Goal: Answer question/provide support: Share knowledge or assist other users

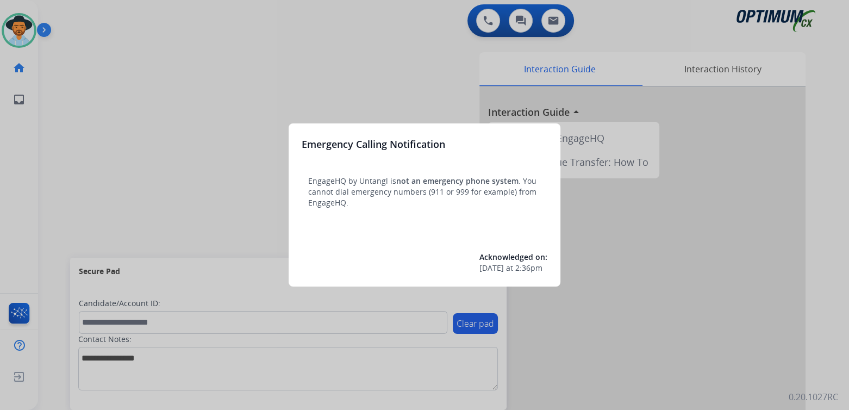
drag, startPoint x: 249, startPoint y: 151, endPoint x: 247, endPoint y: 142, distance: 9.4
click at [247, 142] on div at bounding box center [424, 205] width 849 height 410
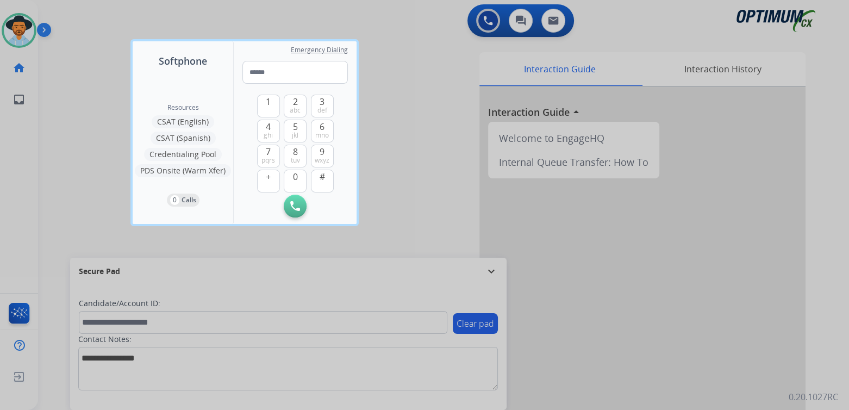
drag, startPoint x: 426, startPoint y: 77, endPoint x: 331, endPoint y: 1, distance: 121.8
click at [416, 66] on div at bounding box center [424, 205] width 849 height 410
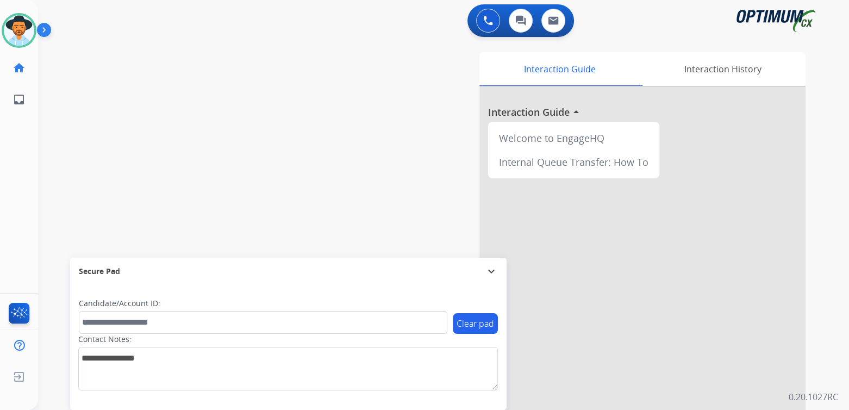
click at [489, 271] on mat-icon "expand_more" at bounding box center [491, 271] width 13 height 13
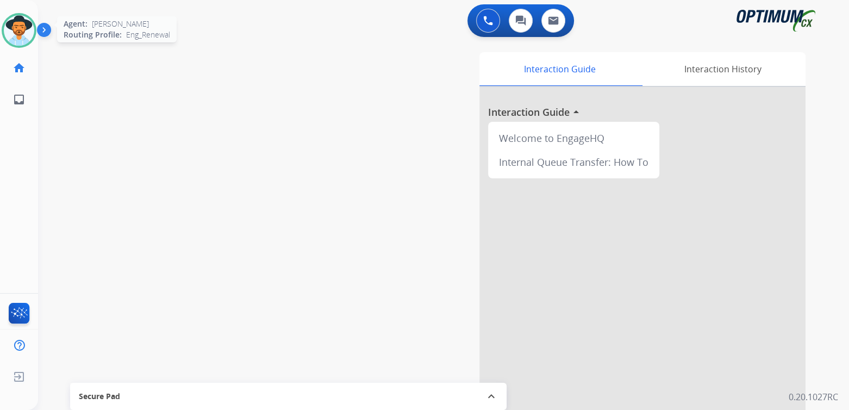
click at [14, 33] on img at bounding box center [19, 30] width 30 height 30
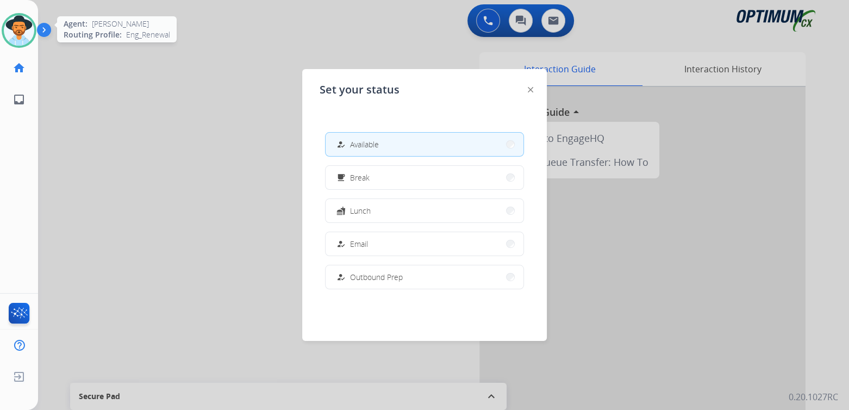
click at [14, 33] on img at bounding box center [19, 30] width 30 height 30
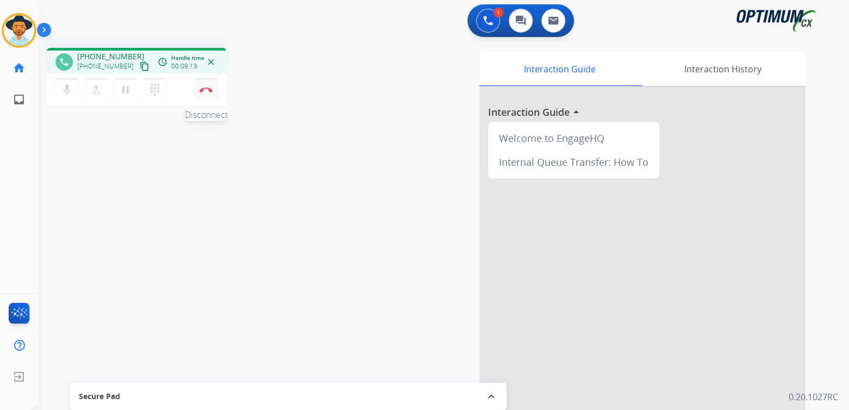
click at [210, 90] on img at bounding box center [205, 89] width 13 height 5
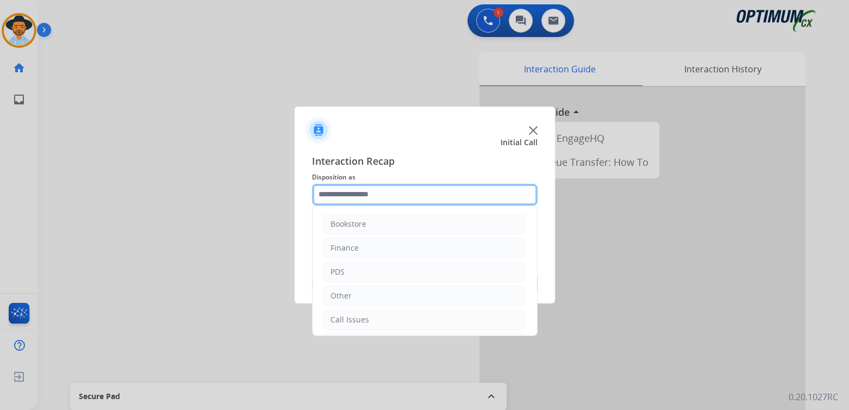
click at [369, 201] on input "text" at bounding box center [425, 195] width 226 height 22
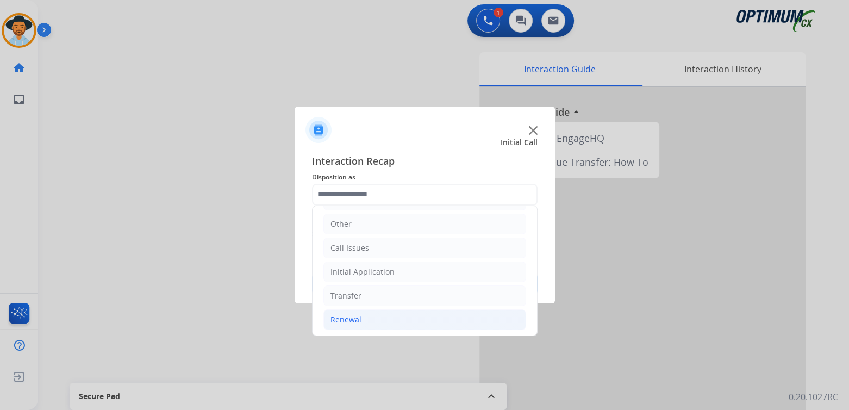
click at [362, 320] on li "Renewal" at bounding box center [424, 319] width 203 height 21
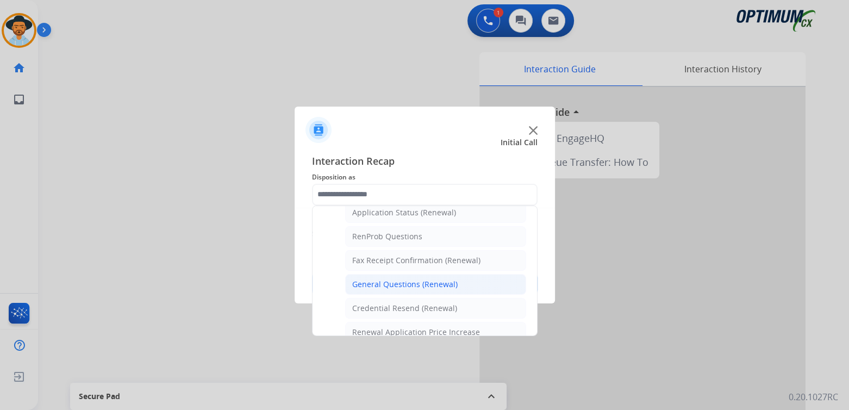
scroll to position [264, 0]
click at [392, 276] on div "General Questions (Renewal)" at bounding box center [404, 281] width 105 height 11
type input "**********"
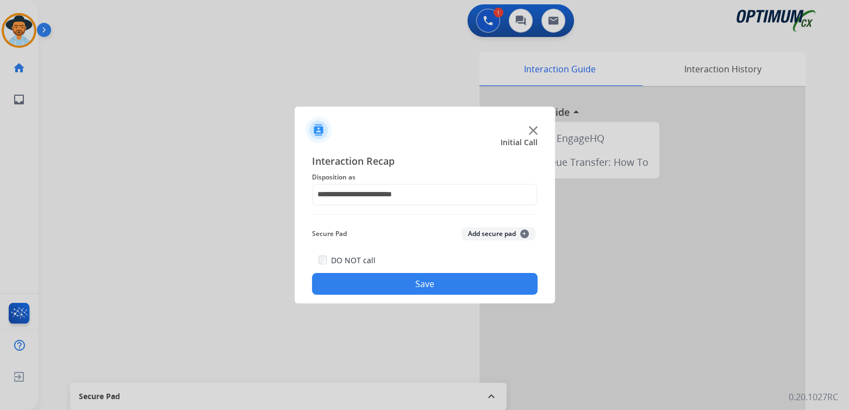
click at [415, 290] on button "Save" at bounding box center [425, 284] width 226 height 22
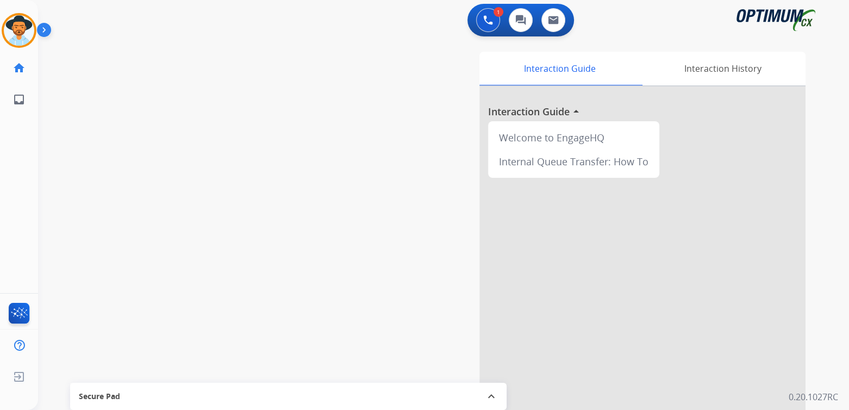
scroll to position [2, 0]
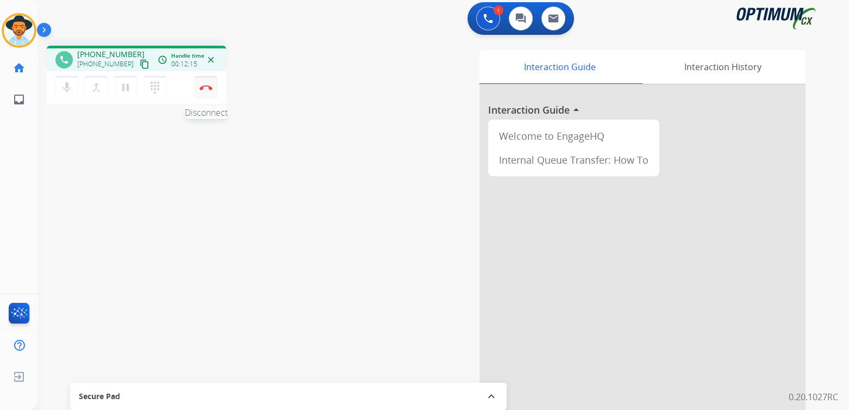
click at [207, 89] on img at bounding box center [205, 87] width 13 height 5
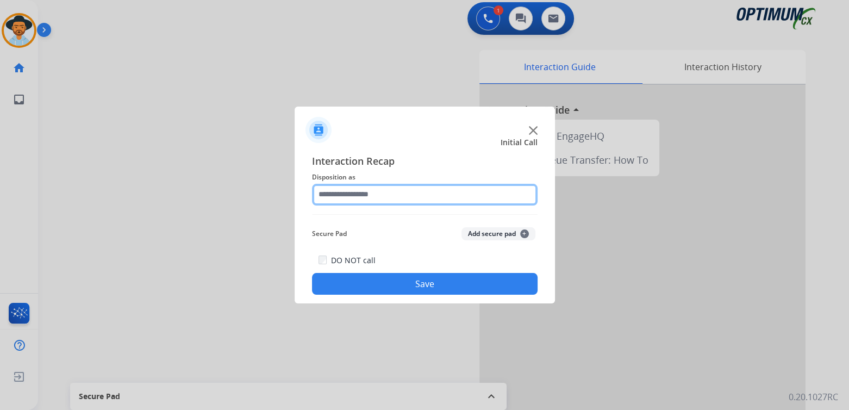
click at [372, 193] on input "text" at bounding box center [425, 195] width 226 height 22
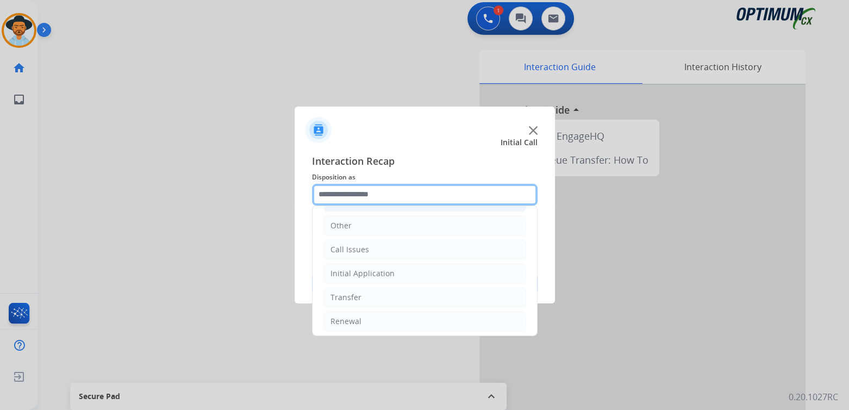
scroll to position [72, 0]
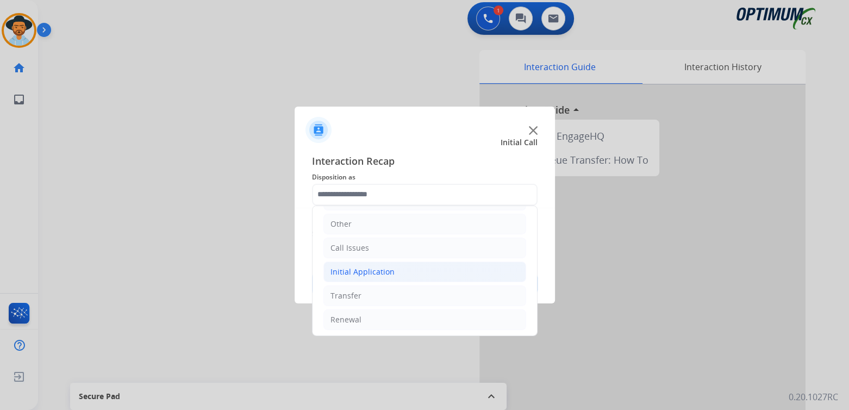
click at [389, 269] on div "Initial Application" at bounding box center [362, 271] width 64 height 11
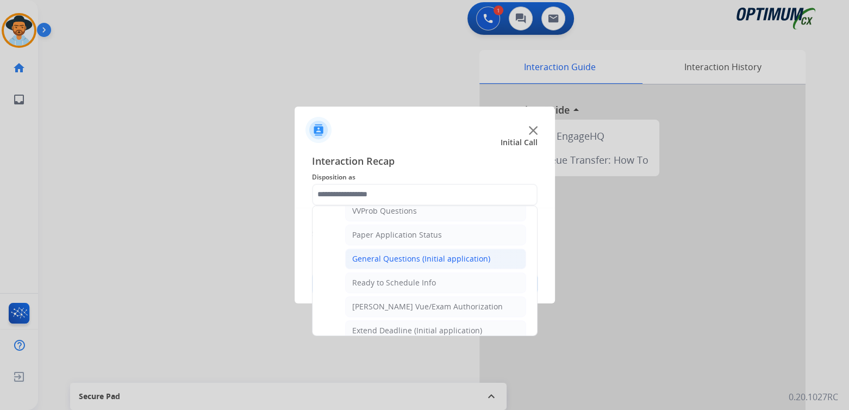
scroll to position [598, 0]
click at [413, 254] on div "General Questions (Initial application)" at bounding box center [421, 258] width 138 height 11
type input "**********"
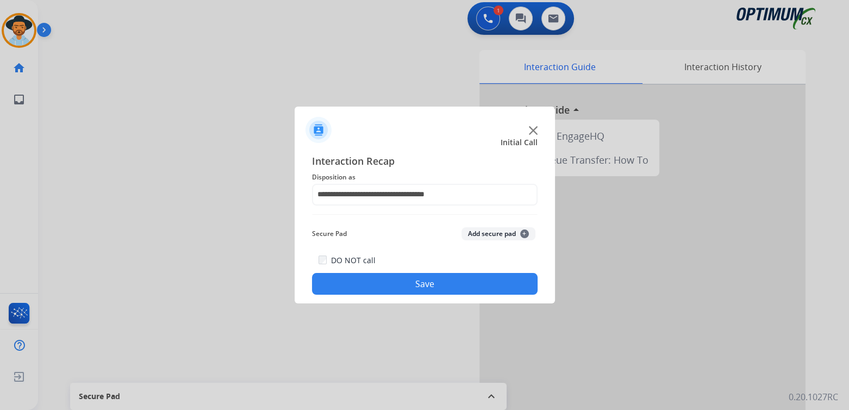
click at [457, 271] on div "DO NOT call Save" at bounding box center [425, 273] width 226 height 41
click at [449, 292] on button "Save" at bounding box center [425, 284] width 226 height 22
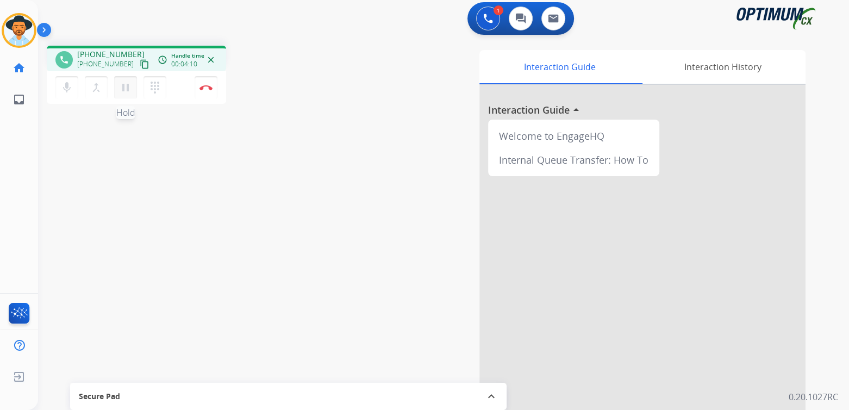
click at [124, 87] on mat-icon "pause" at bounding box center [125, 87] width 13 height 13
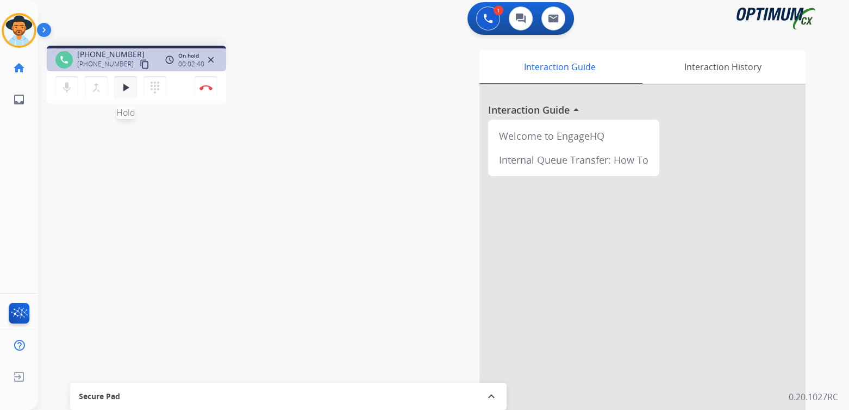
click at [126, 87] on mat-icon "play_arrow" at bounding box center [125, 87] width 13 height 13
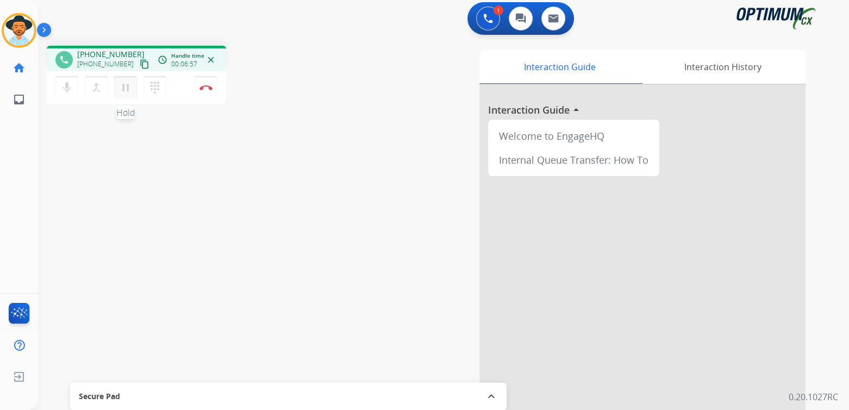
click at [127, 86] on mat-icon "pause" at bounding box center [125, 87] width 13 height 13
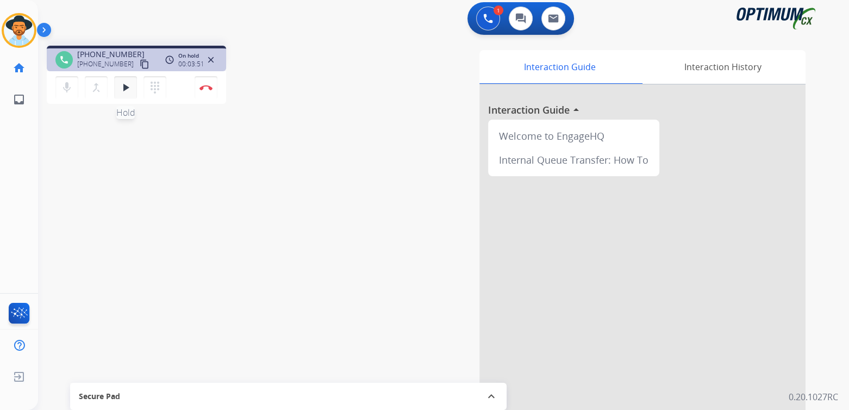
click at [124, 85] on mat-icon "play_arrow" at bounding box center [125, 87] width 13 height 13
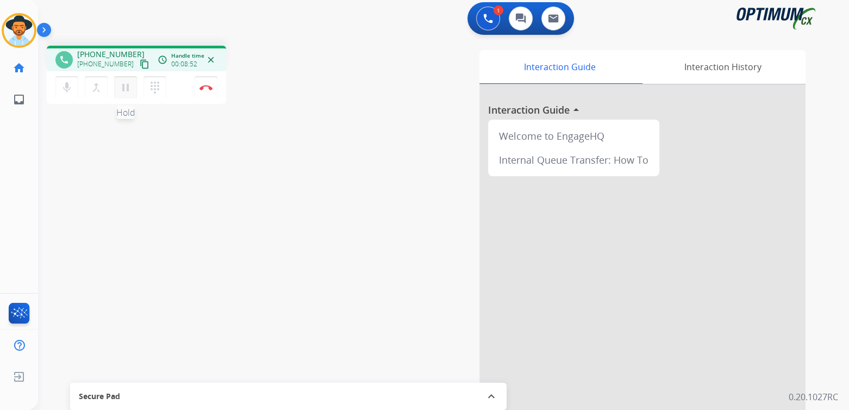
click at [124, 87] on mat-icon "pause" at bounding box center [125, 87] width 13 height 13
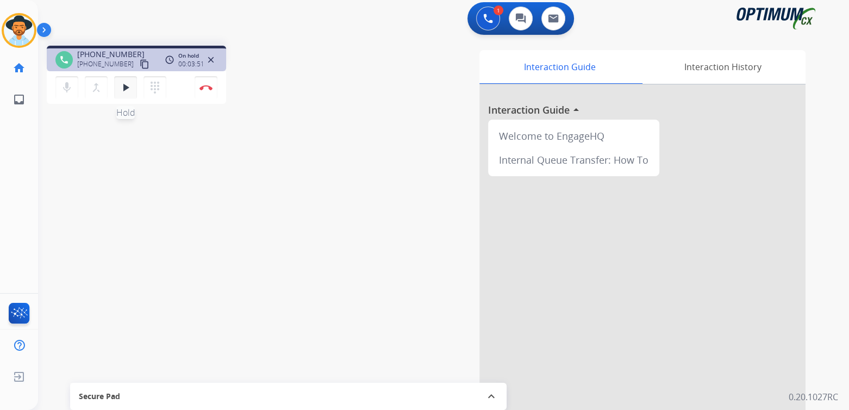
click at [126, 83] on button "play_arrow Hold" at bounding box center [125, 87] width 23 height 23
click at [126, 83] on mat-icon "play_arrow" at bounding box center [125, 87] width 13 height 13
click at [125, 83] on mat-icon "play_arrow" at bounding box center [125, 87] width 13 height 13
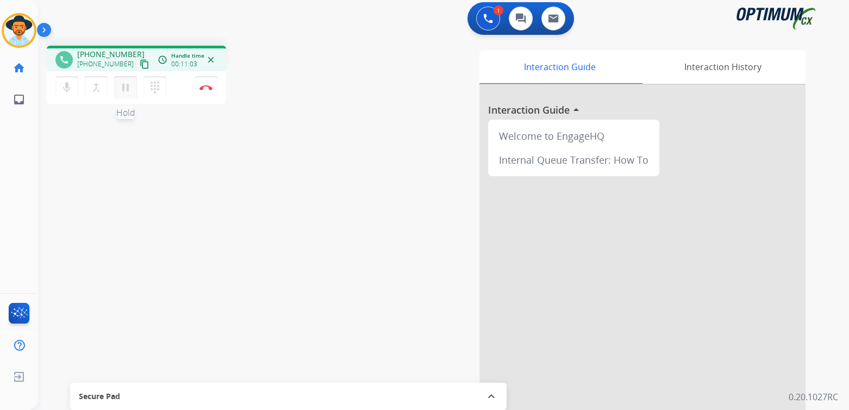
click at [126, 87] on mat-icon "pause" at bounding box center [125, 87] width 13 height 13
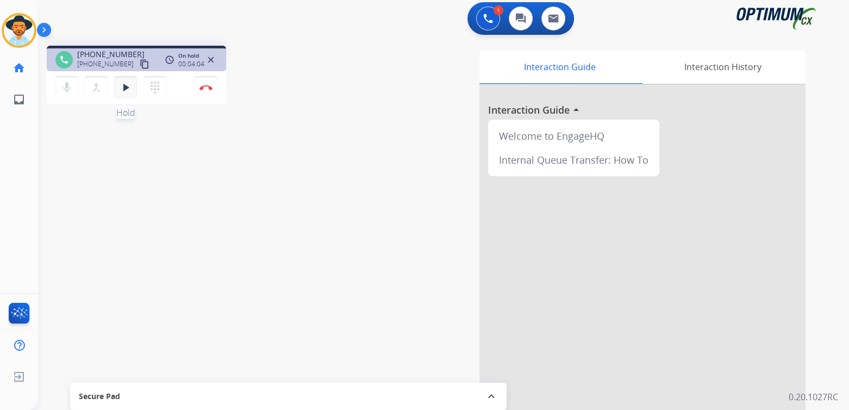
click at [126, 87] on mat-icon "play_arrow" at bounding box center [125, 87] width 13 height 13
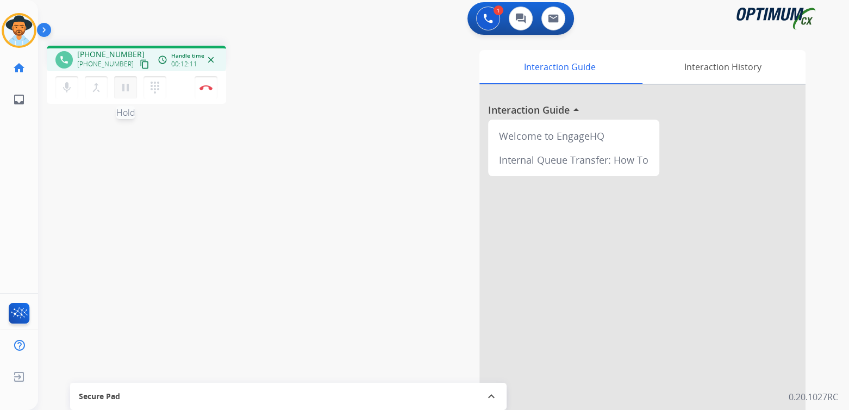
click at [125, 86] on mat-icon "pause" at bounding box center [125, 87] width 13 height 13
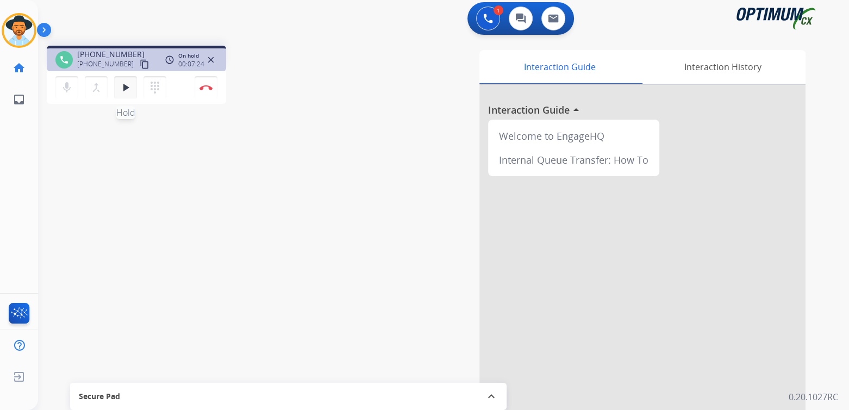
click at [125, 90] on mat-icon "play_arrow" at bounding box center [125, 87] width 13 height 13
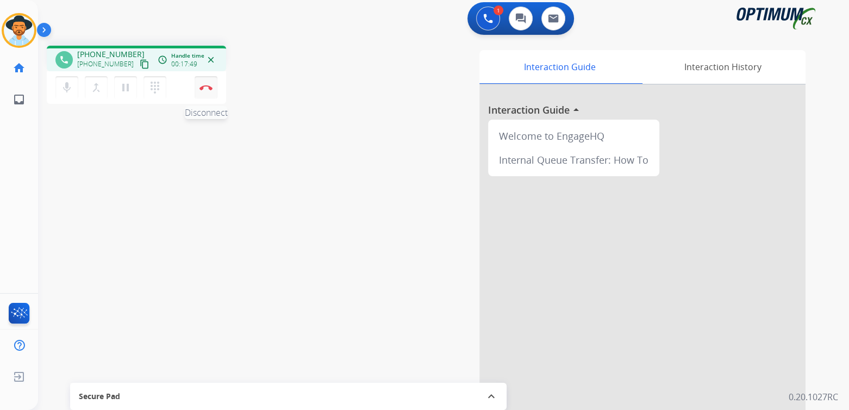
click at [208, 86] on img at bounding box center [205, 87] width 13 height 5
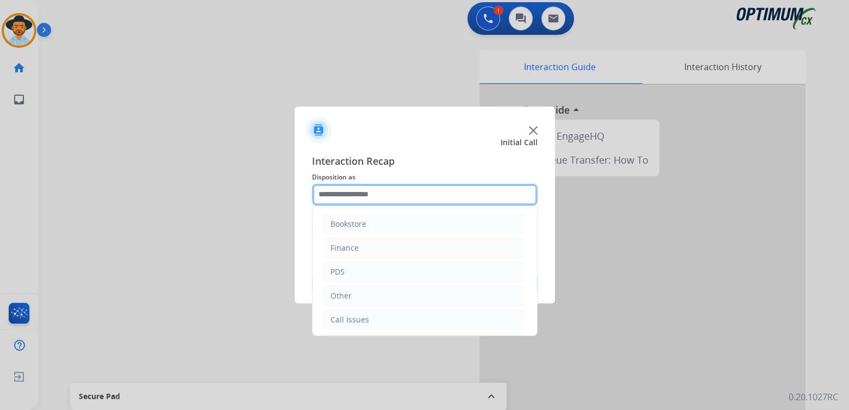
click at [375, 196] on input "text" at bounding box center [425, 195] width 226 height 22
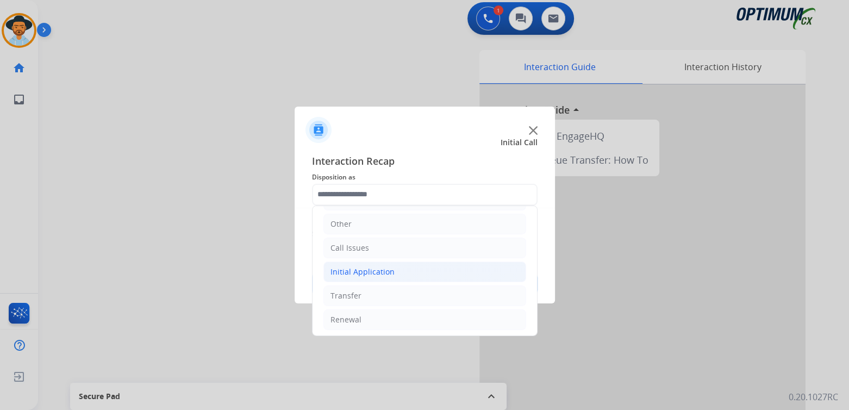
click at [366, 268] on div "Initial Application" at bounding box center [362, 271] width 64 height 11
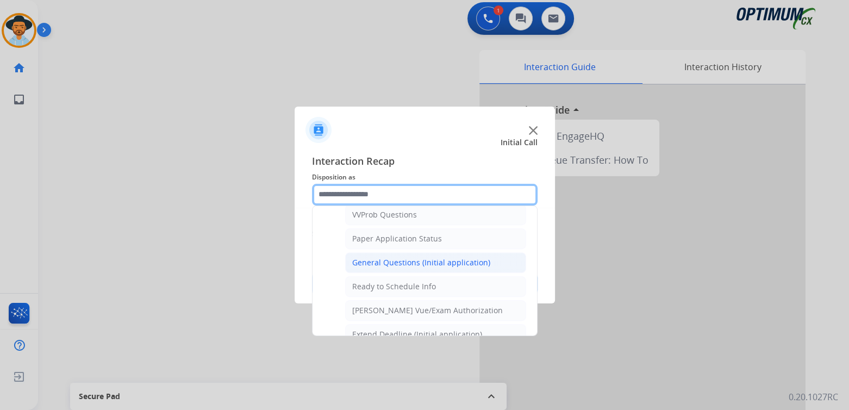
scroll to position [599, 0]
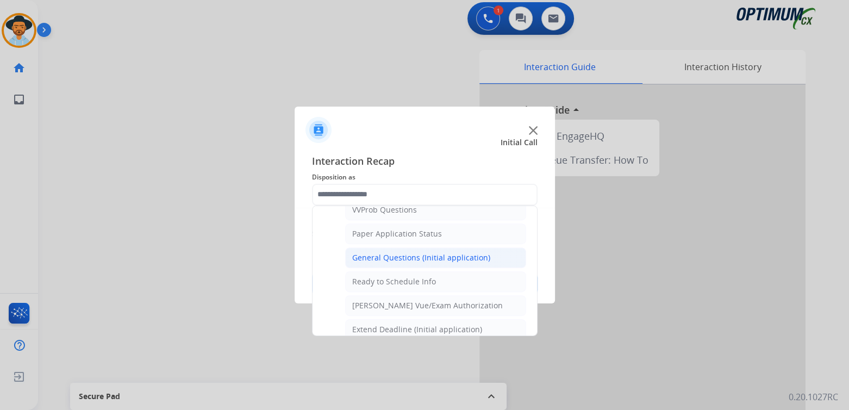
click at [392, 252] on div "General Questions (Initial application)" at bounding box center [421, 257] width 138 height 11
type input "**********"
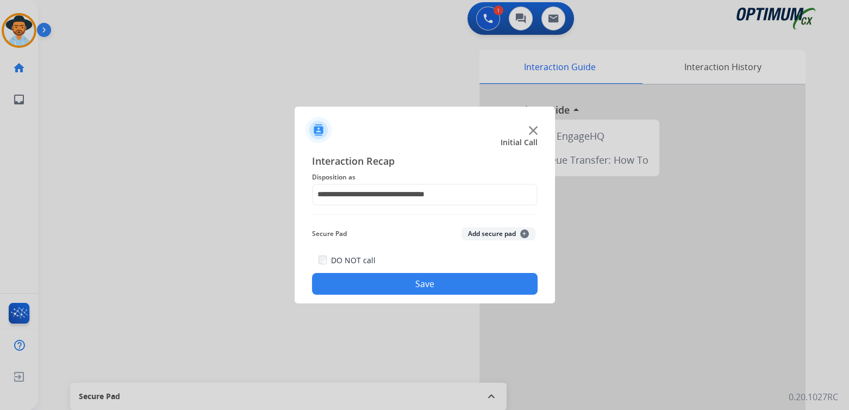
click at [436, 284] on button "Save" at bounding box center [425, 284] width 226 height 22
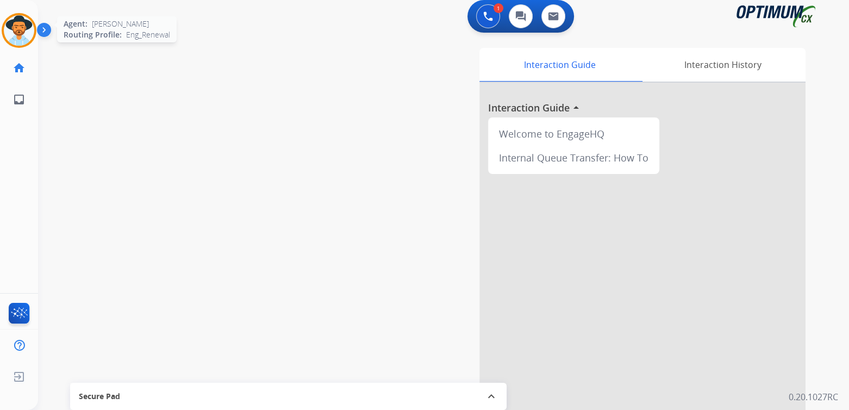
scroll to position [5, 0]
click at [21, 33] on img at bounding box center [19, 30] width 30 height 30
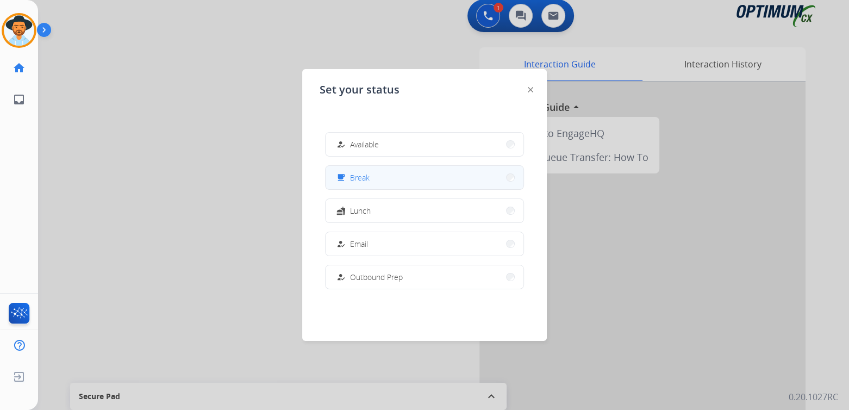
click at [385, 177] on button "free_breakfast Break" at bounding box center [425, 177] width 198 height 23
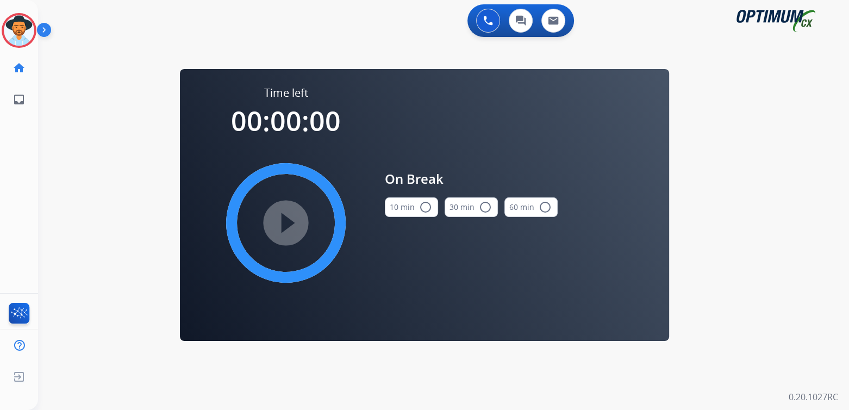
scroll to position [0, 0]
click at [422, 204] on mat-icon "radio_button_unchecked" at bounding box center [425, 207] width 13 height 13
drag, startPoint x: 284, startPoint y: 223, endPoint x: 472, endPoint y: 201, distance: 188.8
click at [285, 224] on mat-icon "play_circle_filled" at bounding box center [285, 222] width 13 height 13
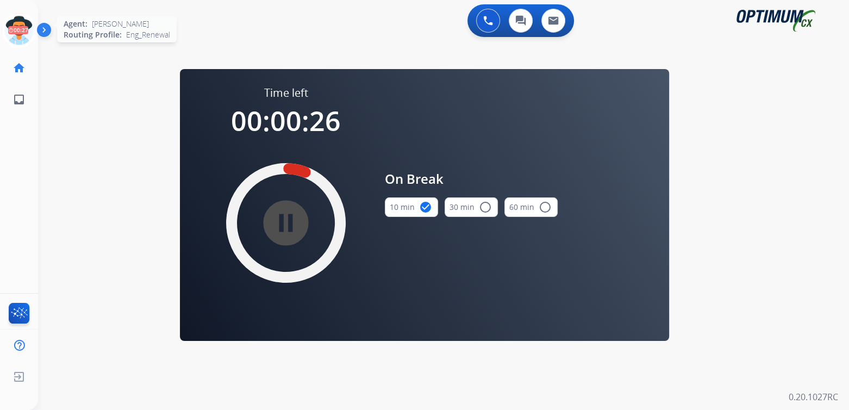
click at [22, 26] on icon at bounding box center [19, 30] width 35 height 35
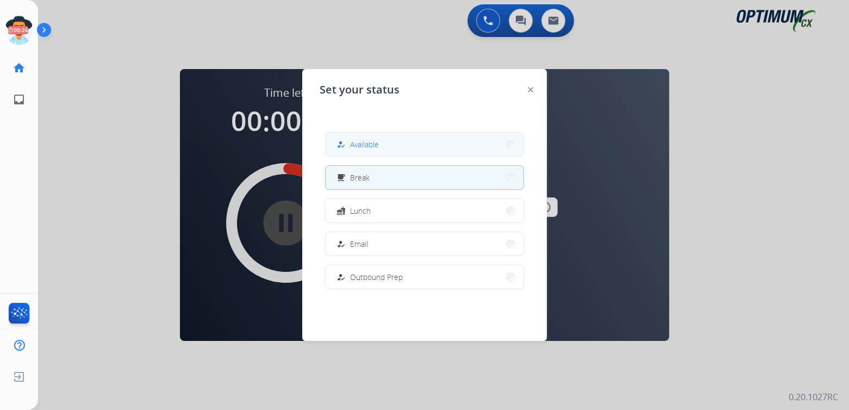
click at [360, 147] on span "Available" at bounding box center [364, 144] width 29 height 11
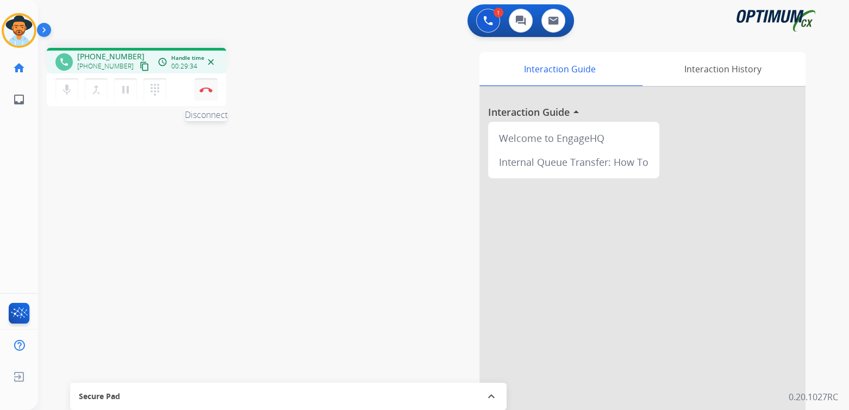
click at [207, 86] on button "Disconnect" at bounding box center [206, 89] width 23 height 23
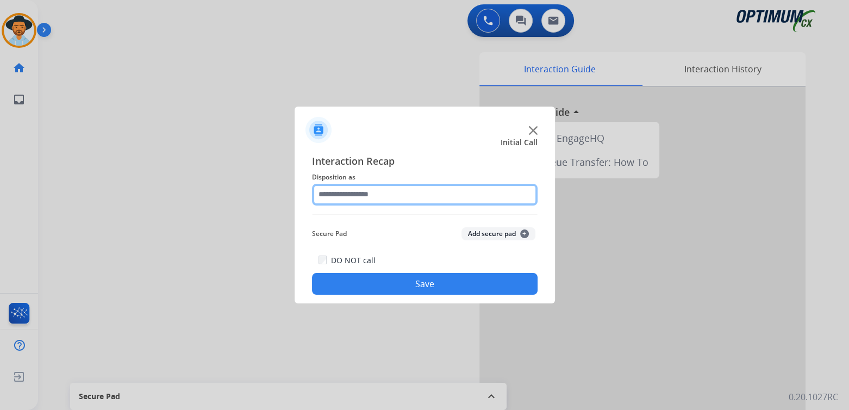
click at [396, 195] on input "text" at bounding box center [425, 195] width 226 height 22
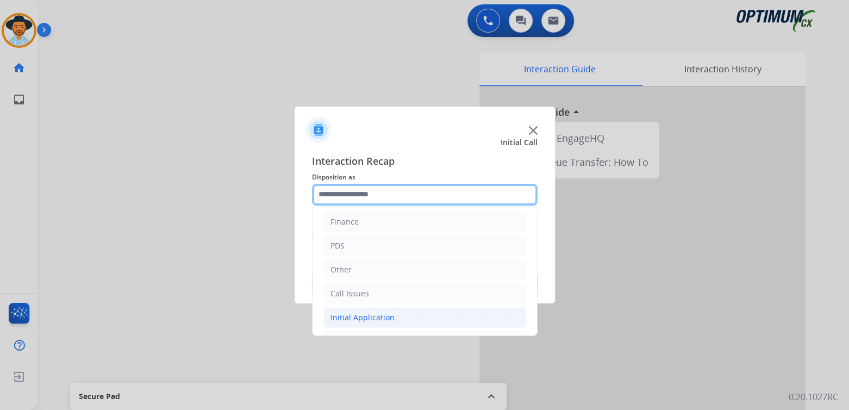
scroll to position [72, 0]
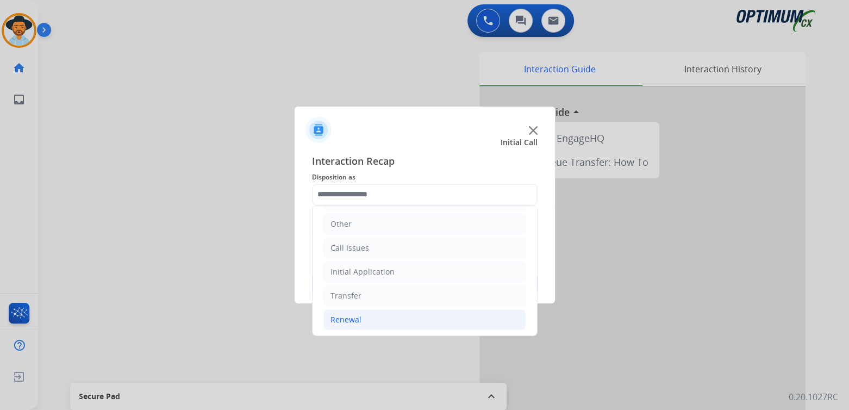
click at [358, 319] on div "Renewal" at bounding box center [345, 319] width 31 height 11
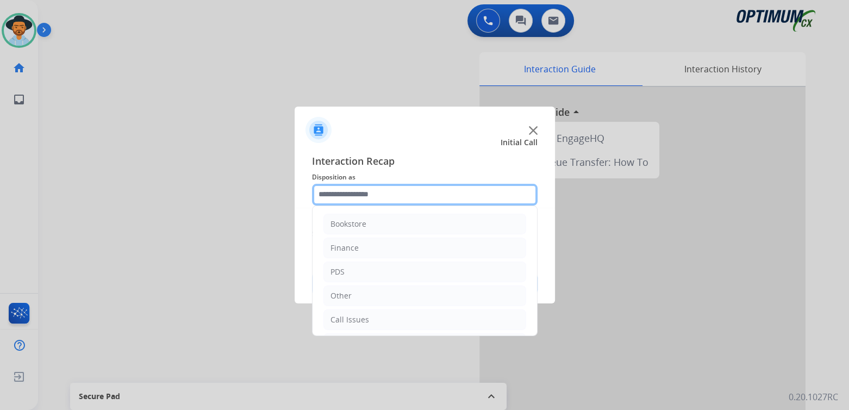
click at [369, 191] on input "text" at bounding box center [425, 195] width 226 height 22
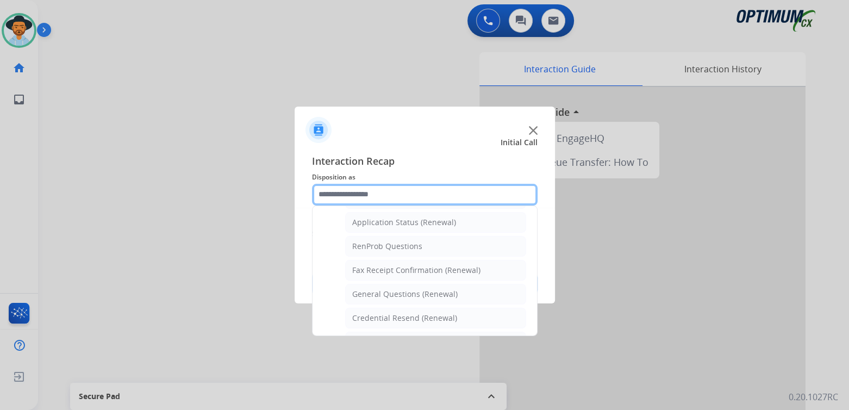
scroll to position [252, 0]
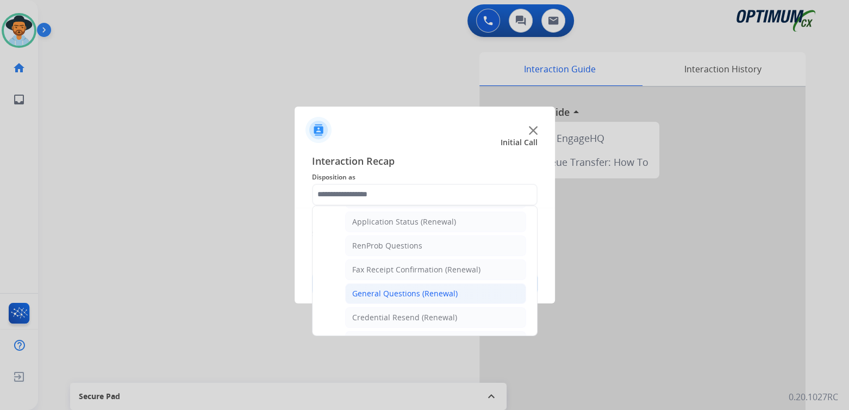
click at [392, 295] on li "General Questions (Renewal)" at bounding box center [435, 293] width 181 height 21
type input "**********"
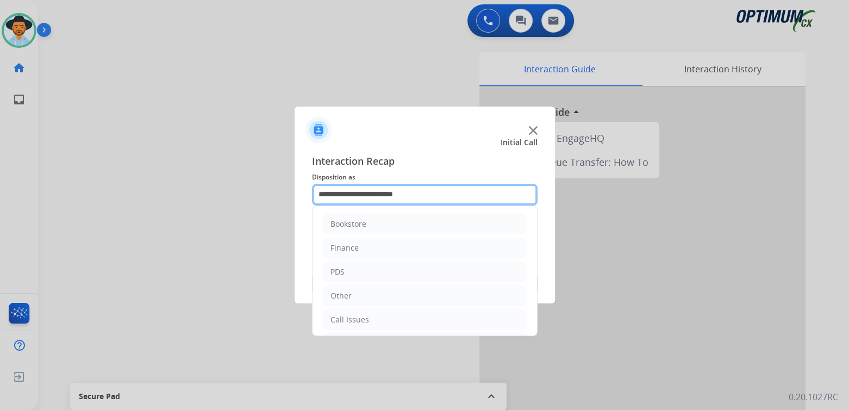
click at [371, 198] on input "**********" at bounding box center [425, 195] width 226 height 22
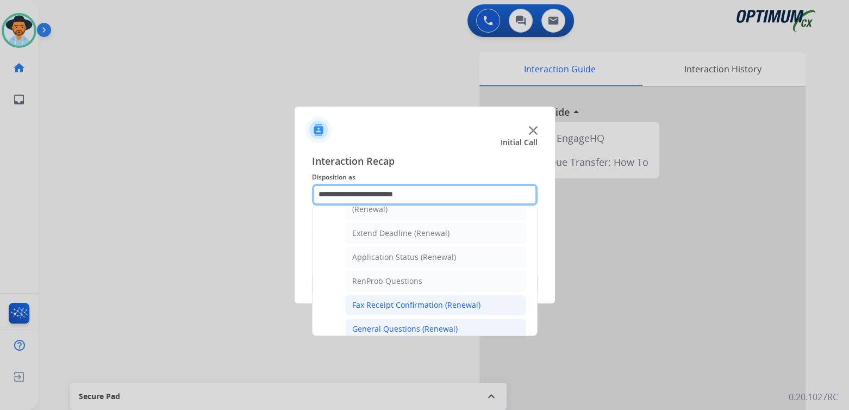
scroll to position [217, 0]
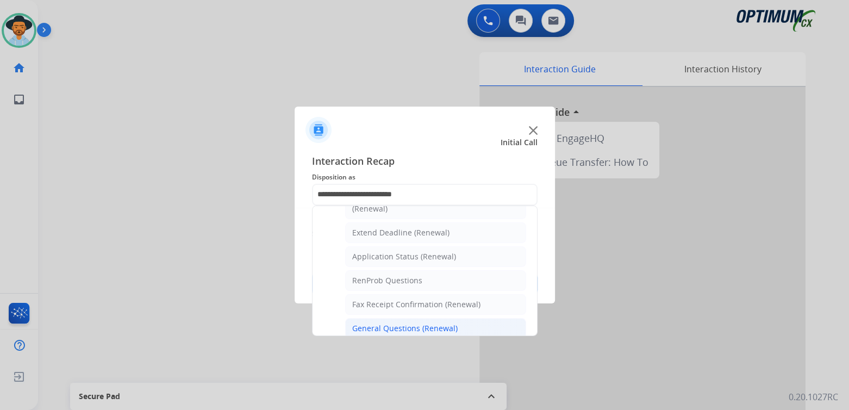
click at [376, 331] on li "General Questions (Renewal)" at bounding box center [435, 328] width 181 height 21
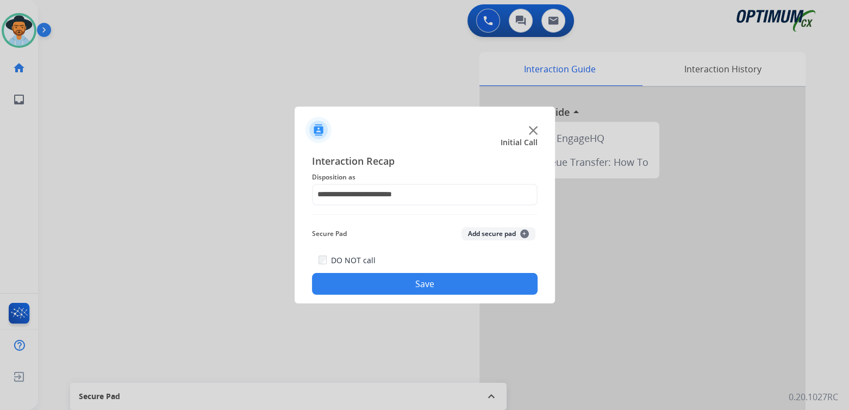
click at [397, 282] on button "Save" at bounding box center [425, 284] width 226 height 22
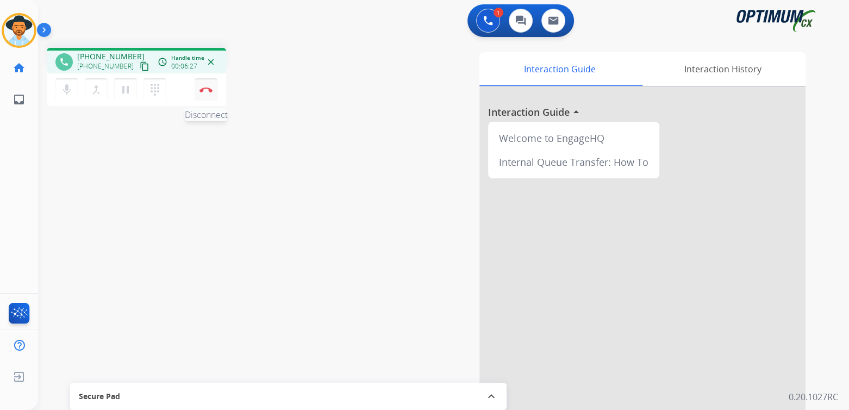
click at [208, 91] on img at bounding box center [205, 89] width 13 height 5
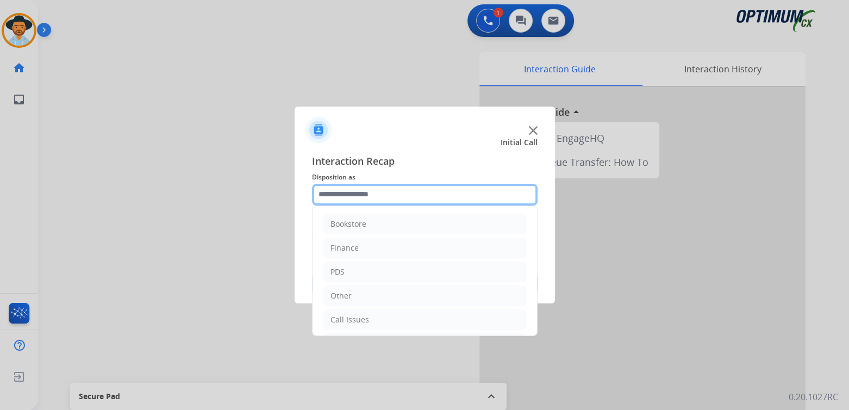
click at [375, 201] on input "text" at bounding box center [425, 195] width 226 height 22
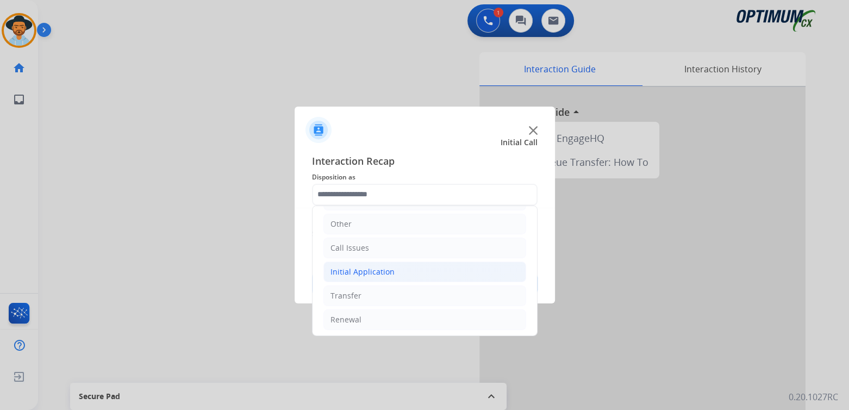
click at [357, 271] on div "Initial Application" at bounding box center [362, 271] width 64 height 11
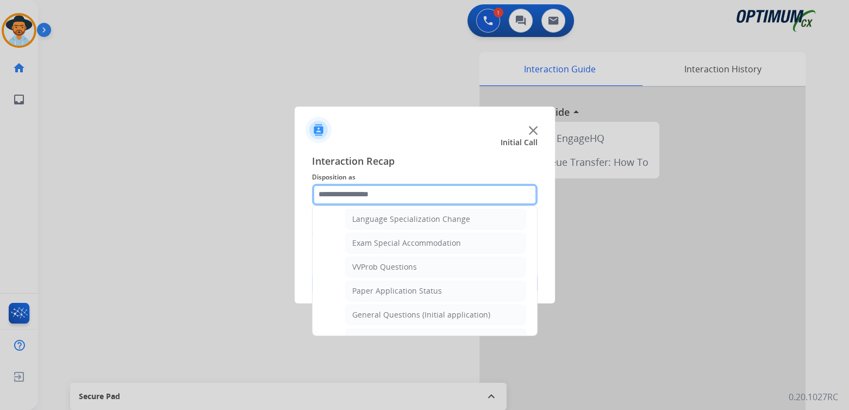
scroll to position [652, 0]
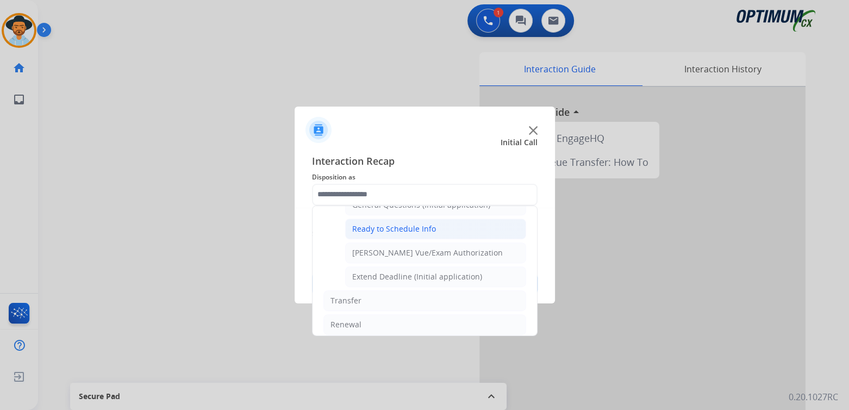
drag, startPoint x: 387, startPoint y: 222, endPoint x: 387, endPoint y: 229, distance: 7.1
click at [387, 223] on div "Ready to Schedule Info" at bounding box center [394, 228] width 84 height 11
type input "**********"
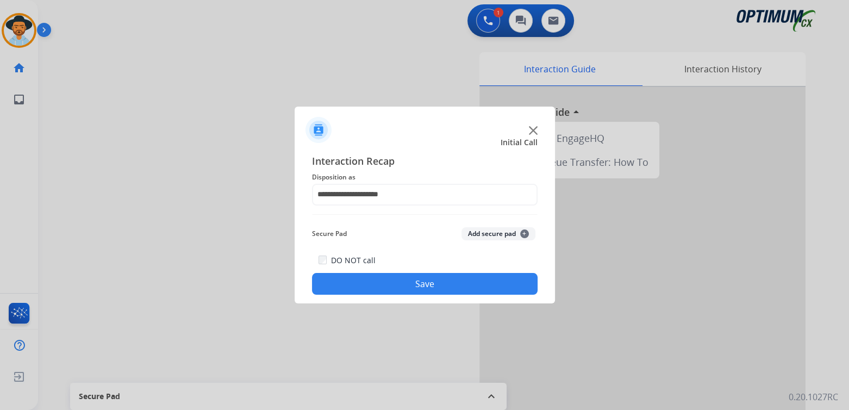
click at [430, 288] on button "Save" at bounding box center [425, 284] width 226 height 22
click at [206, 91] on div at bounding box center [424, 205] width 849 height 410
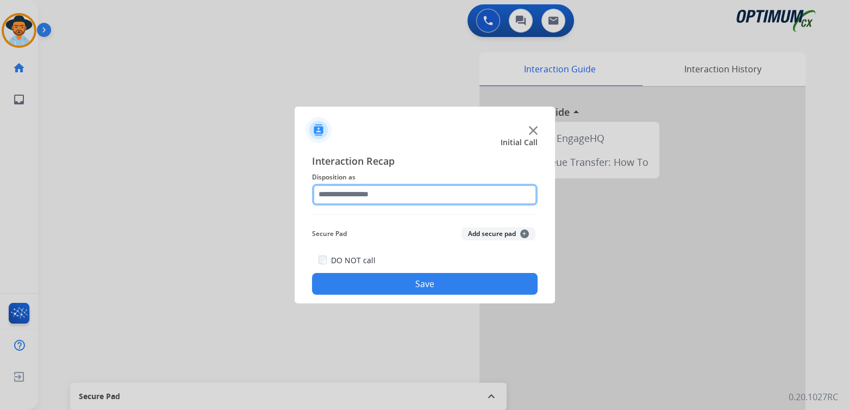
click at [357, 187] on input "text" at bounding box center [425, 195] width 226 height 22
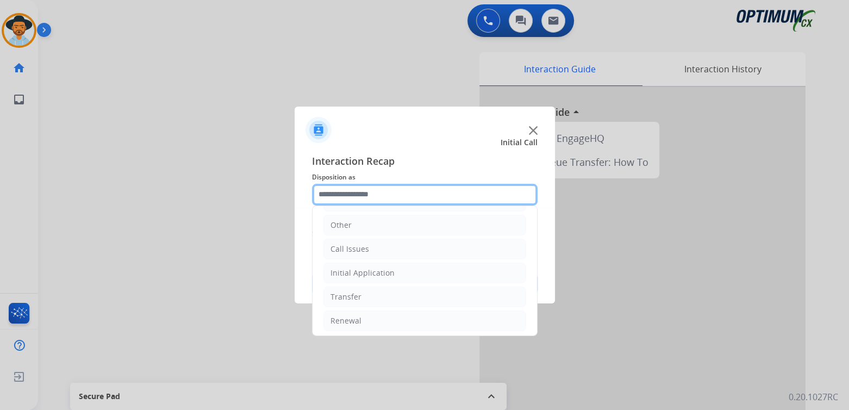
scroll to position [72, 0]
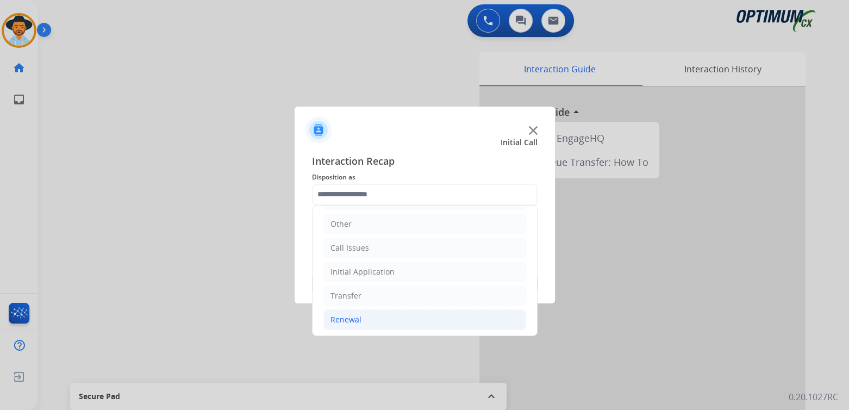
click at [352, 318] on div "Renewal" at bounding box center [345, 319] width 31 height 11
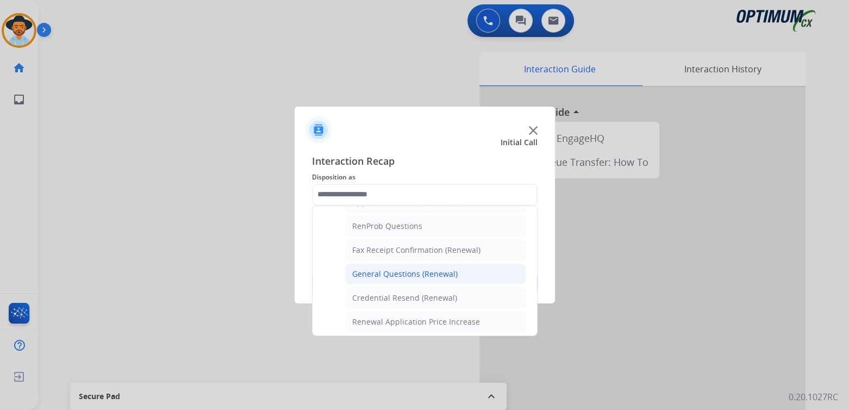
scroll to position [0, 0]
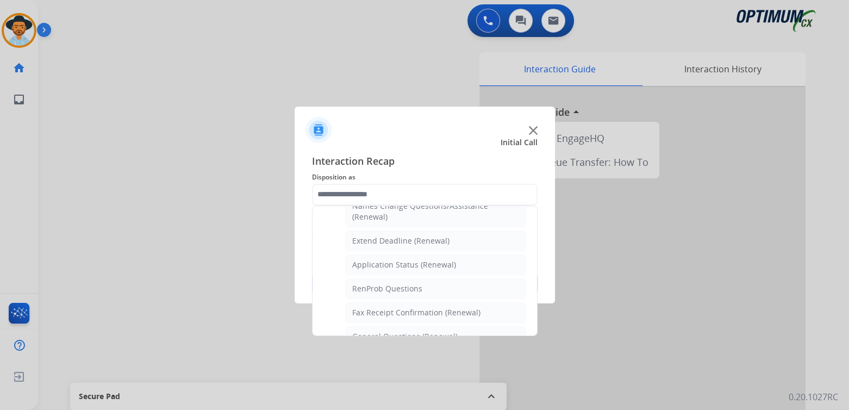
drag, startPoint x: 409, startPoint y: 275, endPoint x: 404, endPoint y: 260, distance: 16.0
click at [406, 326] on li "General Questions (Renewal)" at bounding box center [435, 336] width 181 height 21
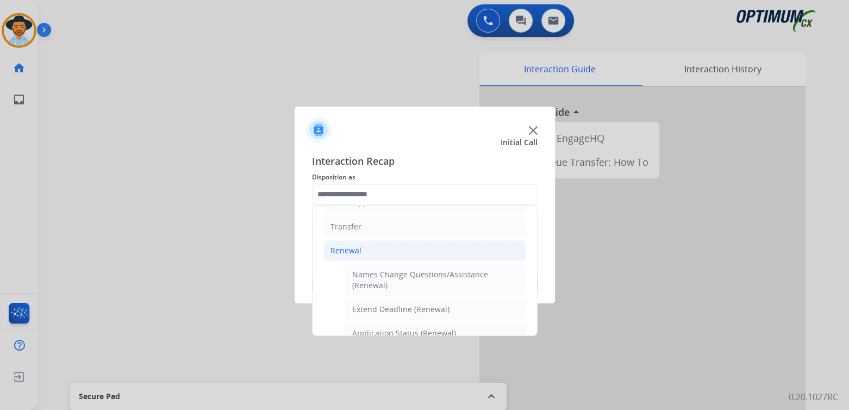
type input "**********"
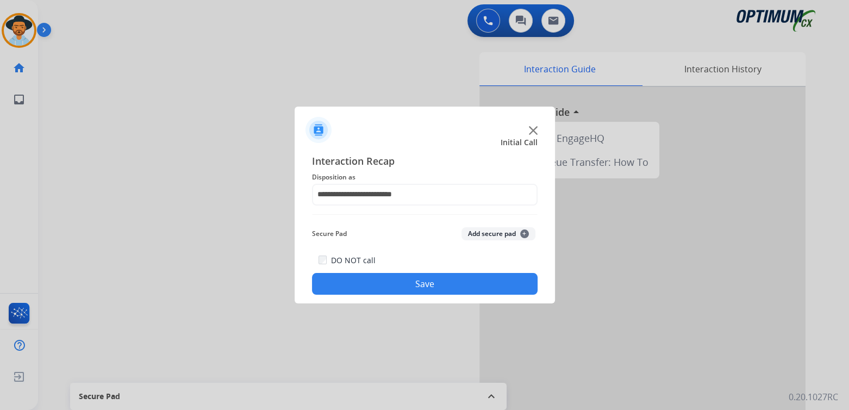
click at [421, 274] on button "Save" at bounding box center [425, 284] width 226 height 22
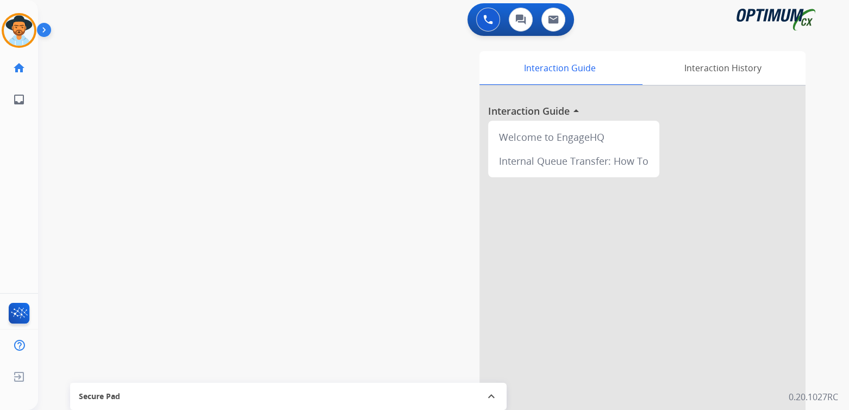
scroll to position [2, 0]
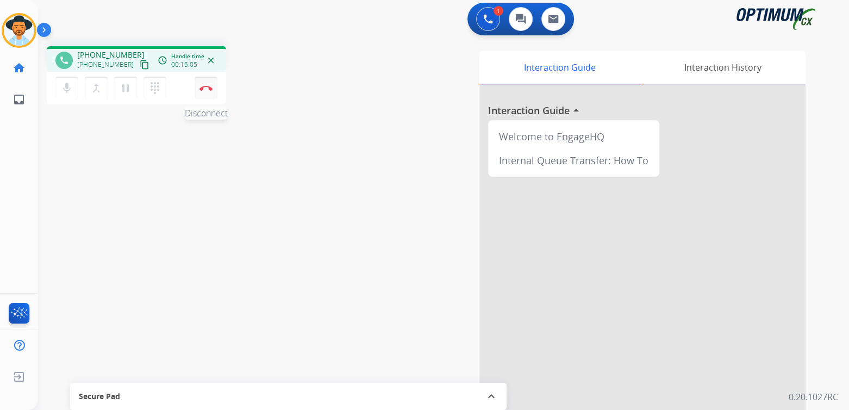
click at [207, 89] on img at bounding box center [205, 87] width 13 height 5
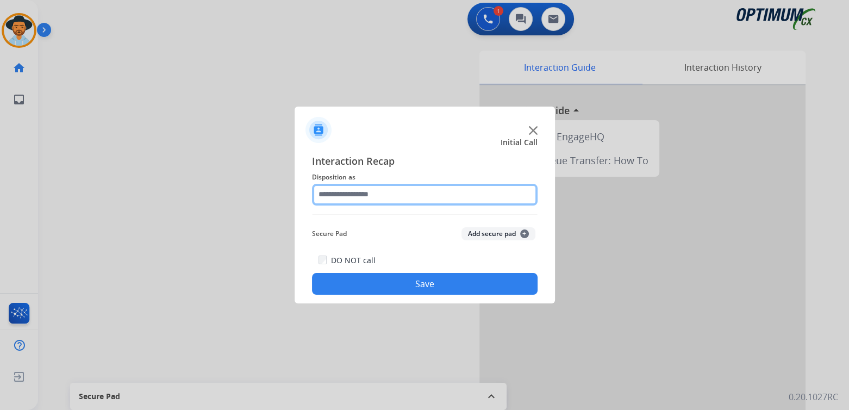
click at [365, 193] on input "text" at bounding box center [425, 195] width 226 height 22
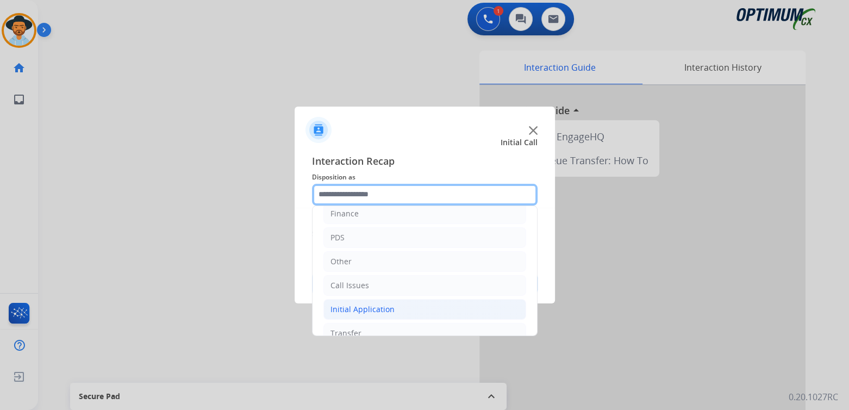
scroll to position [72, 0]
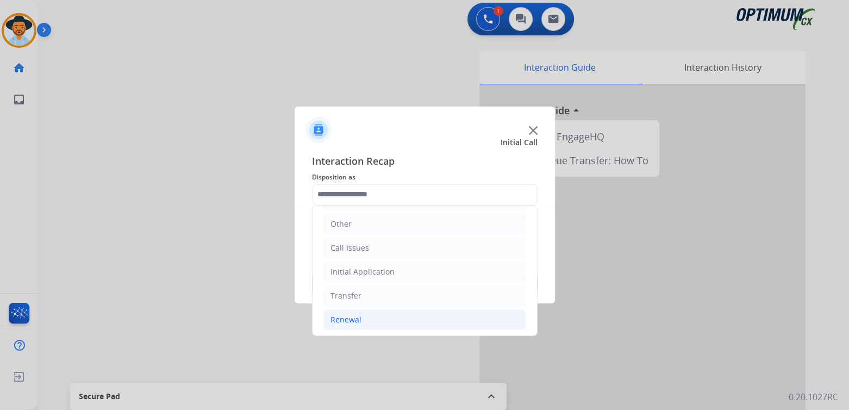
click at [347, 318] on div "Renewal" at bounding box center [345, 319] width 31 height 11
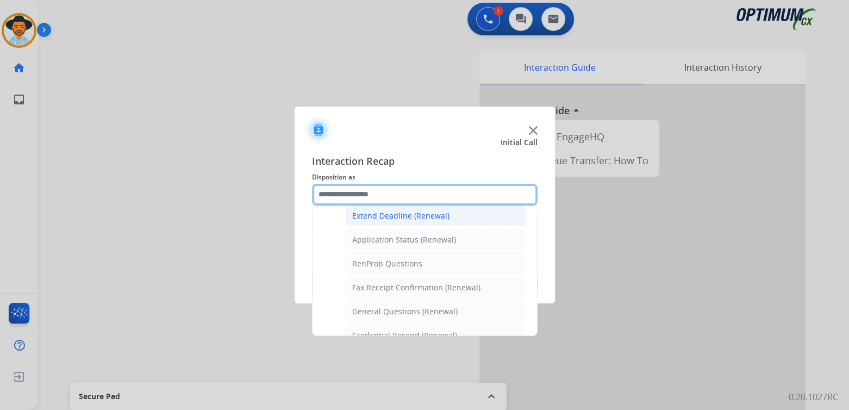
scroll to position [235, 0]
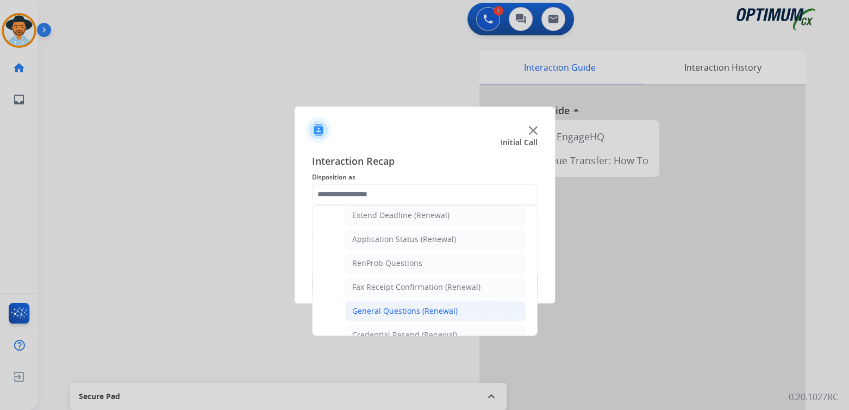
click at [385, 309] on div "General Questions (Renewal)" at bounding box center [404, 310] width 105 height 11
type input "**********"
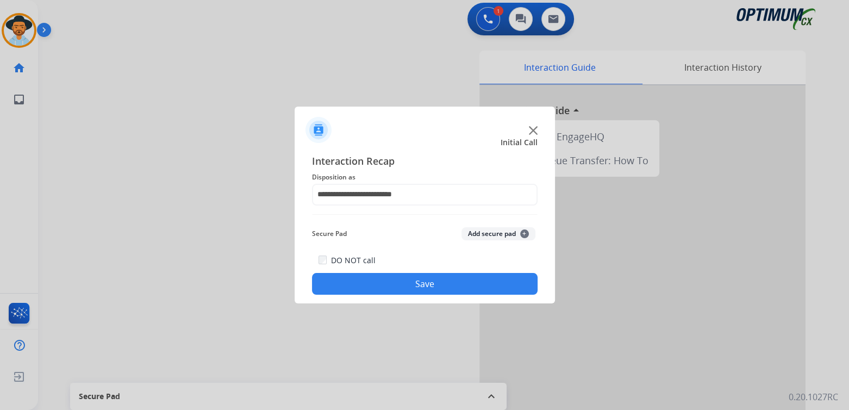
click at [436, 282] on button "Save" at bounding box center [425, 284] width 226 height 22
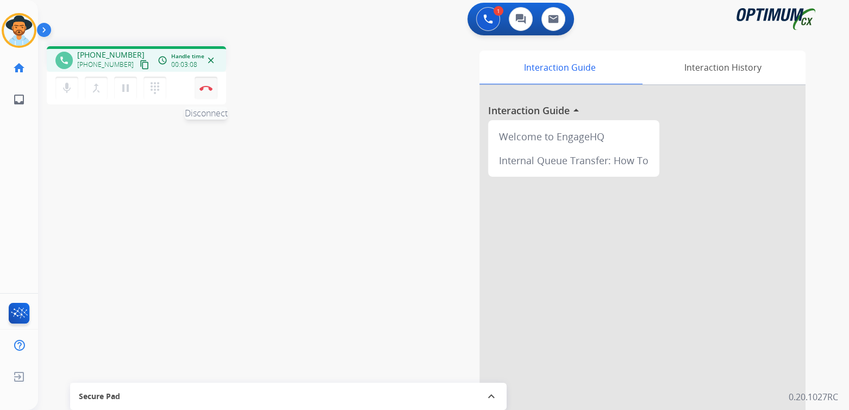
click at [207, 84] on button "Disconnect" at bounding box center [206, 88] width 23 height 23
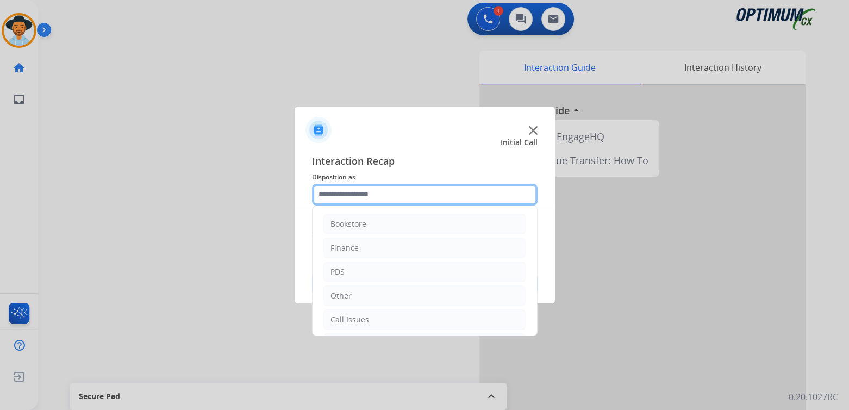
click at [363, 199] on input "text" at bounding box center [425, 195] width 226 height 22
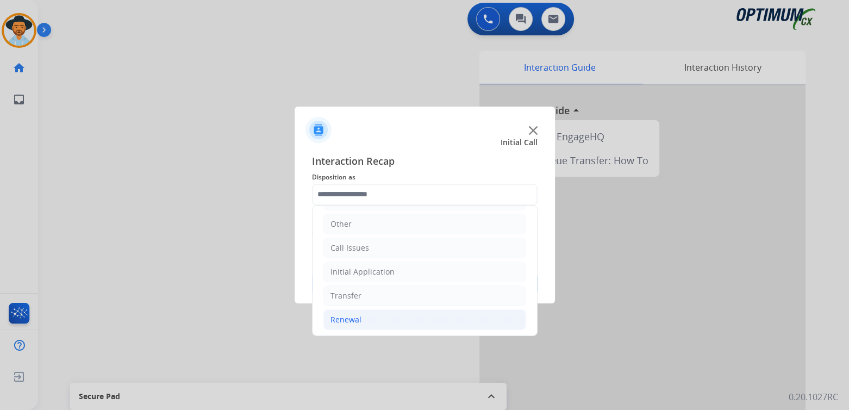
click at [352, 320] on div "Renewal" at bounding box center [345, 319] width 31 height 11
click at [356, 272] on div "Initial Application" at bounding box center [362, 271] width 64 height 11
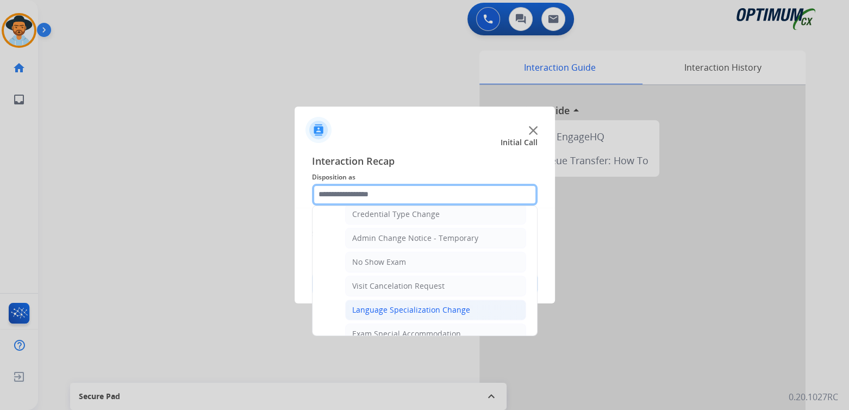
scroll to position [451, 0]
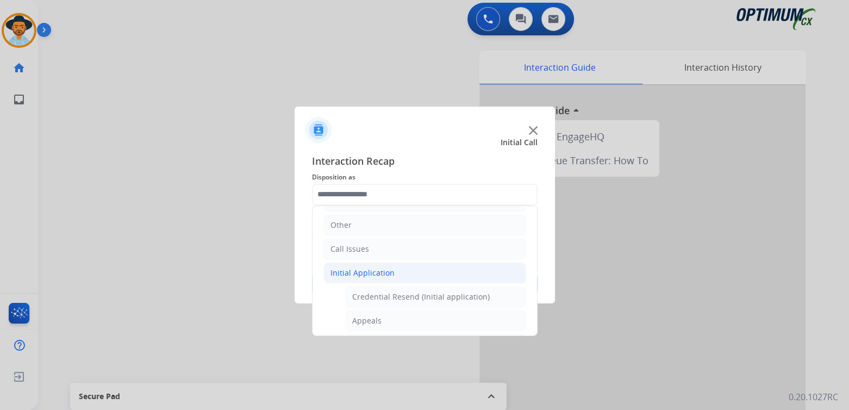
click at [342, 270] on div "Initial Application" at bounding box center [362, 272] width 64 height 11
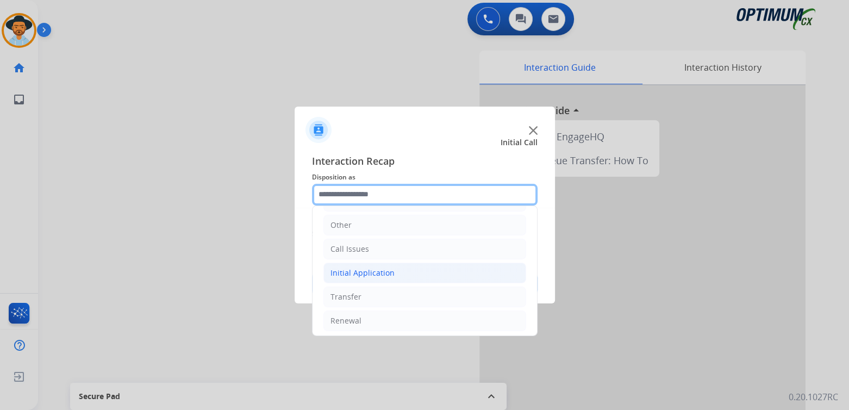
scroll to position [72, 0]
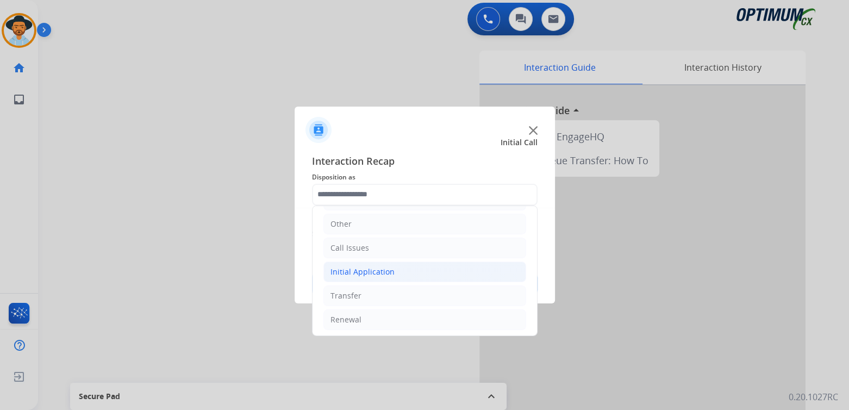
click at [379, 267] on div "Initial Application" at bounding box center [362, 271] width 64 height 11
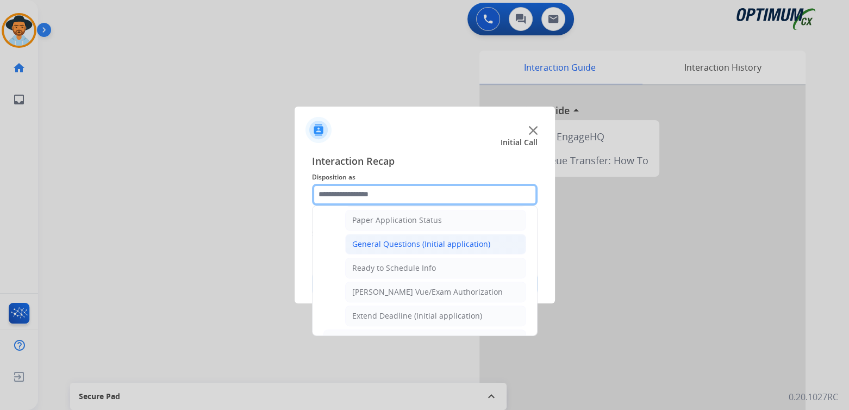
scroll to position [0, 0]
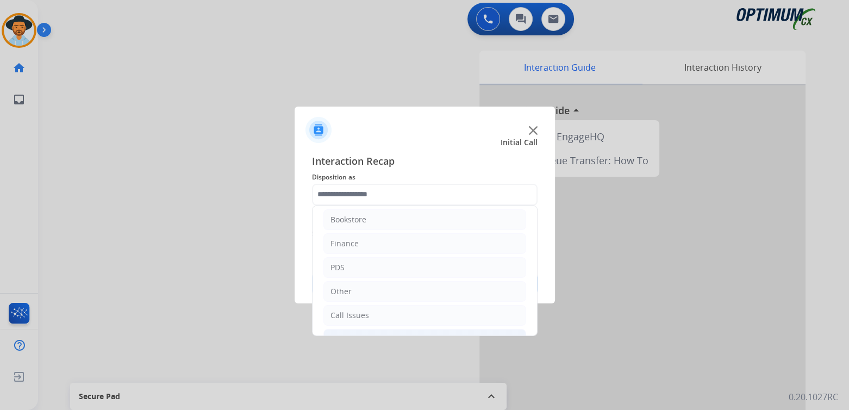
type input "**********"
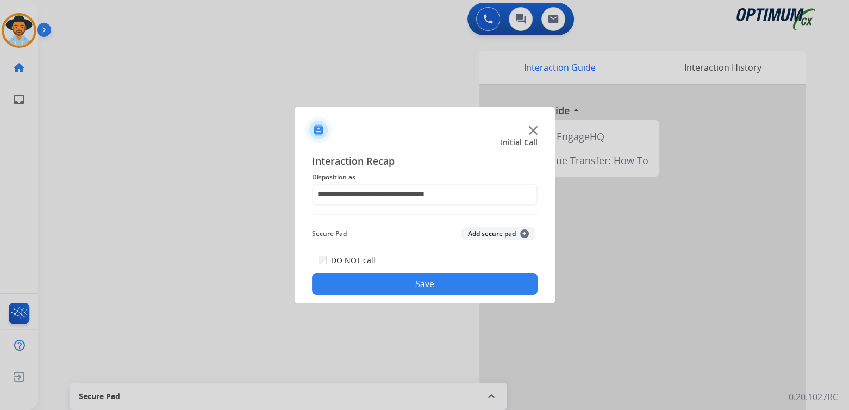
click at [425, 283] on button "Save" at bounding box center [425, 284] width 226 height 22
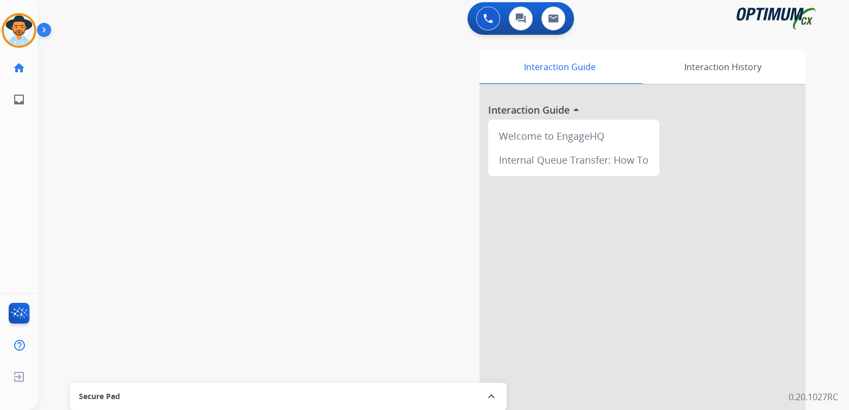
scroll to position [2, 0]
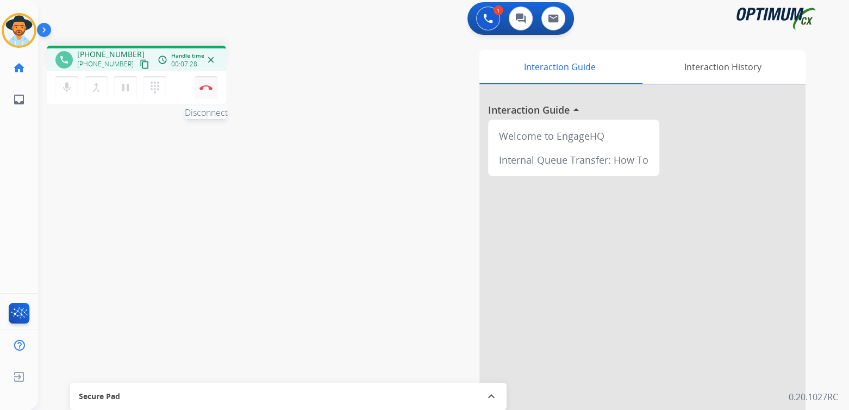
click at [205, 86] on img at bounding box center [205, 87] width 13 height 5
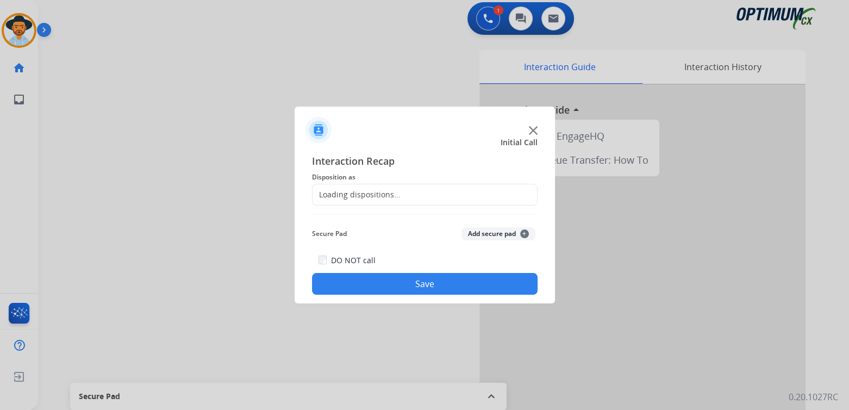
click at [374, 189] on div "Loading dispositions..." at bounding box center [356, 194] width 88 height 11
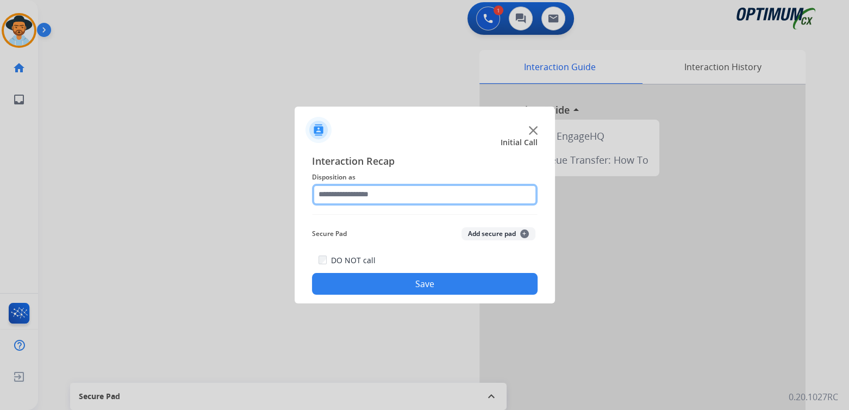
click at [370, 193] on input "text" at bounding box center [425, 195] width 226 height 22
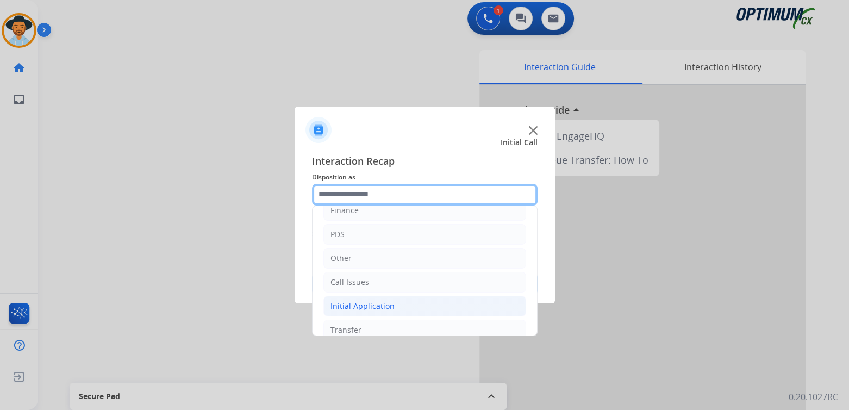
scroll to position [39, 0]
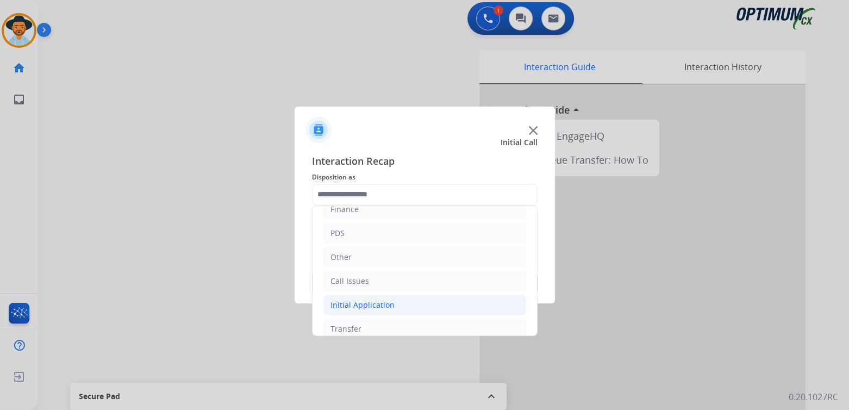
click at [379, 307] on div "Initial Application" at bounding box center [362, 304] width 64 height 11
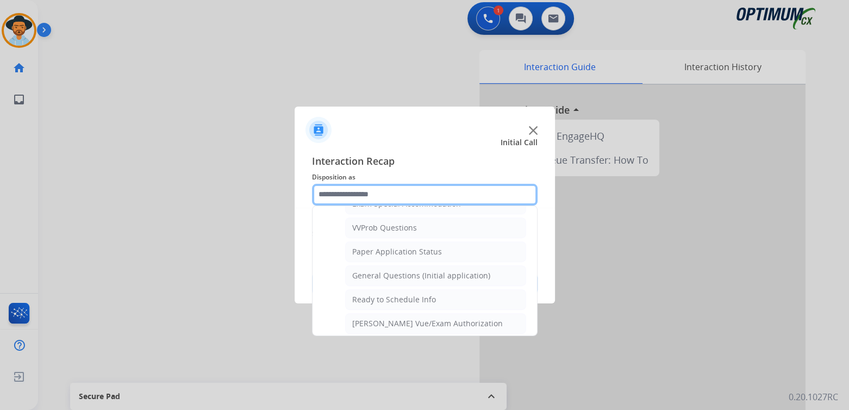
scroll to position [581, 0]
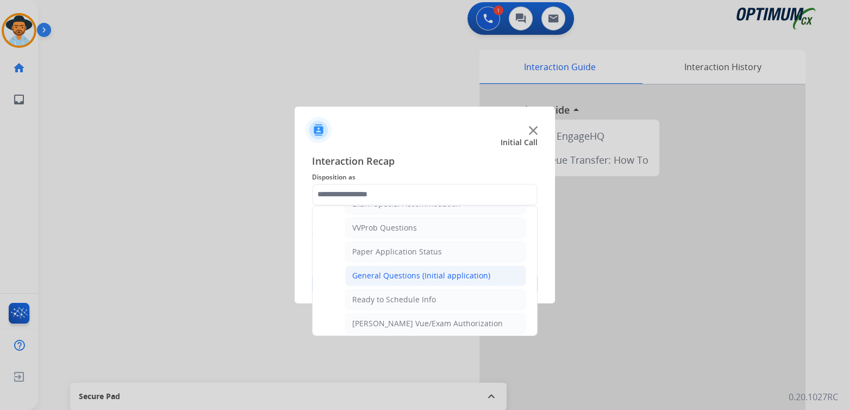
click at [382, 270] on div "General Questions (Initial application)" at bounding box center [421, 275] width 138 height 11
type input "**********"
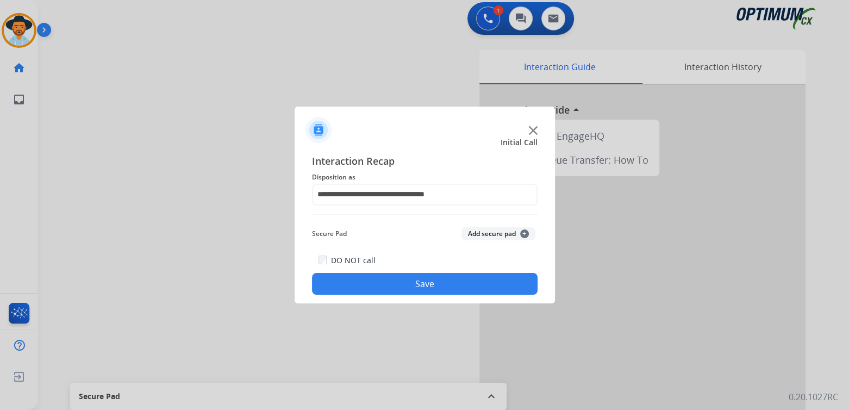
click at [424, 284] on button "Save" at bounding box center [425, 284] width 226 height 22
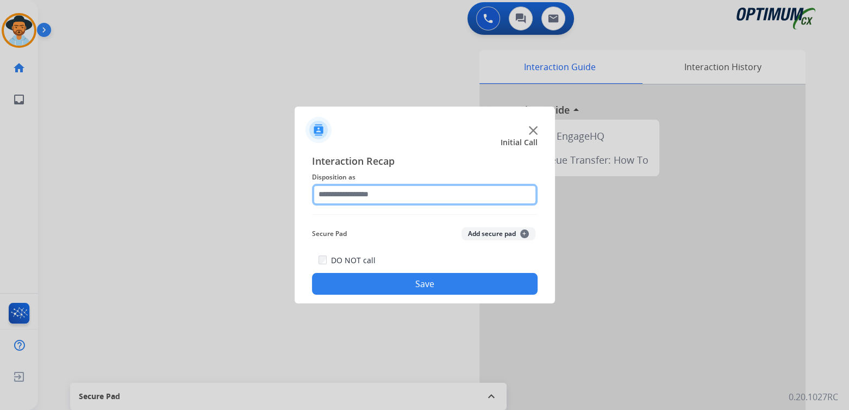
click at [359, 201] on input "text" at bounding box center [425, 195] width 226 height 22
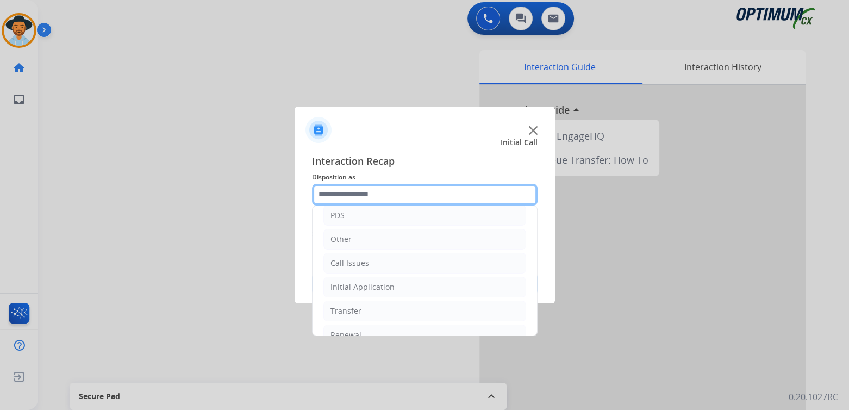
scroll to position [72, 0]
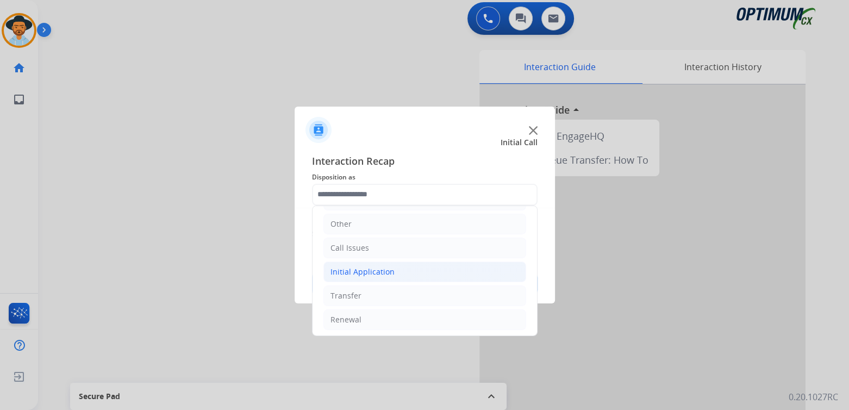
click at [357, 269] on div "Initial Application" at bounding box center [362, 271] width 64 height 11
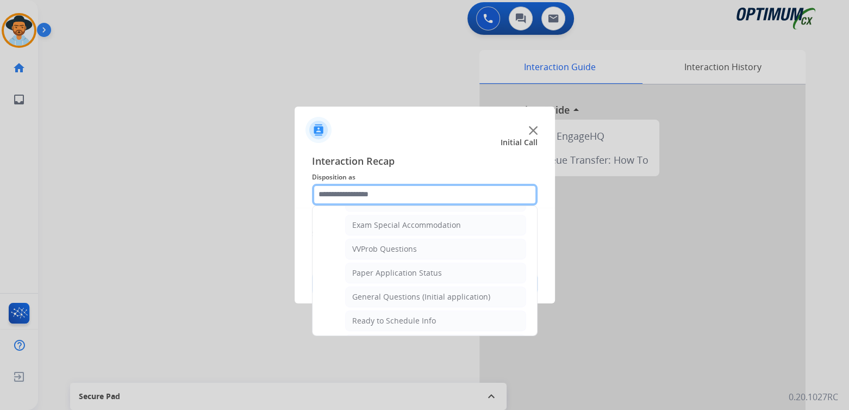
scroll to position [560, 0]
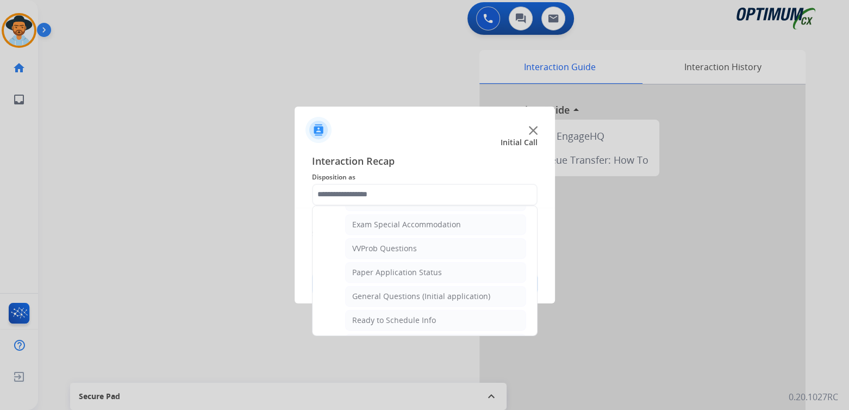
drag, startPoint x: 380, startPoint y: 288, endPoint x: 421, endPoint y: 288, distance: 40.2
click at [383, 291] on div "General Questions (Initial application)" at bounding box center [421, 296] width 138 height 11
type input "**********"
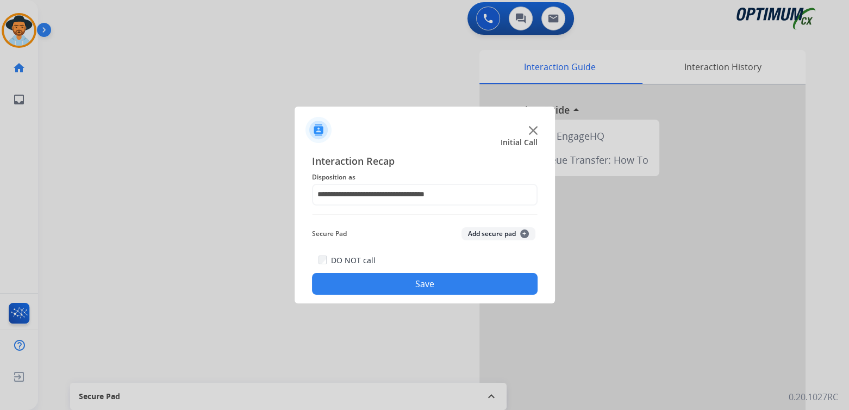
drag, startPoint x: 435, startPoint y: 279, endPoint x: 512, endPoint y: 259, distance: 80.3
click at [436, 279] on button "Save" at bounding box center [425, 284] width 226 height 22
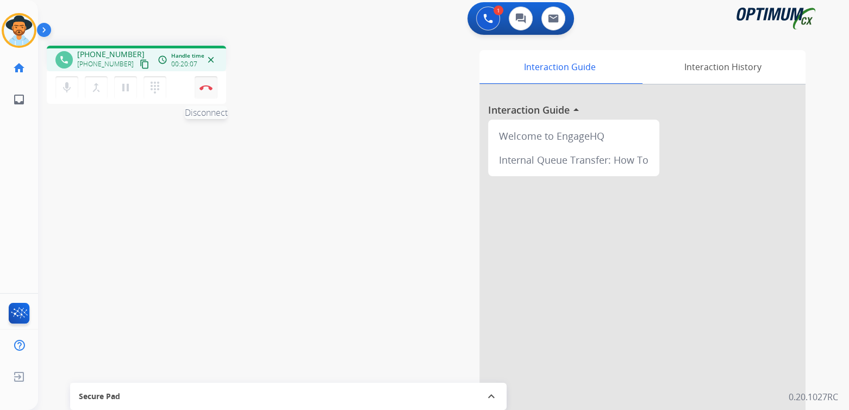
click at [206, 87] on img at bounding box center [205, 87] width 13 height 5
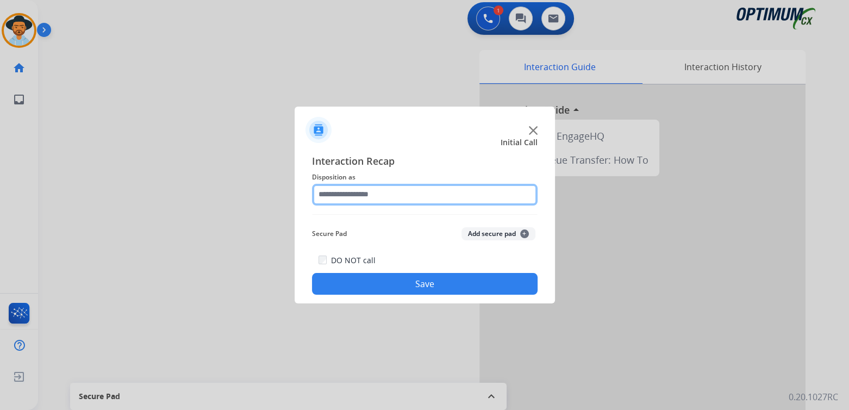
click at [380, 196] on input "text" at bounding box center [425, 195] width 226 height 22
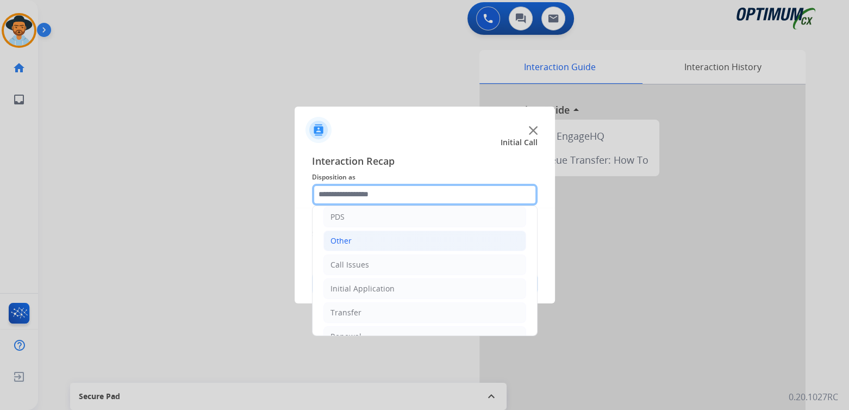
scroll to position [72, 0]
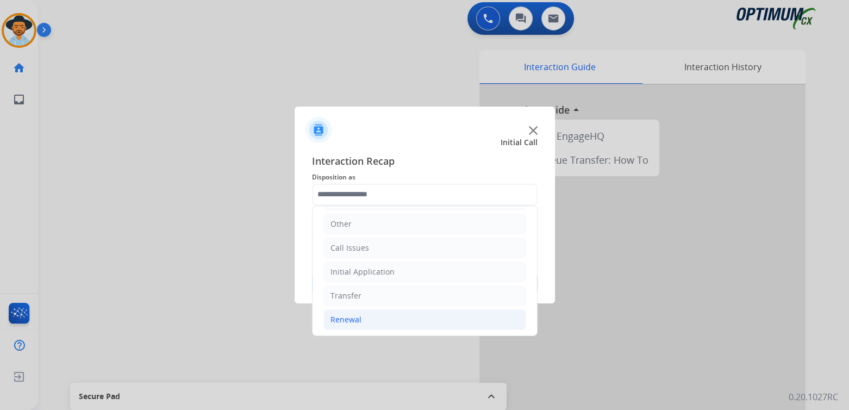
click at [350, 317] on div "Renewal" at bounding box center [345, 319] width 31 height 11
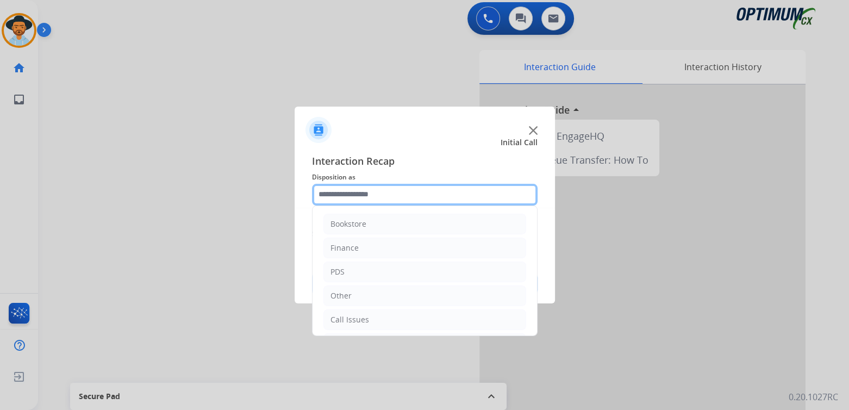
click at [364, 197] on input "text" at bounding box center [425, 195] width 226 height 22
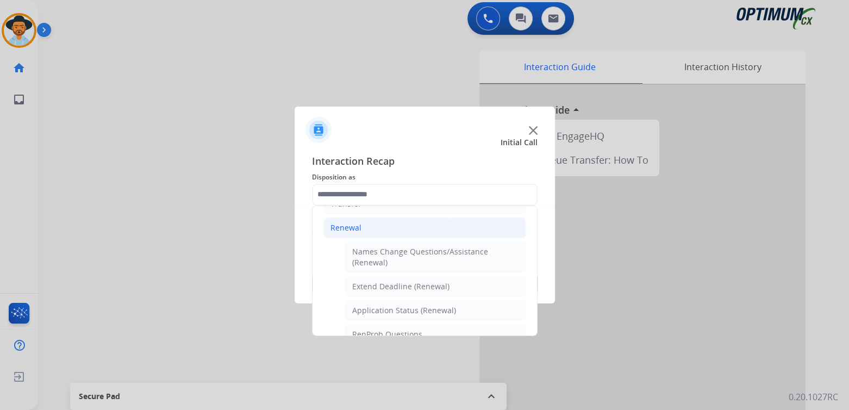
click at [340, 222] on div "Renewal" at bounding box center [345, 227] width 31 height 11
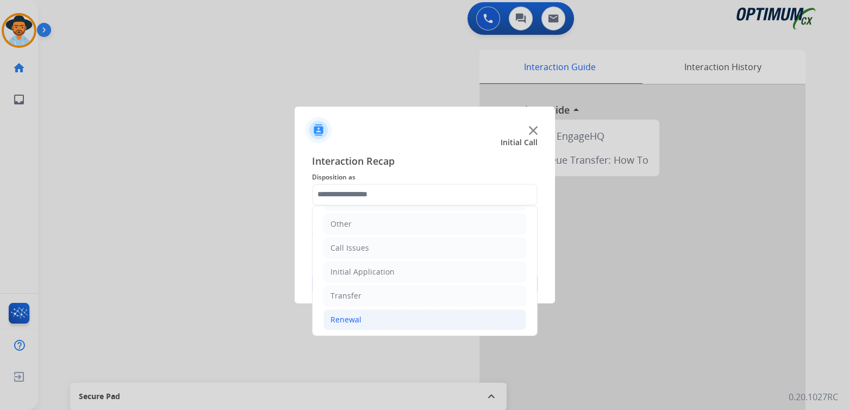
click at [347, 314] on div "Renewal" at bounding box center [345, 319] width 31 height 11
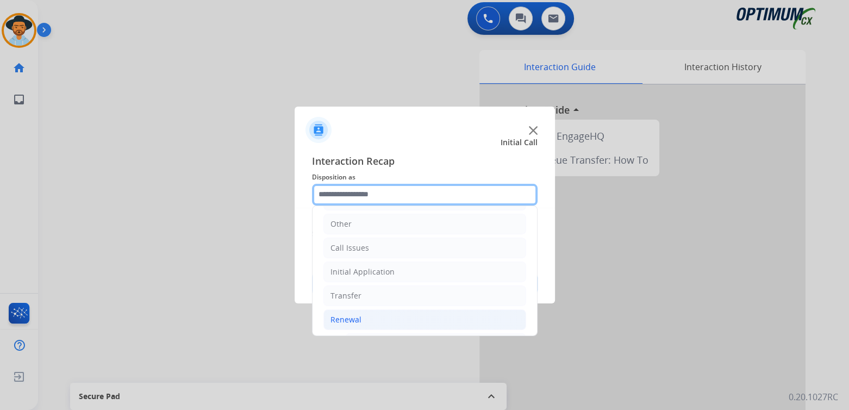
scroll to position [164, 0]
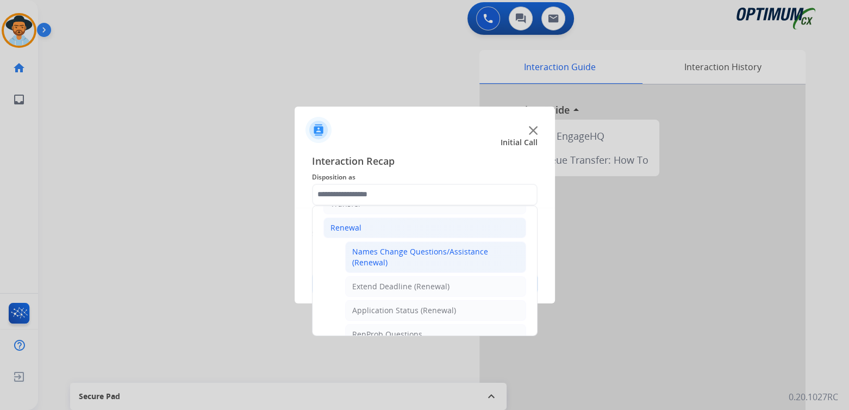
click at [383, 253] on div "Names Change Questions/Assistance (Renewal)" at bounding box center [435, 257] width 167 height 22
type input "**********"
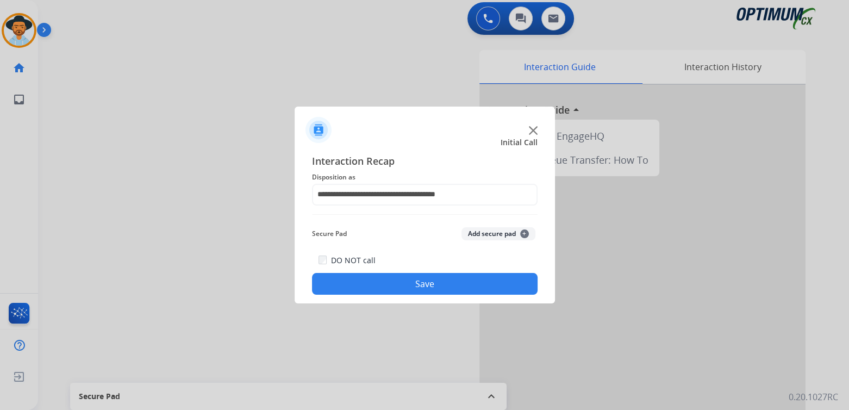
click at [434, 286] on button "Save" at bounding box center [425, 284] width 226 height 22
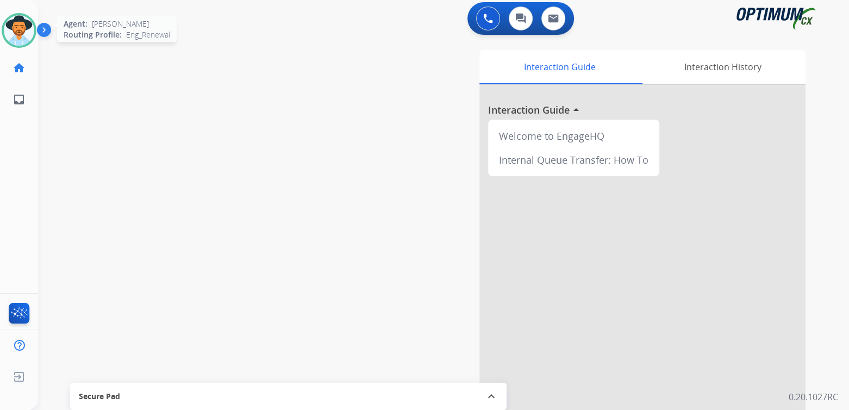
drag, startPoint x: 23, startPoint y: 36, endPoint x: 30, endPoint y: 41, distance: 7.8
click at [23, 36] on img at bounding box center [19, 30] width 30 height 30
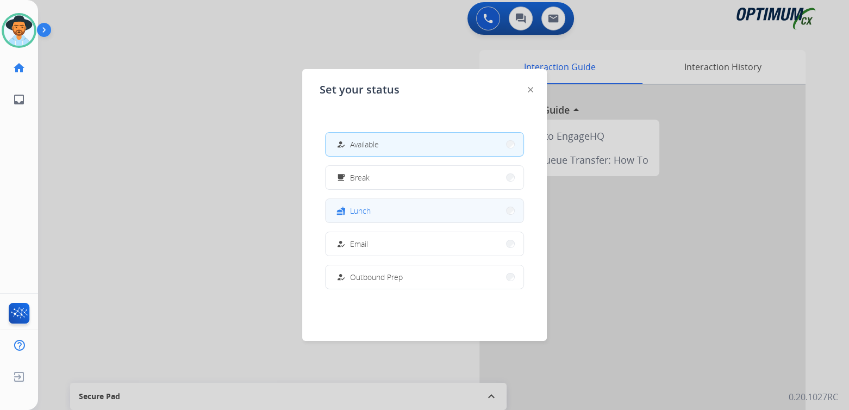
click at [393, 212] on button "fastfood Lunch" at bounding box center [425, 210] width 198 height 23
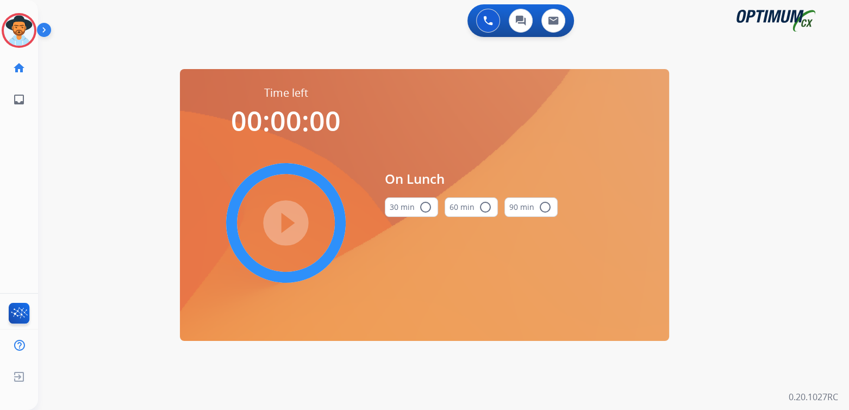
scroll to position [0, 0]
click at [429, 208] on mat-icon "radio_button_unchecked" at bounding box center [425, 207] width 13 height 13
click at [289, 223] on mat-icon "play_circle_filled" at bounding box center [285, 222] width 13 height 13
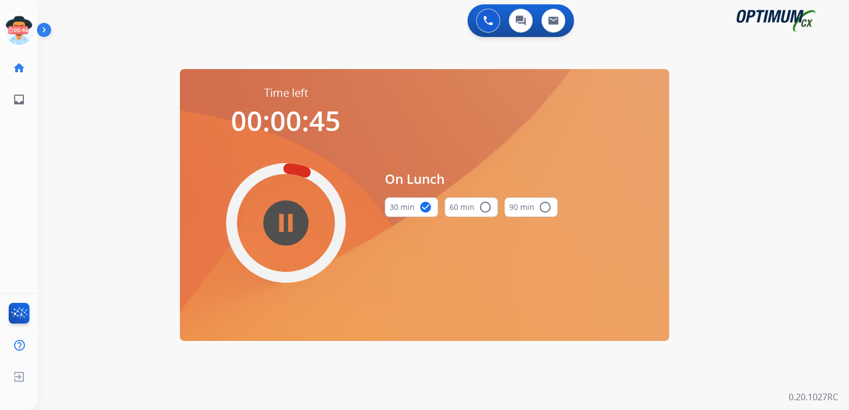
drag, startPoint x: 22, startPoint y: 30, endPoint x: 41, endPoint y: 33, distance: 19.8
click at [22, 30] on icon at bounding box center [19, 30] width 35 height 35
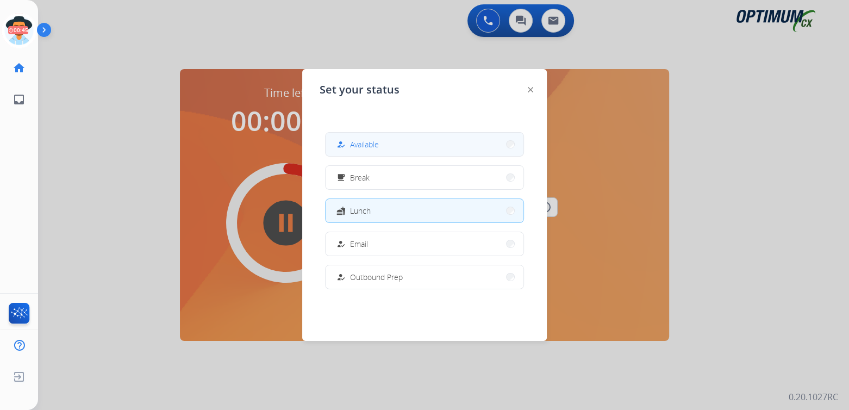
click at [386, 139] on button "how_to_reg Available" at bounding box center [425, 144] width 198 height 23
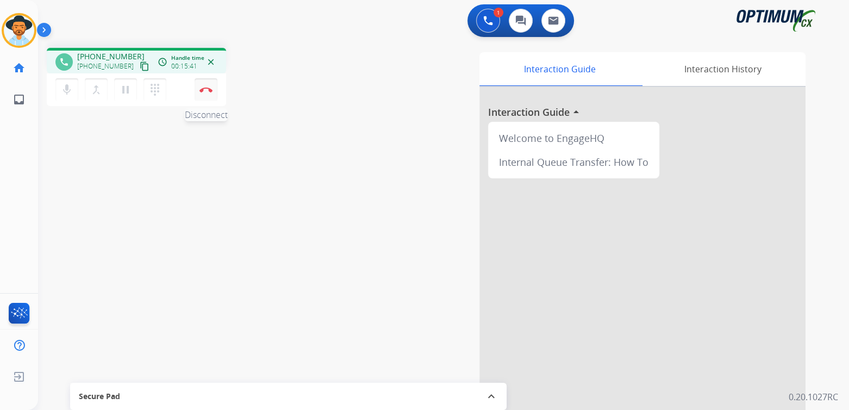
click at [209, 89] on img at bounding box center [205, 89] width 13 height 5
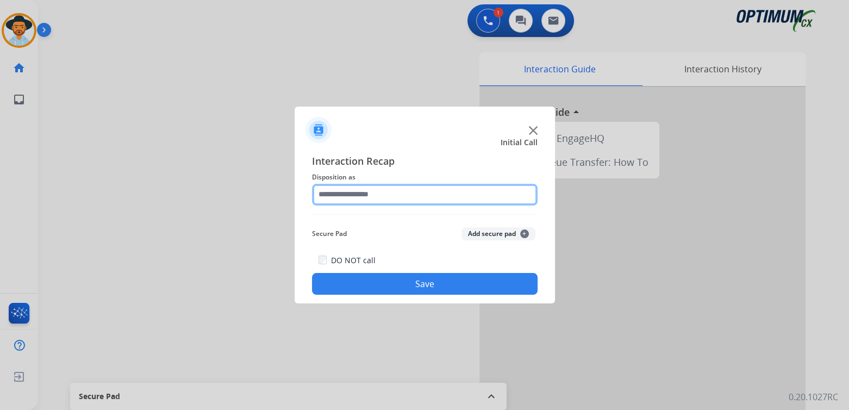
click at [373, 201] on input "text" at bounding box center [425, 195] width 226 height 22
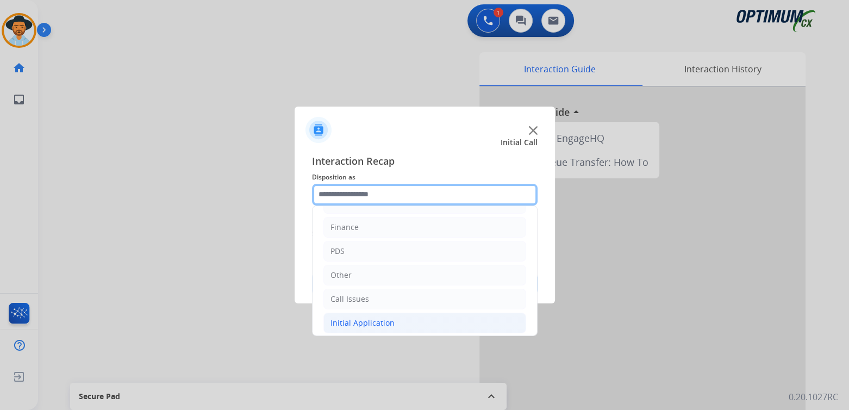
scroll to position [72, 0]
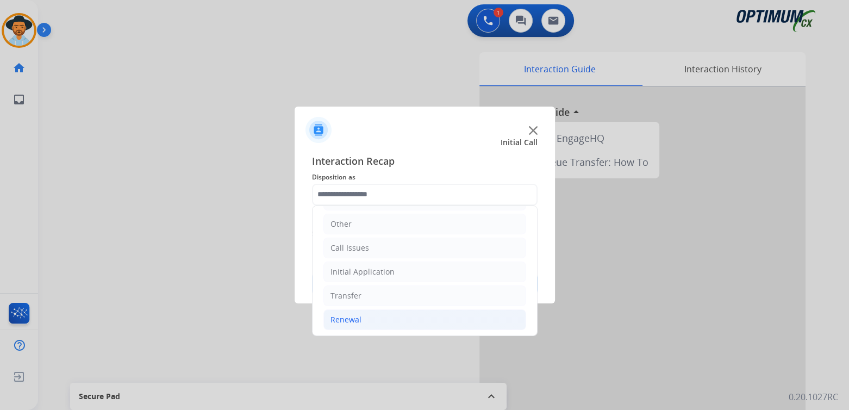
click at [353, 320] on div "Renewal" at bounding box center [345, 319] width 31 height 11
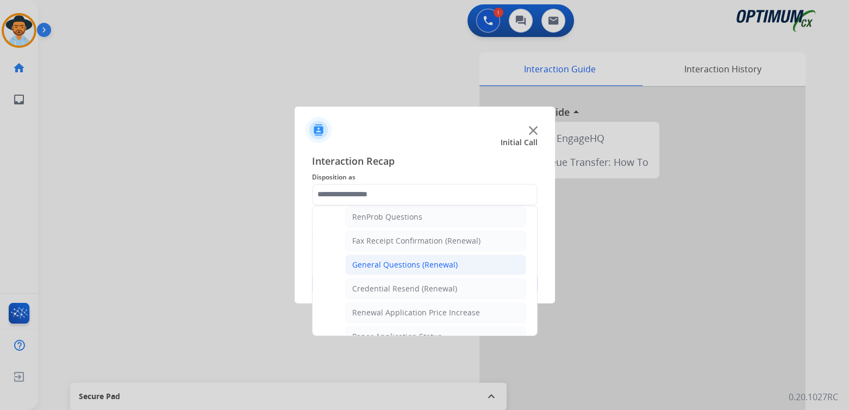
scroll to position [0, 0]
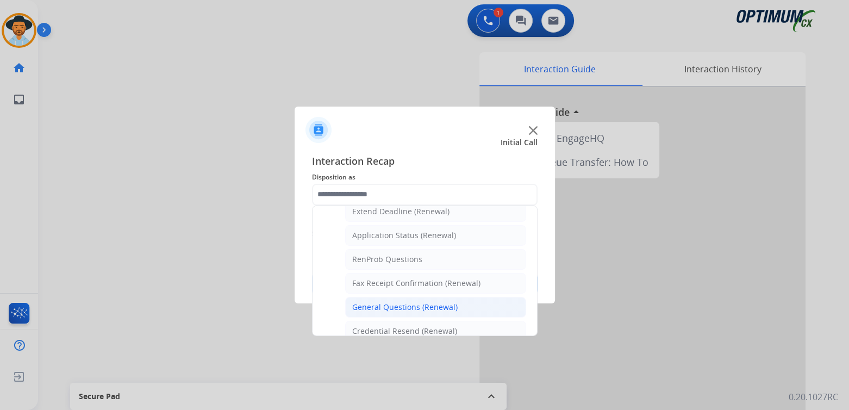
click at [383, 302] on div "General Questions (Renewal)" at bounding box center [404, 307] width 105 height 11
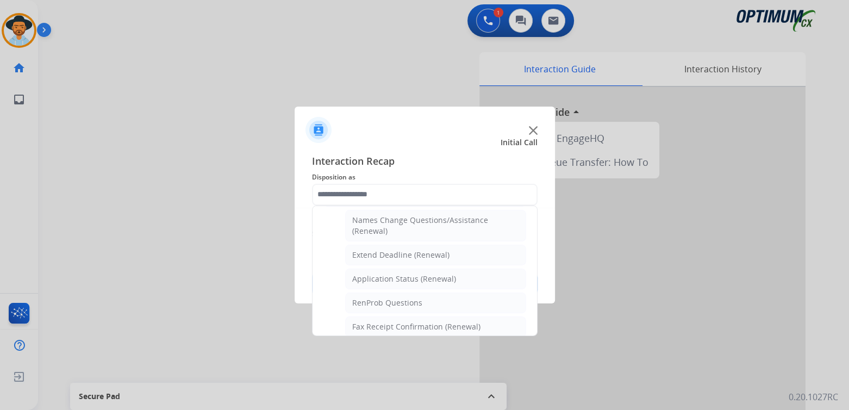
type input "**********"
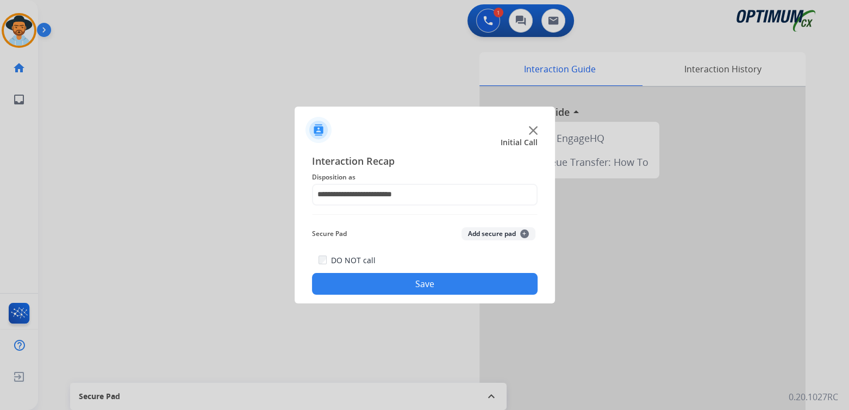
drag, startPoint x: 437, startPoint y: 282, endPoint x: 445, endPoint y: 280, distance: 7.8
click at [439, 281] on button "Save" at bounding box center [425, 284] width 226 height 22
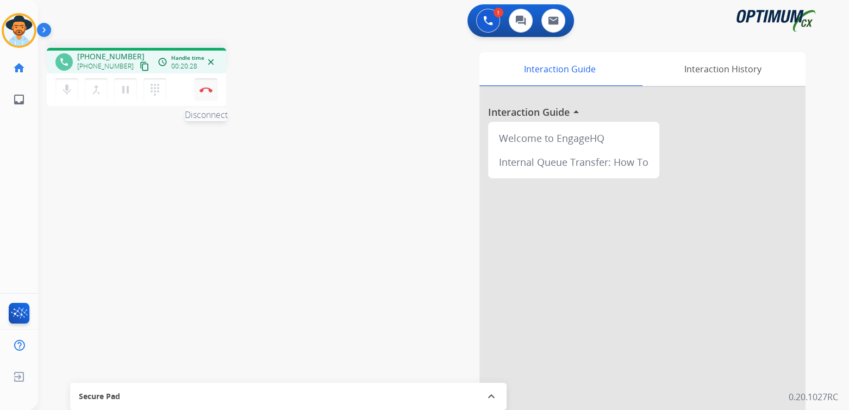
click at [209, 93] on button "Disconnect" at bounding box center [206, 89] width 23 height 23
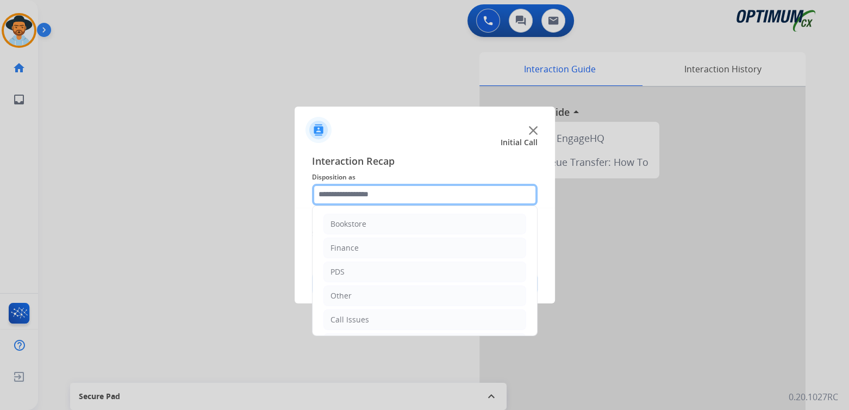
click at [367, 201] on input "text" at bounding box center [425, 195] width 226 height 22
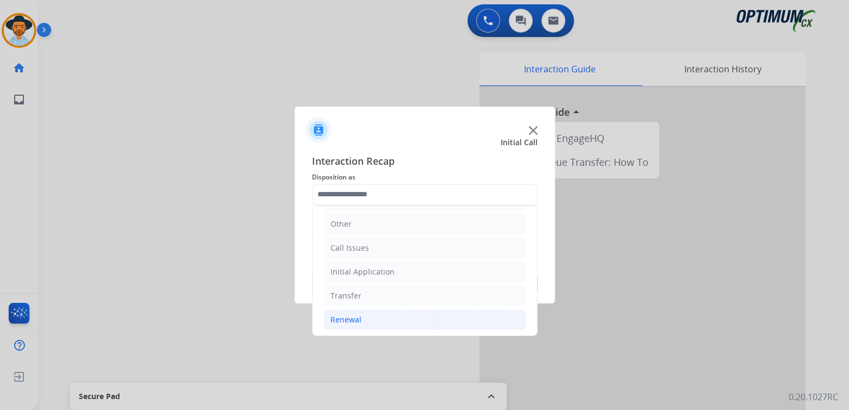
click at [349, 318] on div "Renewal" at bounding box center [345, 319] width 31 height 11
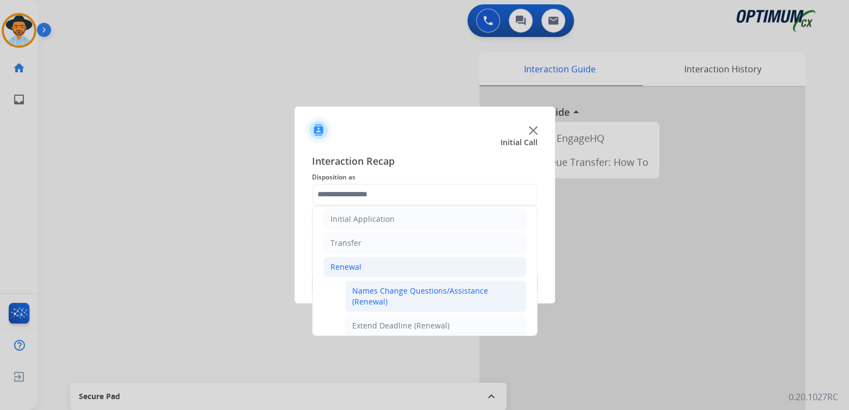
scroll to position [125, 0]
click at [403, 290] on div "Names Change Questions/Assistance (Renewal)" at bounding box center [435, 296] width 167 height 22
type input "**********"
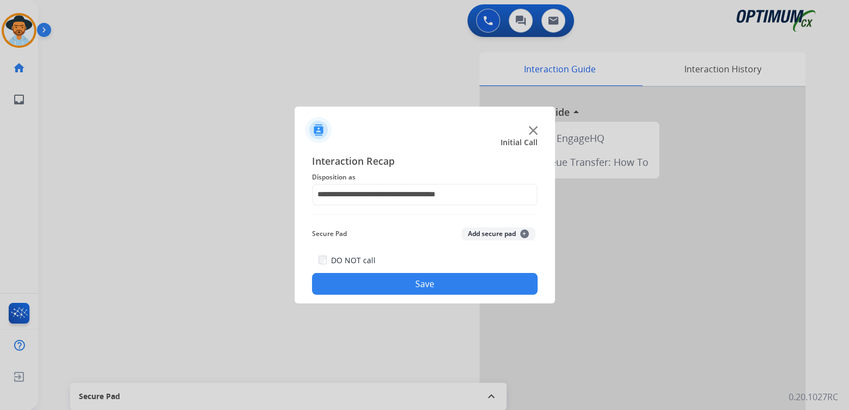
drag, startPoint x: 423, startPoint y: 276, endPoint x: 480, endPoint y: 281, distance: 56.7
click at [428, 279] on button "Save" at bounding box center [425, 284] width 226 height 22
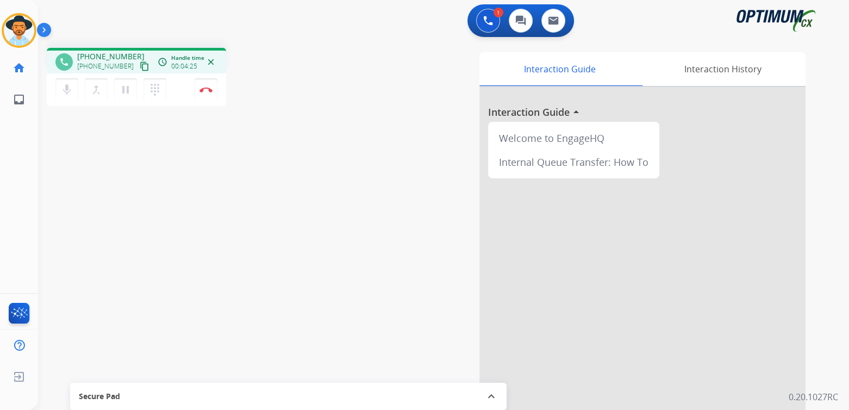
scroll to position [0, 0]
click at [209, 91] on img at bounding box center [205, 89] width 13 height 5
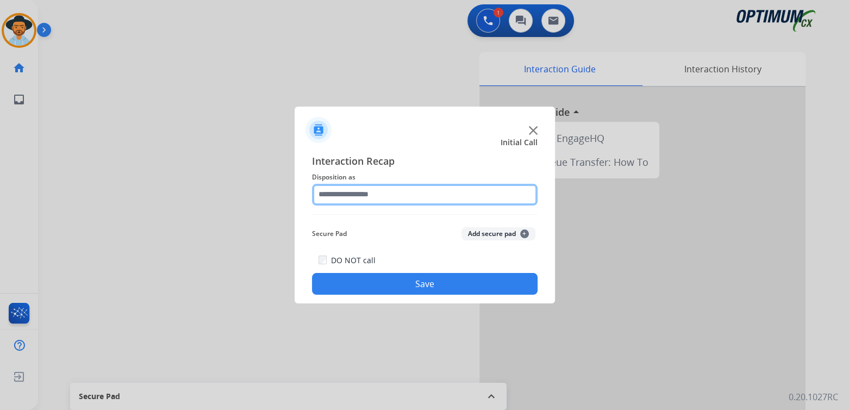
click at [370, 196] on input "text" at bounding box center [425, 195] width 226 height 22
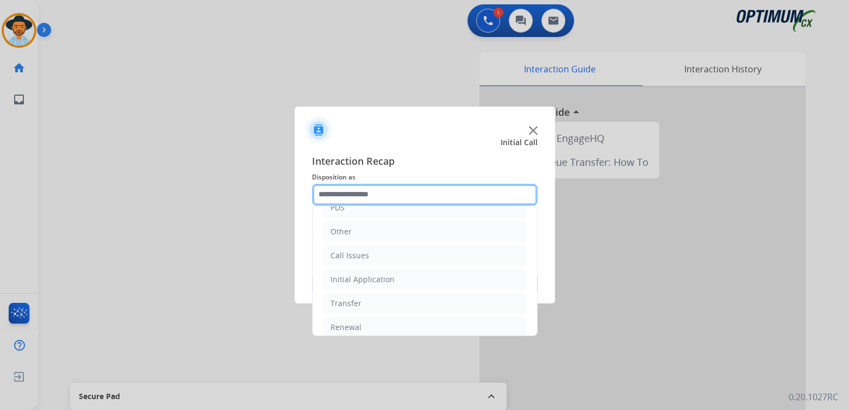
scroll to position [72, 0]
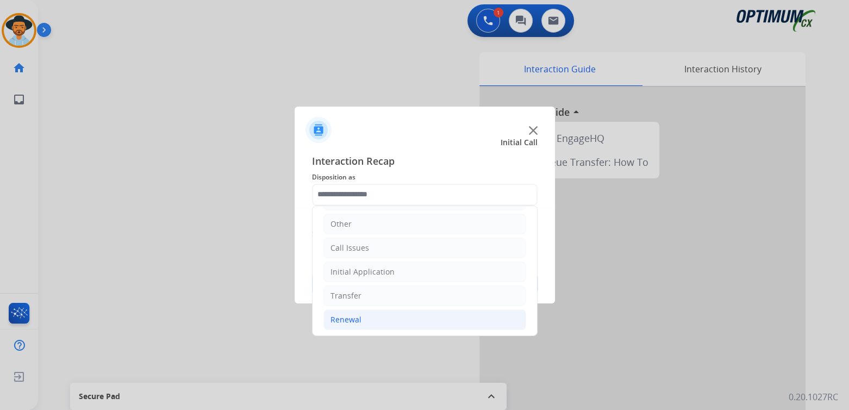
click at [347, 315] on div "Renewal" at bounding box center [345, 319] width 31 height 11
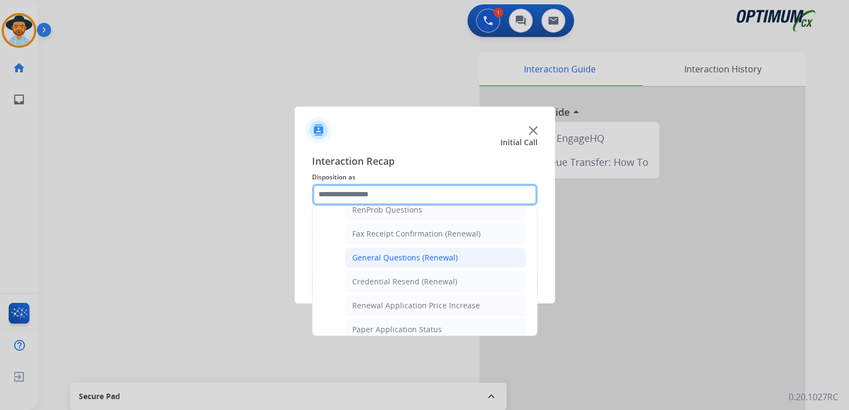
scroll to position [289, 0]
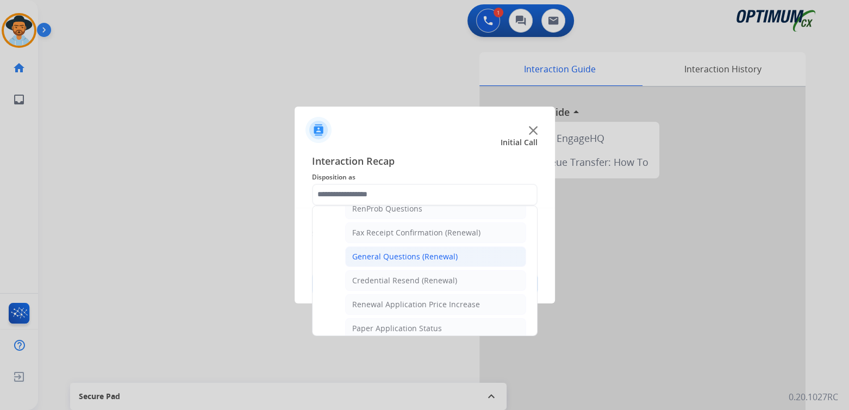
click at [384, 251] on div "General Questions (Renewal)" at bounding box center [404, 256] width 105 height 11
type input "**********"
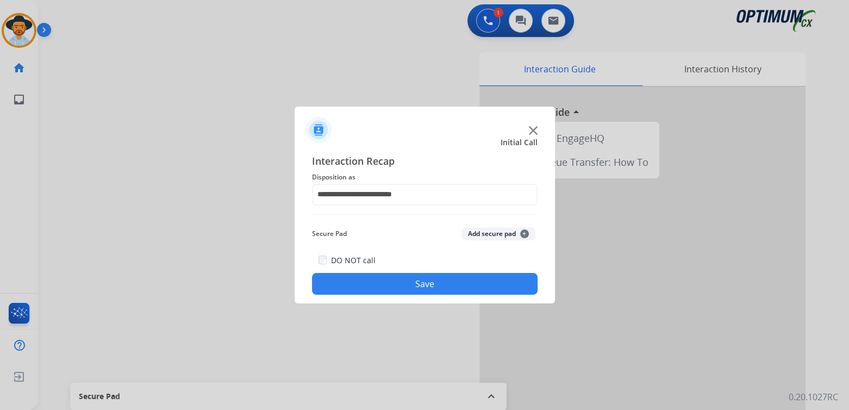
drag, startPoint x: 427, startPoint y: 281, endPoint x: 614, endPoint y: 330, distance: 193.2
click at [429, 281] on button "Save" at bounding box center [425, 284] width 226 height 22
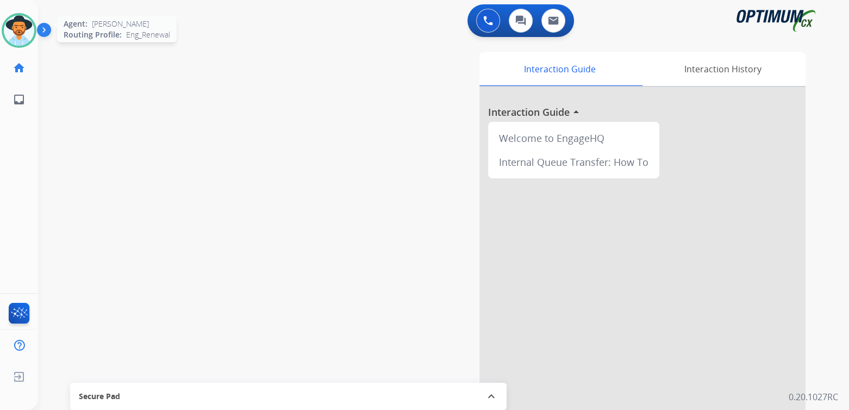
click at [22, 32] on img at bounding box center [19, 30] width 30 height 30
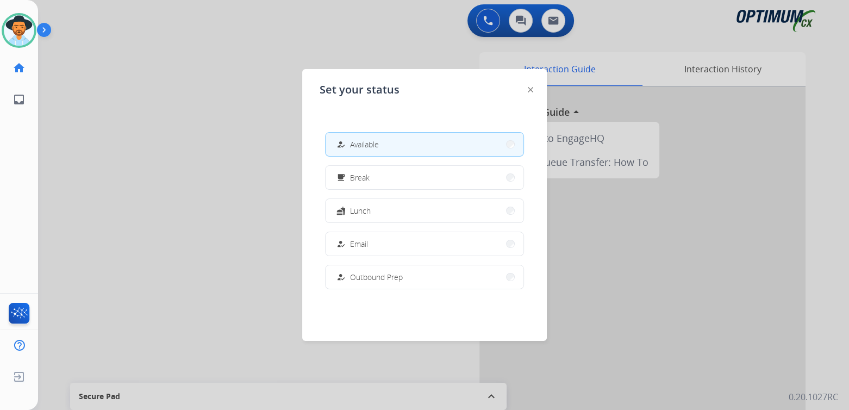
click at [372, 182] on button "free_breakfast Break" at bounding box center [425, 177] width 198 height 23
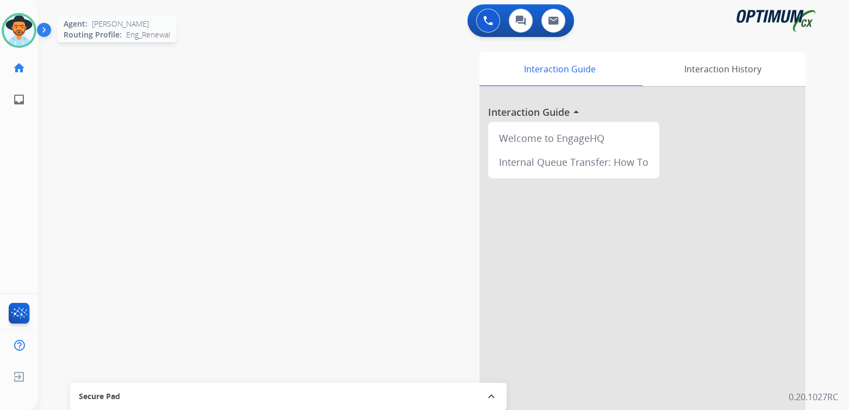
click at [26, 31] on img at bounding box center [19, 30] width 30 height 30
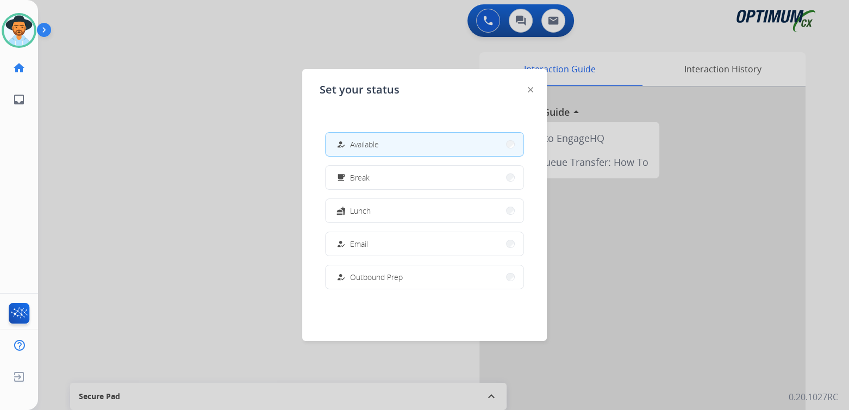
click at [372, 147] on span "Available" at bounding box center [364, 144] width 29 height 11
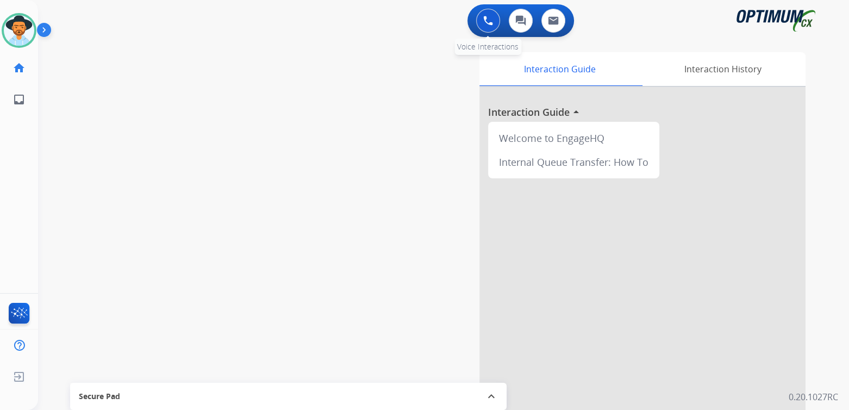
click at [485, 21] on img at bounding box center [488, 21] width 10 height 10
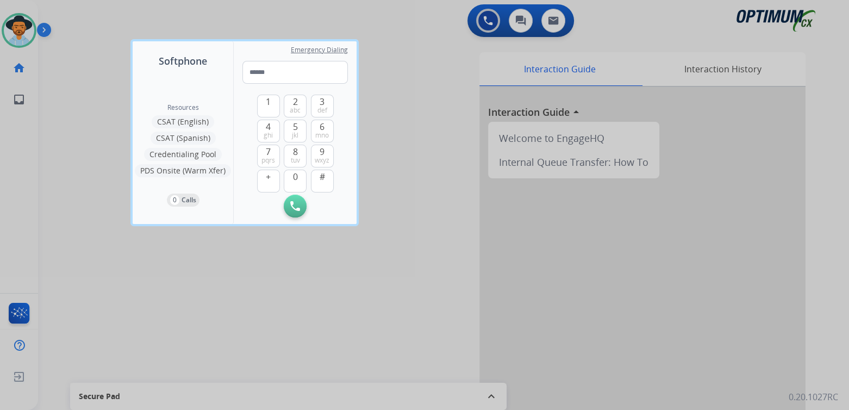
drag, startPoint x: 61, startPoint y: 116, endPoint x: 48, endPoint y: 76, distance: 41.9
click at [52, 87] on div at bounding box center [424, 205] width 849 height 410
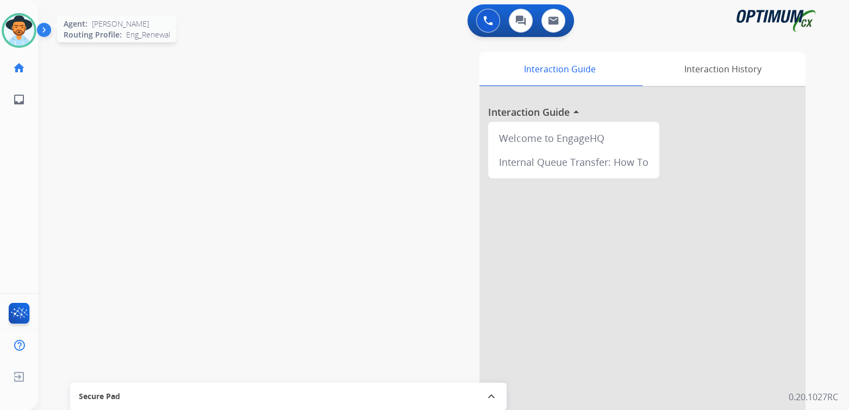
click at [17, 32] on img at bounding box center [19, 30] width 30 height 30
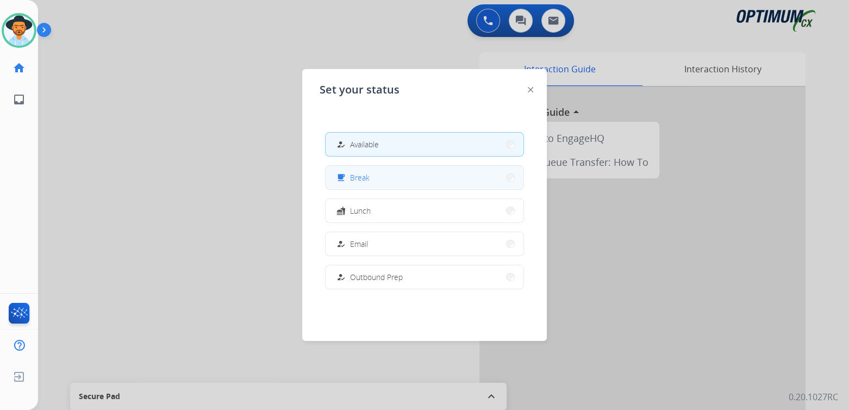
click at [373, 179] on button "free_breakfast Break" at bounding box center [425, 177] width 198 height 23
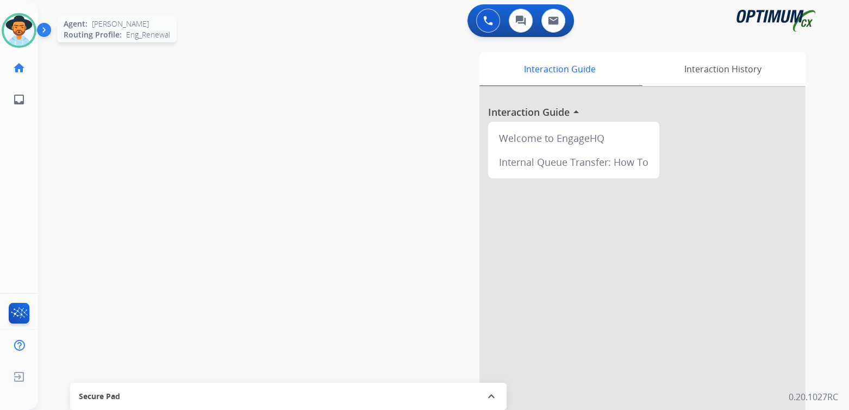
click at [23, 24] on img at bounding box center [19, 30] width 30 height 30
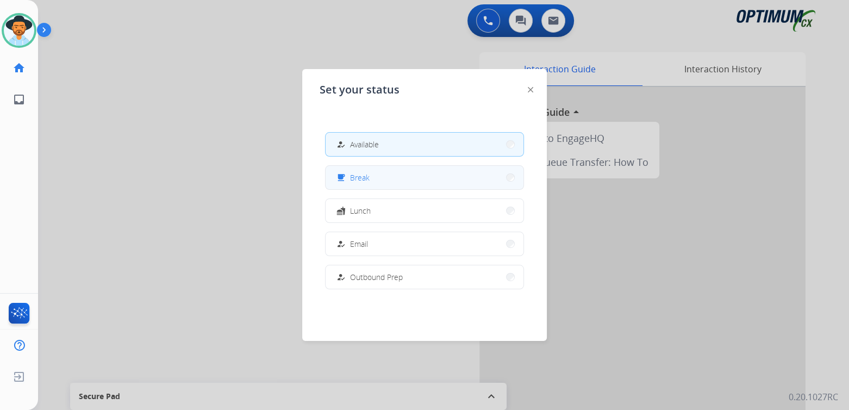
click at [373, 179] on button "free_breakfast Break" at bounding box center [425, 177] width 198 height 23
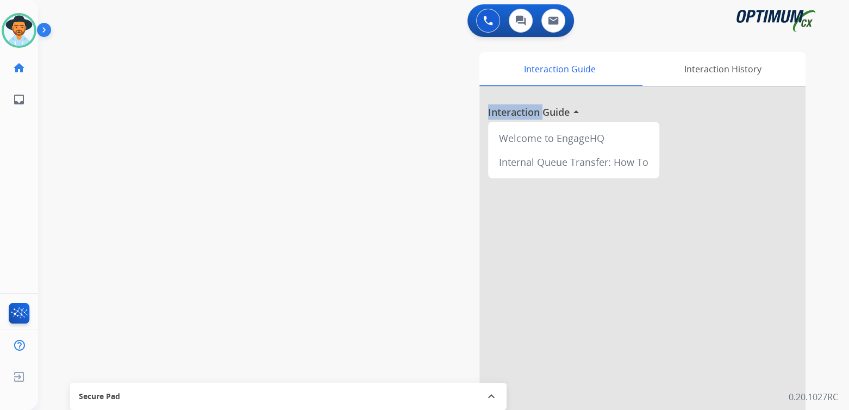
click at [373, 179] on div "Interaction Guide Interaction History Interaction Guide arrow_drop_up Welcome t…" at bounding box center [571, 272] width 470 height 440
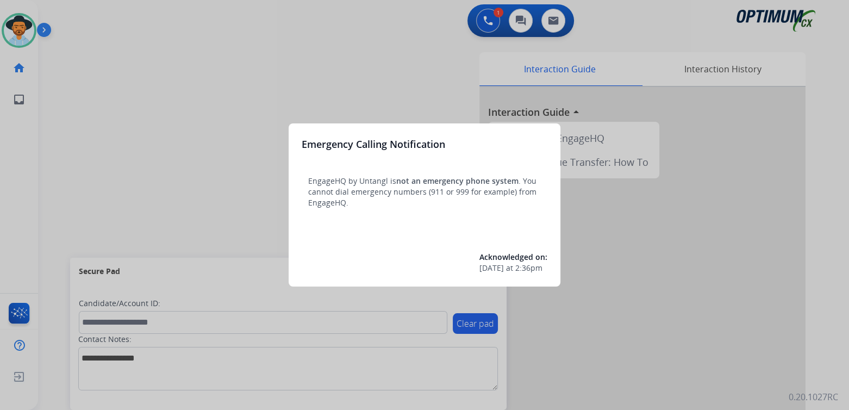
click at [156, 76] on div at bounding box center [424, 205] width 849 height 410
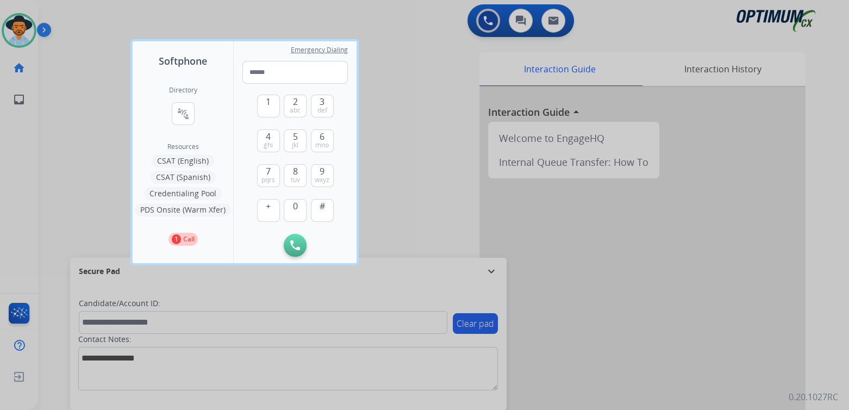
click at [54, 71] on div at bounding box center [424, 205] width 849 height 410
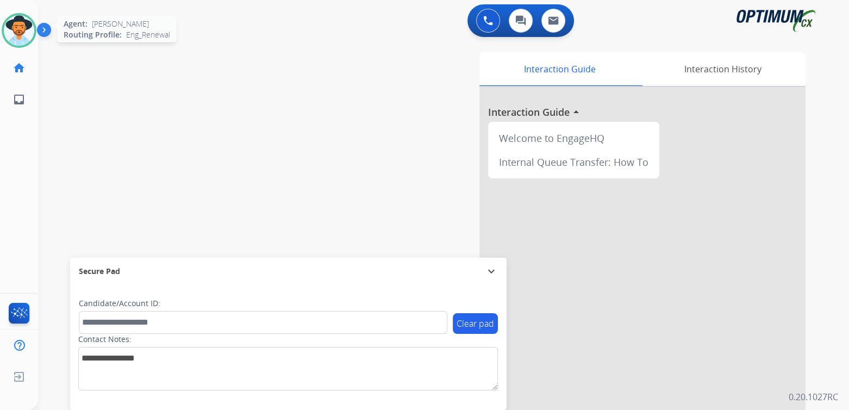
click at [23, 22] on img at bounding box center [19, 30] width 30 height 30
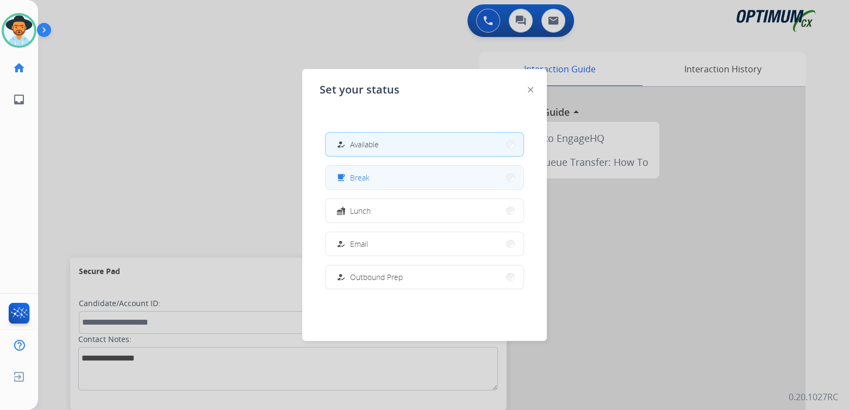
click at [379, 179] on button "free_breakfast Break" at bounding box center [425, 177] width 198 height 23
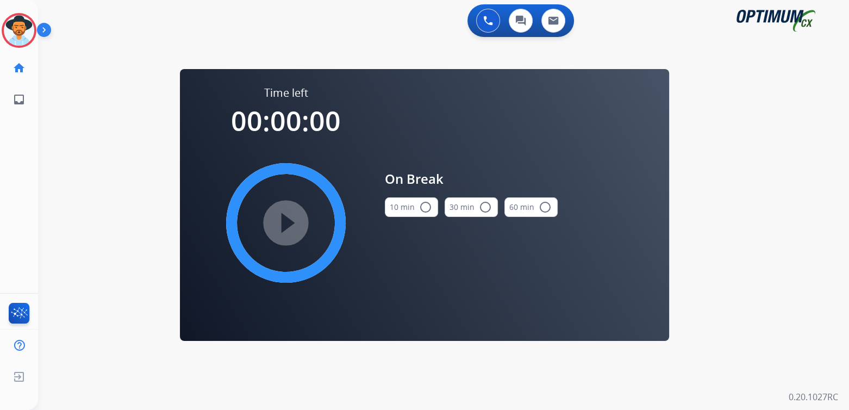
click at [422, 207] on mat-icon "radio_button_unchecked" at bounding box center [425, 207] width 13 height 13
click at [292, 216] on mat-icon "play_circle_filled" at bounding box center [285, 222] width 13 height 13
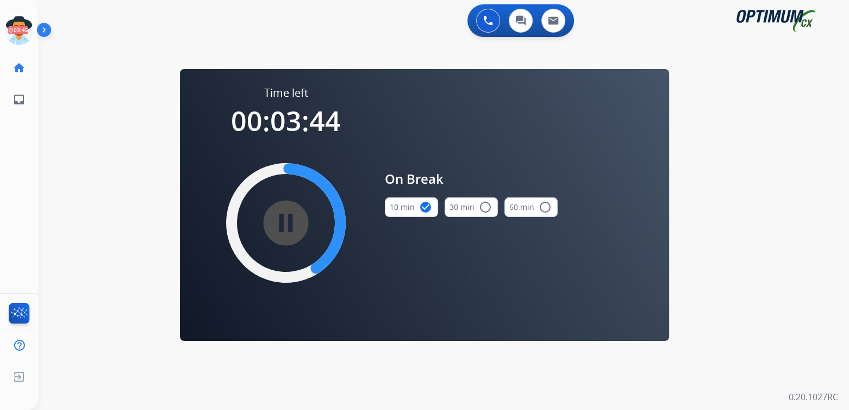
drag, startPoint x: 27, startPoint y: 33, endPoint x: 49, endPoint y: 39, distance: 23.1
click at [38, 37] on div "Cindy Break Edit Avatar 03:45 Agent: Cindy Routing Profile: Eng_Renewal home Ho…" at bounding box center [19, 205] width 38 height 410
click at [15, 34] on icon at bounding box center [19, 30] width 35 height 35
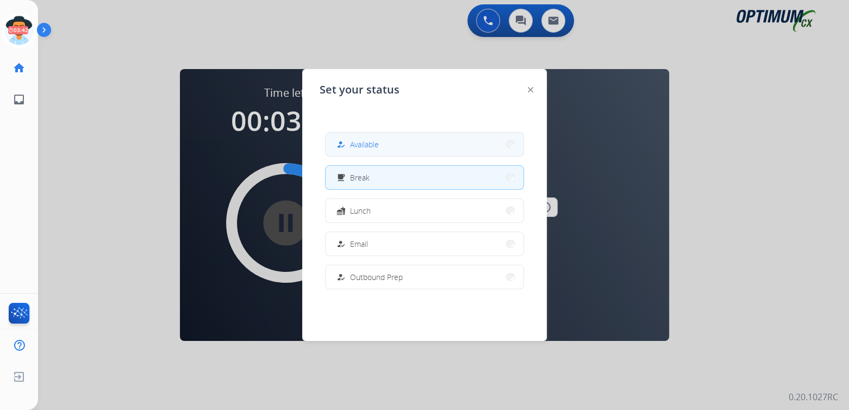
click at [377, 144] on span "Available" at bounding box center [364, 144] width 29 height 11
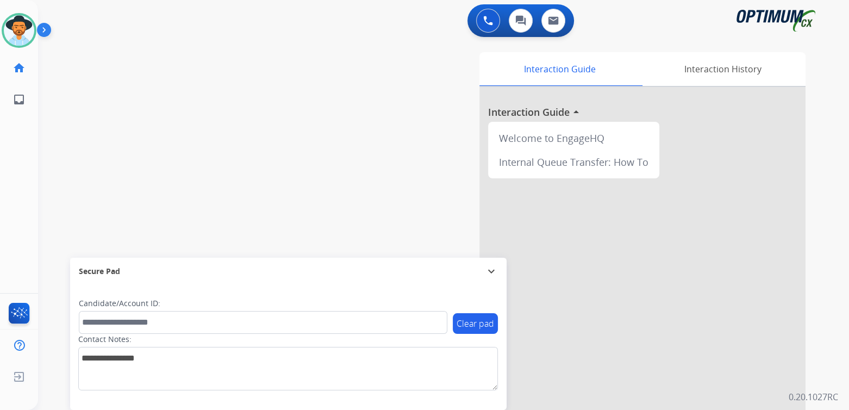
click at [444, 198] on div "Interaction Guide Interaction History Interaction Guide arrow_drop_up Welcome t…" at bounding box center [571, 272] width 470 height 440
click at [493, 267] on mat-icon "expand_more" at bounding box center [491, 271] width 13 height 13
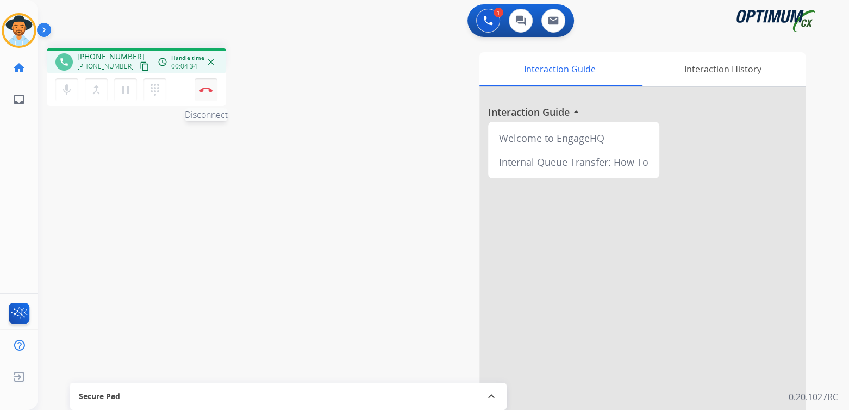
click at [210, 87] on img at bounding box center [205, 89] width 13 height 5
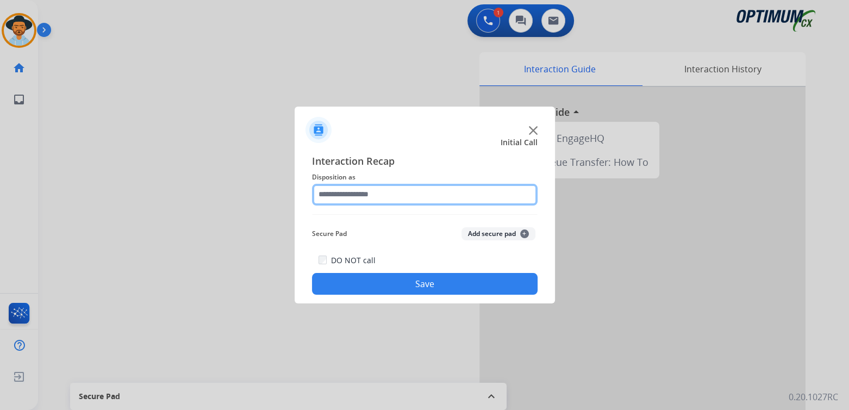
click at [354, 196] on input "text" at bounding box center [425, 195] width 226 height 22
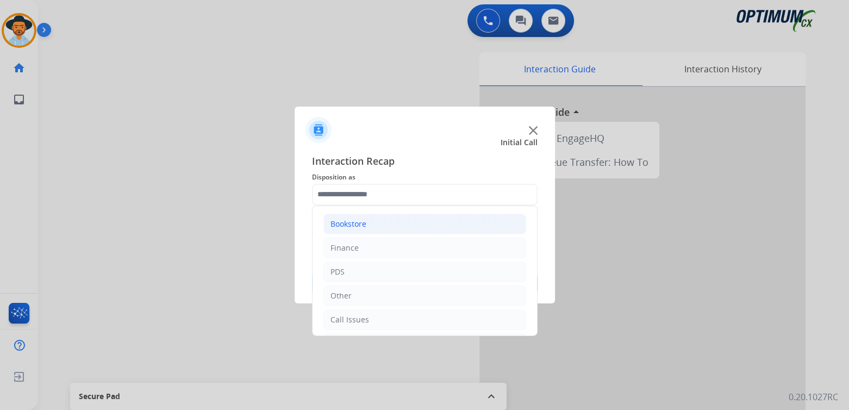
click at [347, 220] on div "Bookstore" at bounding box center [348, 223] width 36 height 11
click at [375, 267] on div "General Questions (Bookstore)" at bounding box center [407, 271] width 110 height 11
type input "**********"
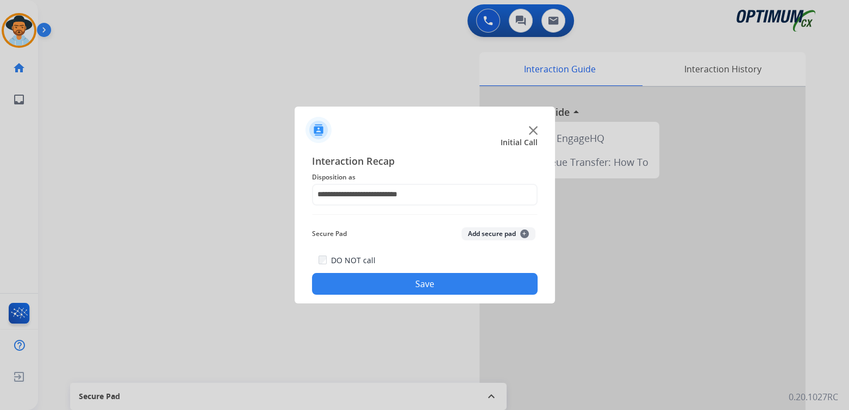
click at [412, 286] on button "Save" at bounding box center [425, 284] width 226 height 22
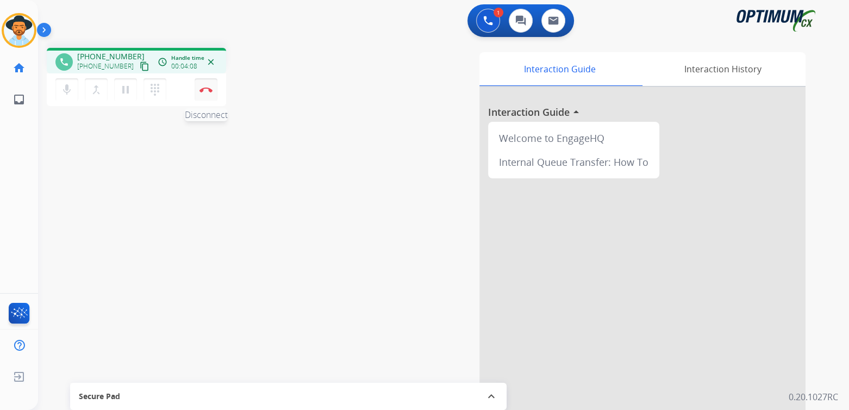
click at [205, 90] on img at bounding box center [205, 89] width 13 height 5
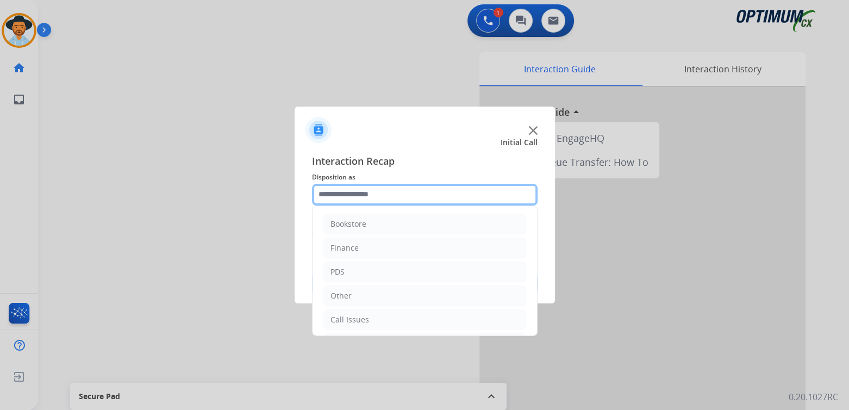
click at [367, 194] on input "text" at bounding box center [425, 195] width 226 height 22
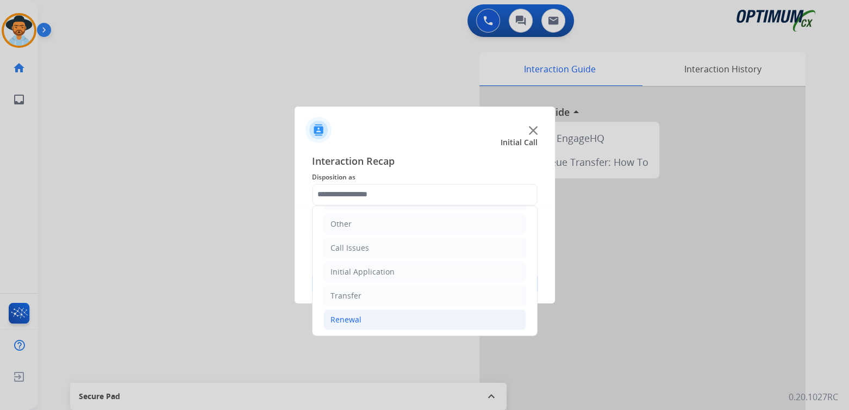
click at [361, 316] on li "Renewal" at bounding box center [424, 319] width 203 height 21
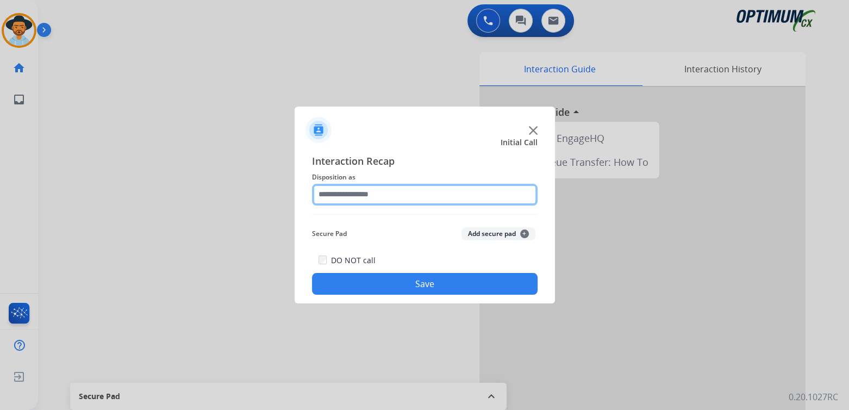
click at [359, 193] on input "text" at bounding box center [425, 195] width 226 height 22
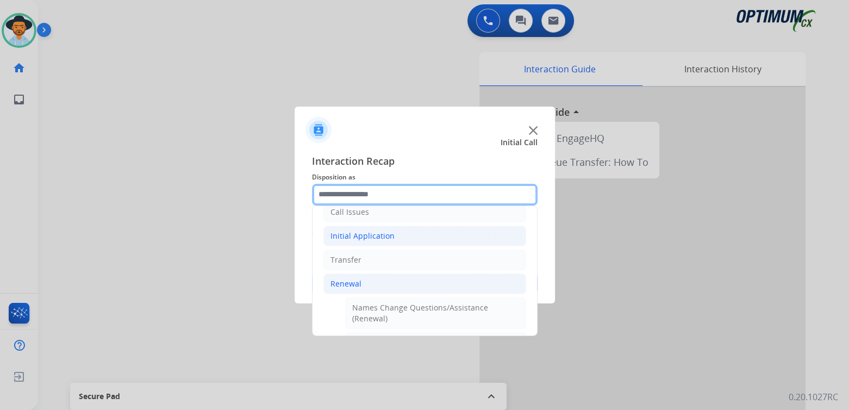
scroll to position [108, 0]
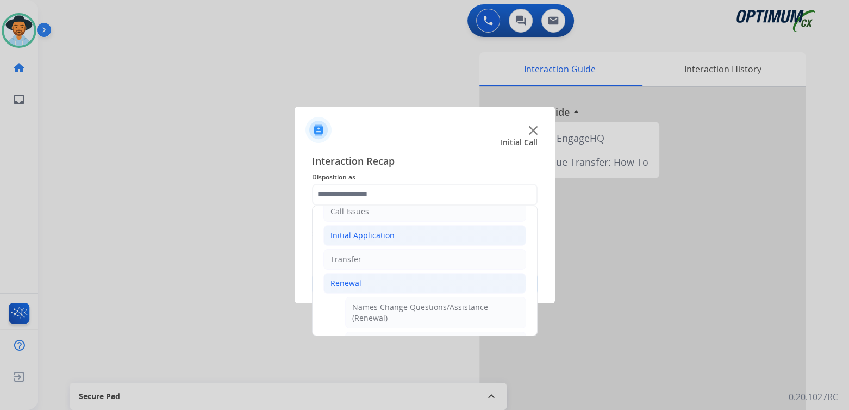
click at [384, 235] on div "Initial Application" at bounding box center [362, 235] width 64 height 11
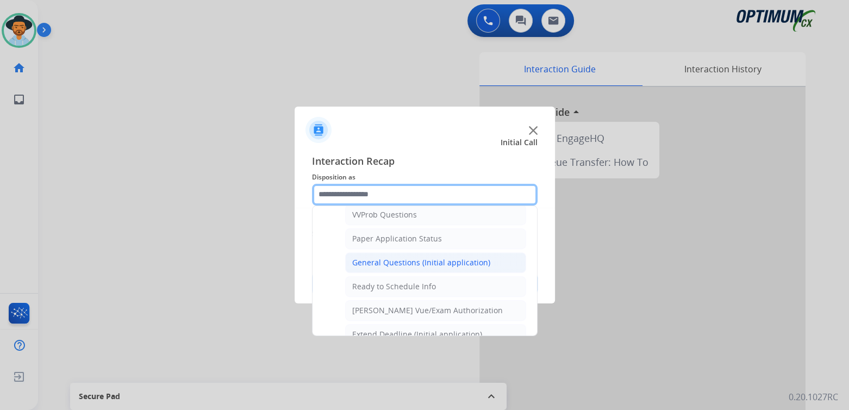
scroll to position [596, 0]
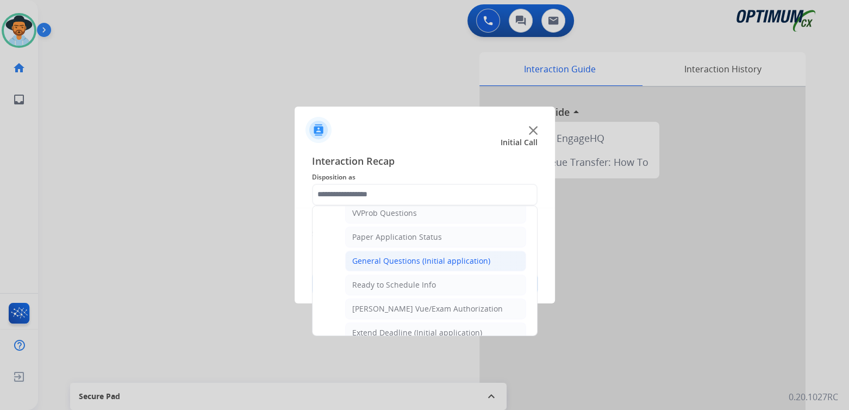
click at [387, 255] on div "General Questions (Initial application)" at bounding box center [421, 260] width 138 height 11
type input "**********"
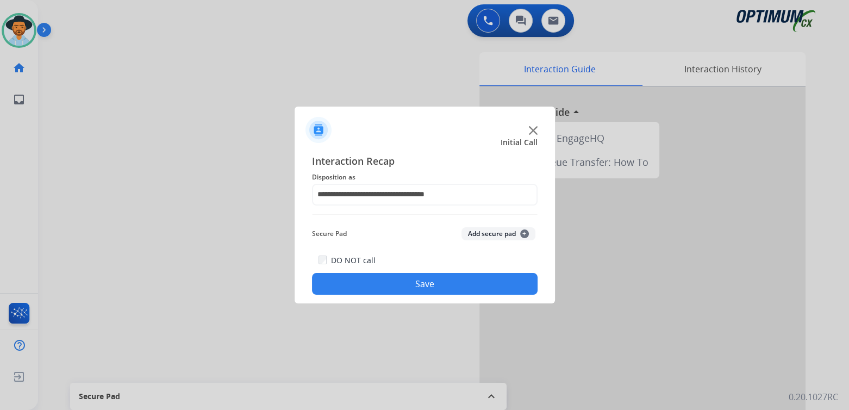
click at [416, 275] on button "Save" at bounding box center [425, 284] width 226 height 22
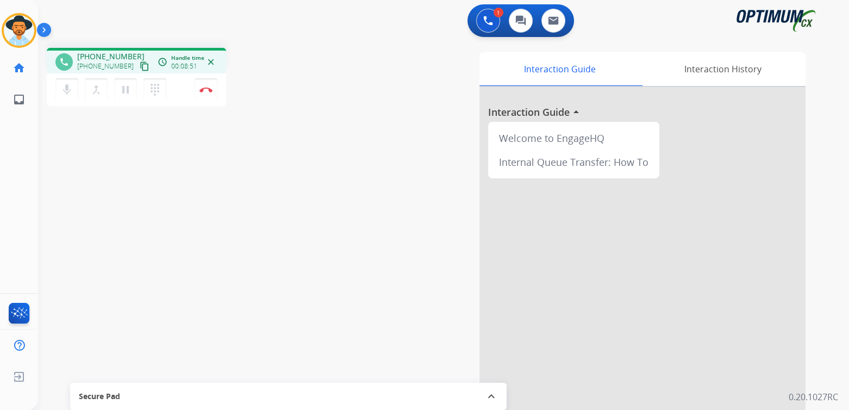
drag, startPoint x: 204, startPoint y: 93, endPoint x: 245, endPoint y: 93, distance: 40.8
click at [206, 93] on button "Disconnect" at bounding box center [206, 89] width 23 height 23
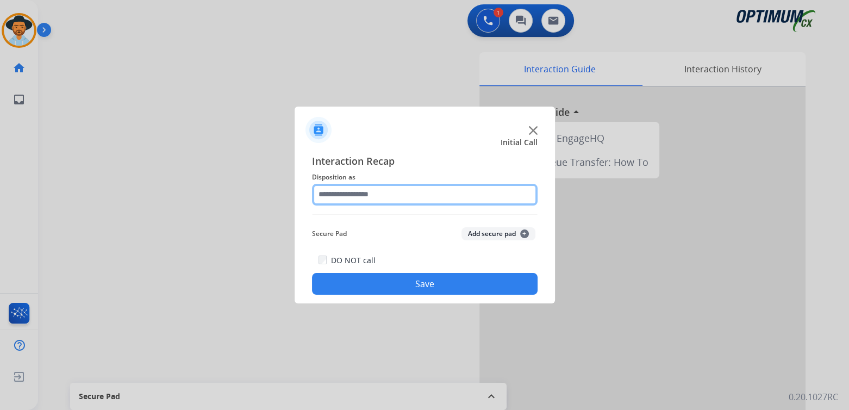
click at [369, 197] on input "text" at bounding box center [425, 195] width 226 height 22
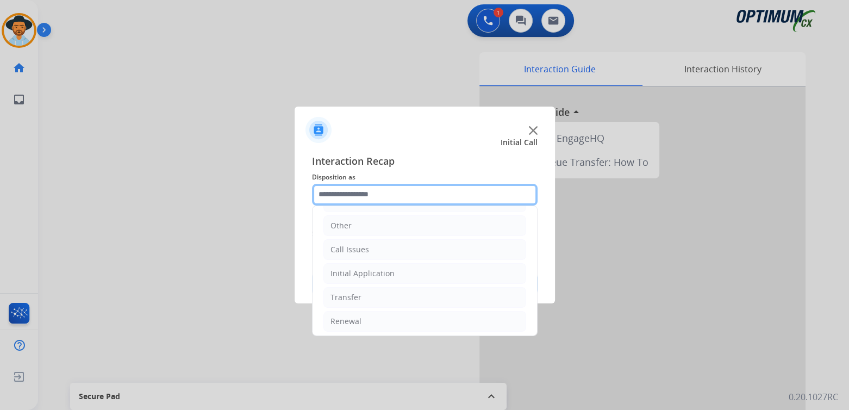
scroll to position [72, 0]
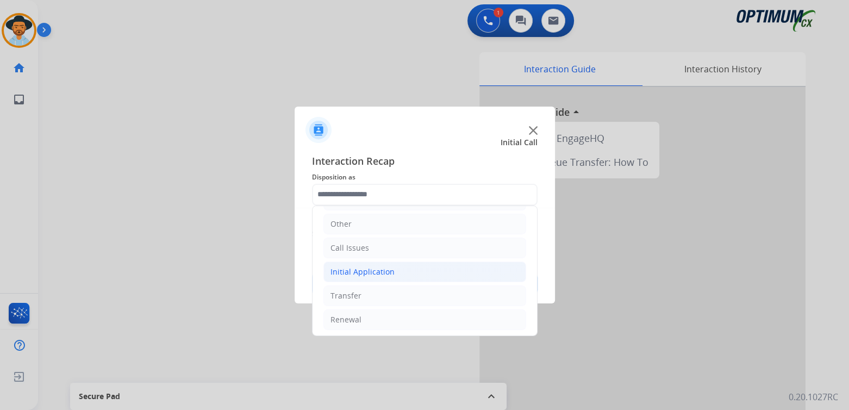
click at [382, 272] on div "Initial Application" at bounding box center [362, 271] width 64 height 11
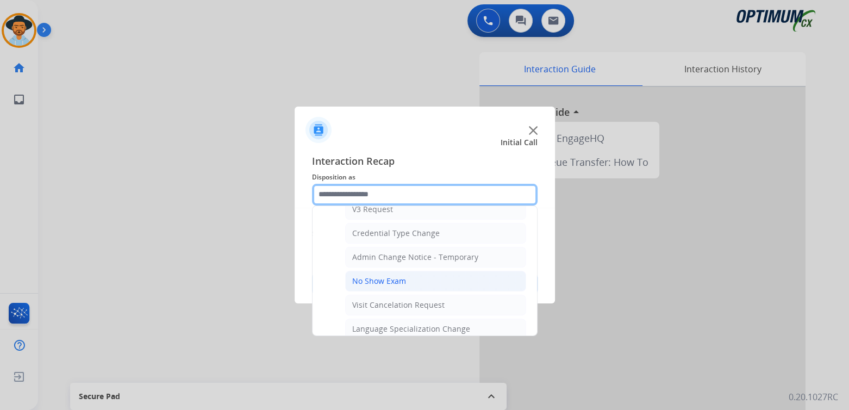
scroll to position [437, 0]
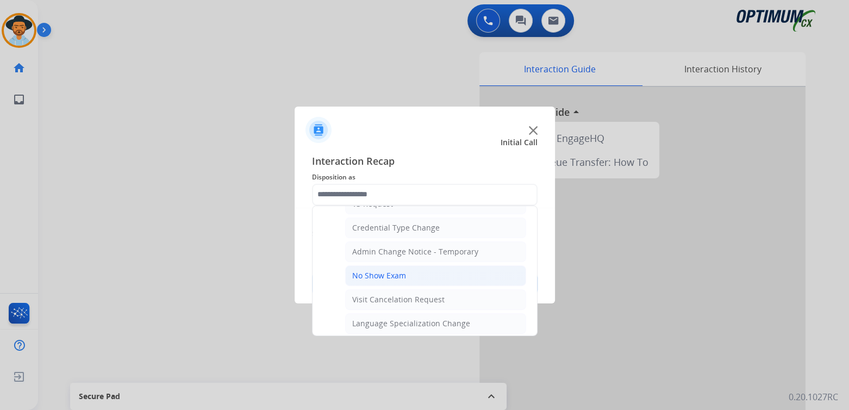
click at [374, 270] on div "No Show Exam" at bounding box center [379, 275] width 54 height 11
type input "**********"
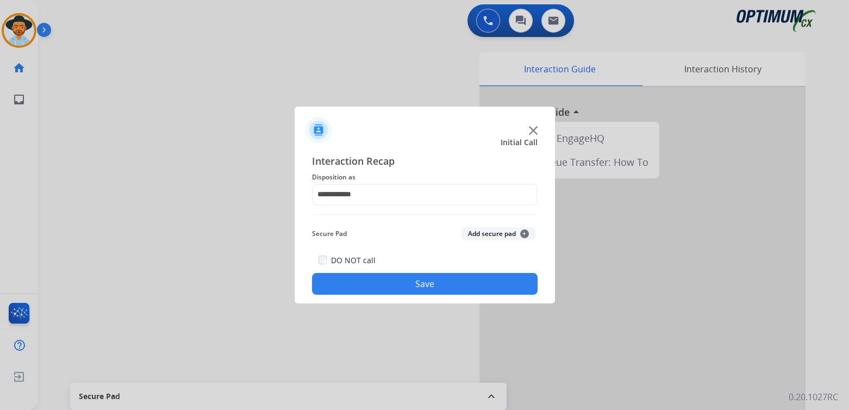
click at [432, 278] on button "Save" at bounding box center [425, 284] width 226 height 22
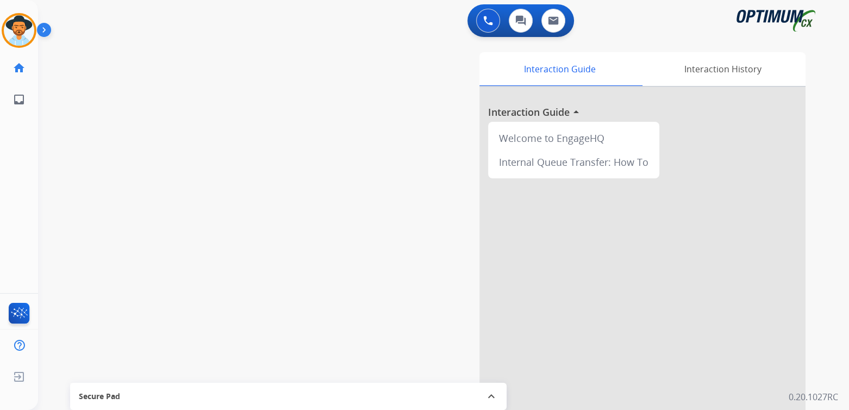
scroll to position [1, 0]
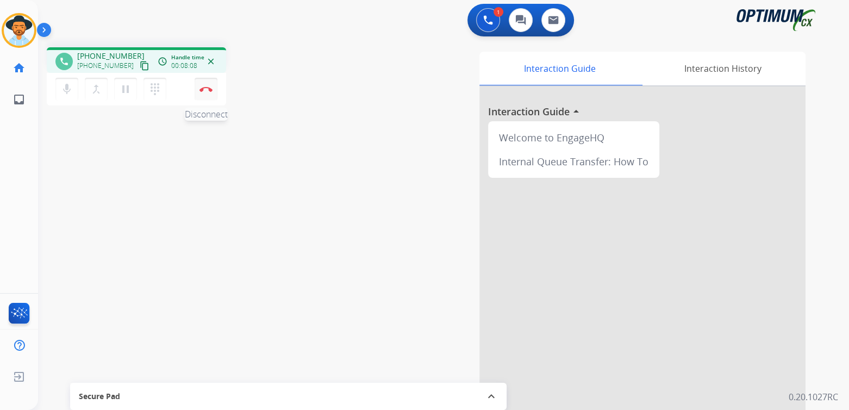
click at [208, 89] on img at bounding box center [205, 88] width 13 height 5
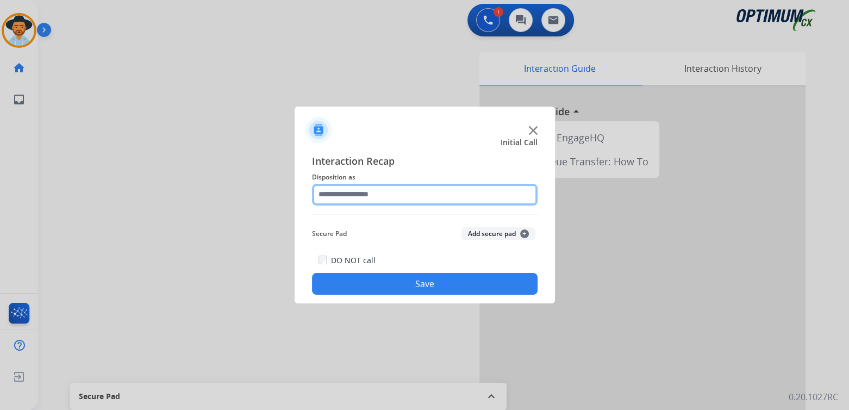
click at [392, 195] on input "text" at bounding box center [425, 195] width 226 height 22
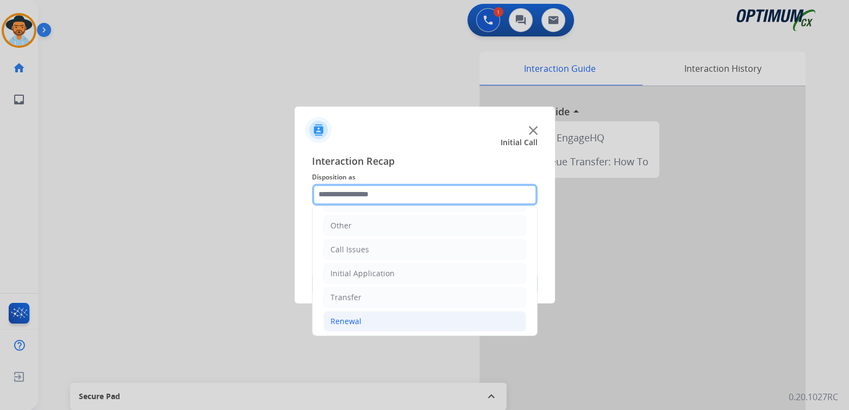
scroll to position [72, 0]
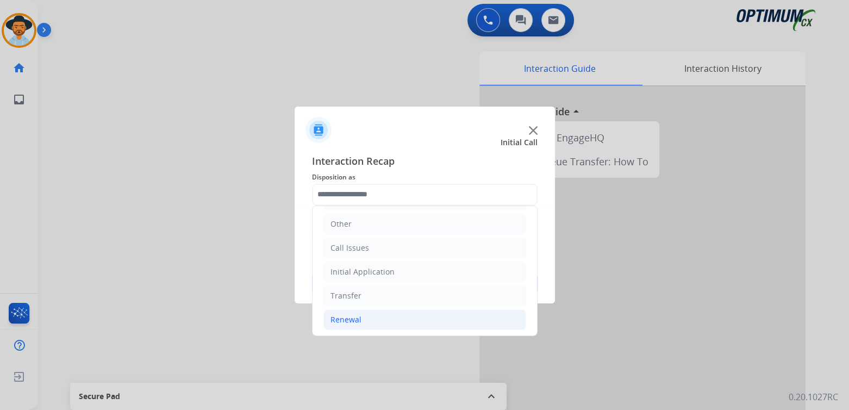
click at [353, 319] on div "Renewal" at bounding box center [345, 319] width 31 height 11
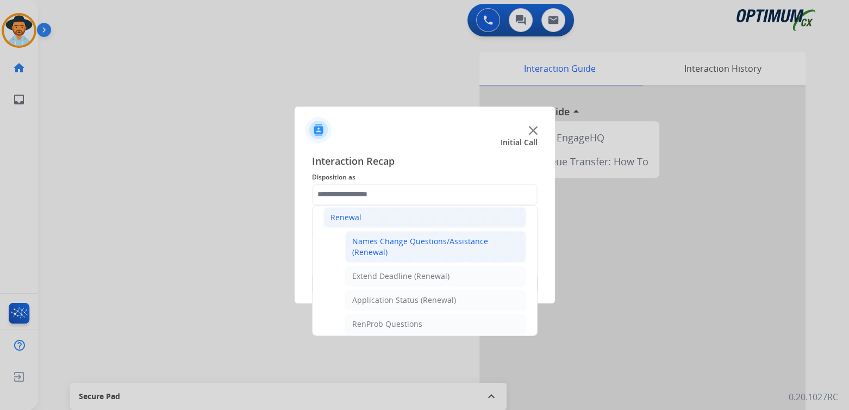
scroll to position [176, 0]
click at [376, 240] on div "Names Change Questions/Assistance (Renewal)" at bounding box center [435, 245] width 167 height 22
type input "**********"
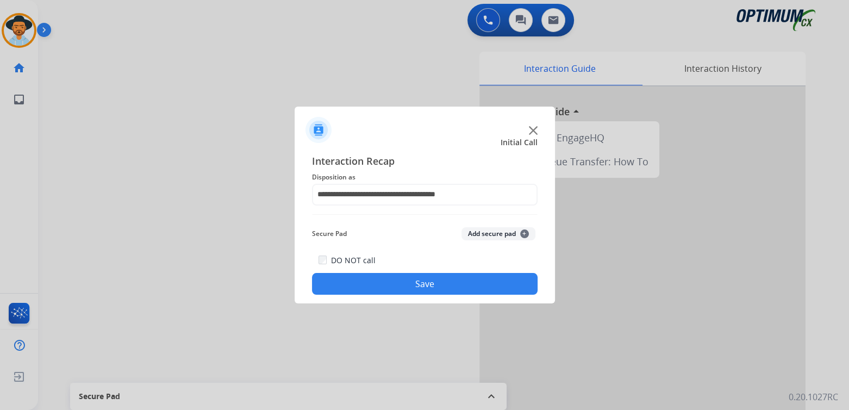
drag, startPoint x: 436, startPoint y: 280, endPoint x: 475, endPoint y: 317, distance: 53.8
click at [436, 280] on button "Save" at bounding box center [425, 284] width 226 height 22
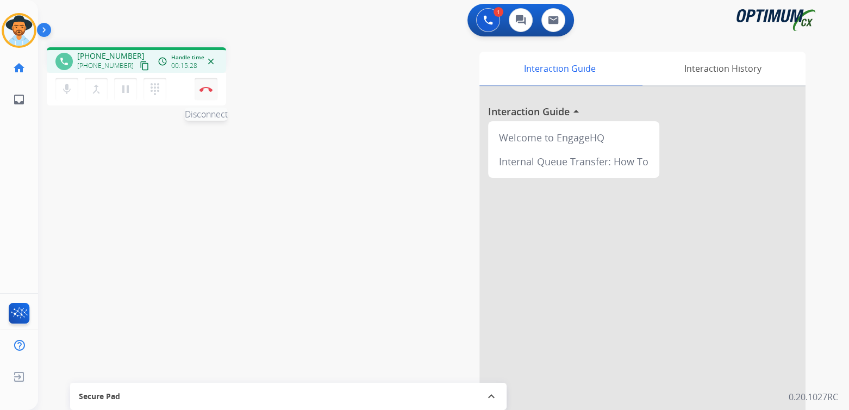
click at [216, 91] on button "Disconnect" at bounding box center [206, 89] width 23 height 23
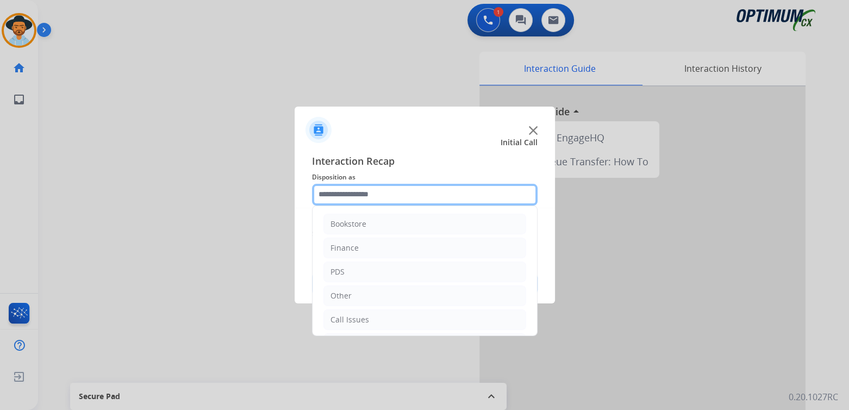
click at [367, 195] on input "text" at bounding box center [425, 195] width 226 height 22
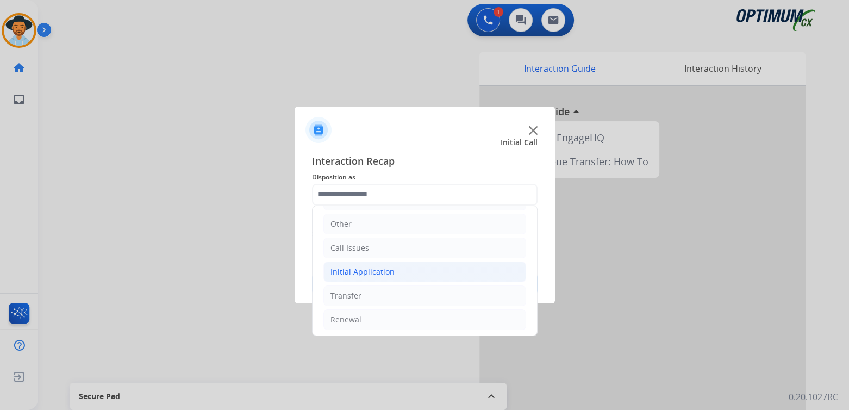
click at [370, 266] on div "Initial Application" at bounding box center [362, 271] width 64 height 11
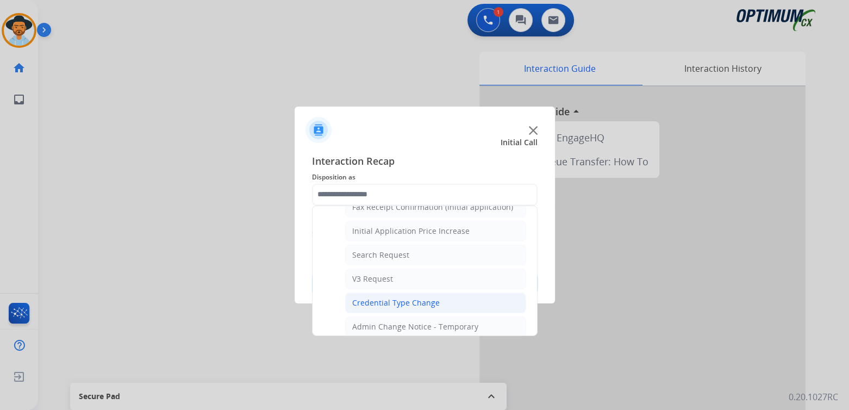
scroll to position [0, 0]
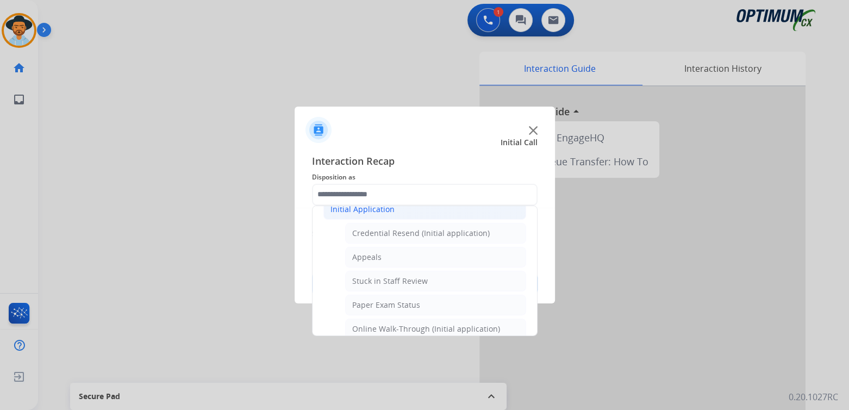
type input "**********"
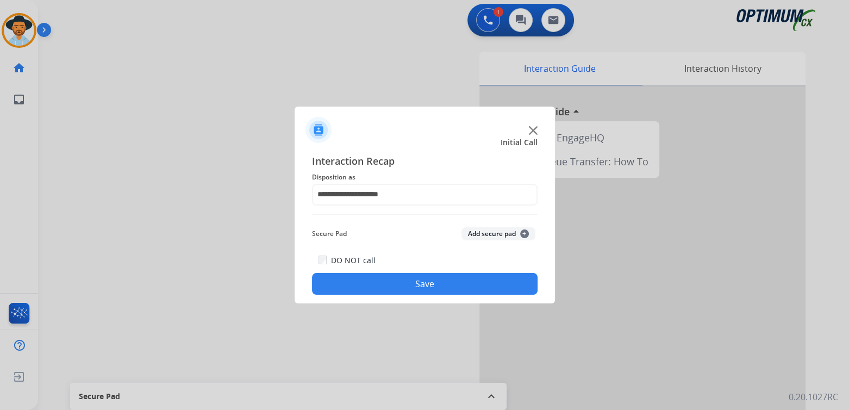
click at [427, 285] on button "Save" at bounding box center [425, 284] width 226 height 22
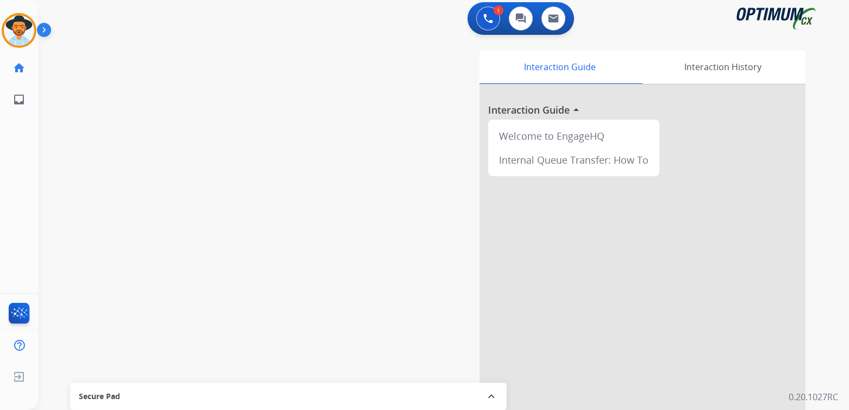
scroll to position [3, 0]
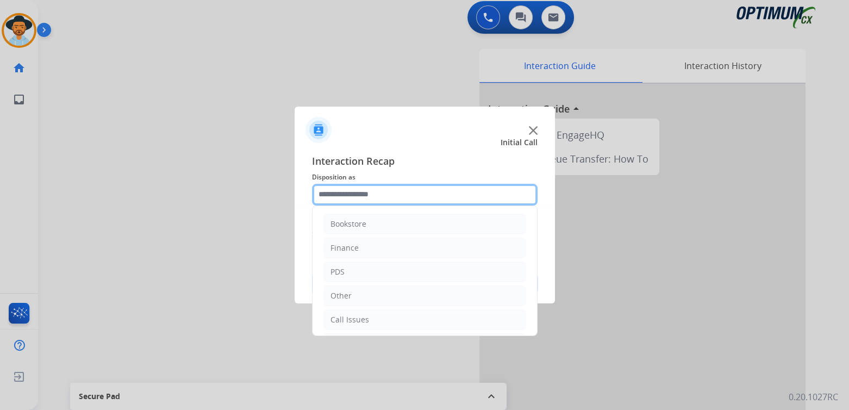
click at [355, 193] on input "text" at bounding box center [425, 195] width 226 height 22
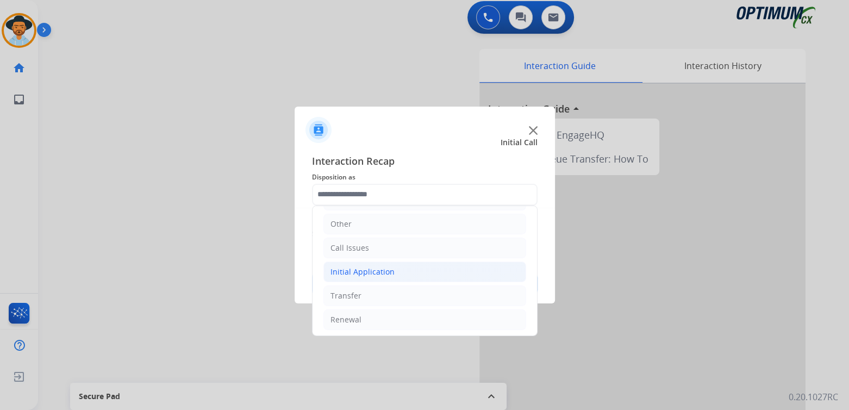
click at [349, 272] on div "Initial Application" at bounding box center [362, 271] width 64 height 11
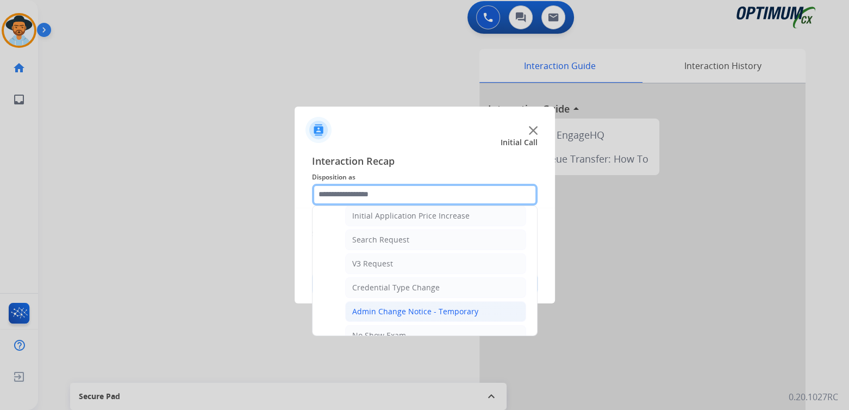
scroll to position [378, 0]
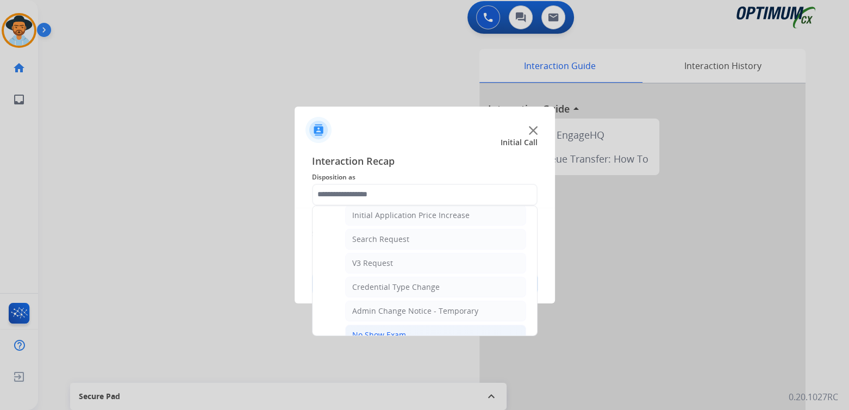
click at [382, 329] on div "No Show Exam" at bounding box center [379, 334] width 54 height 11
type input "**********"
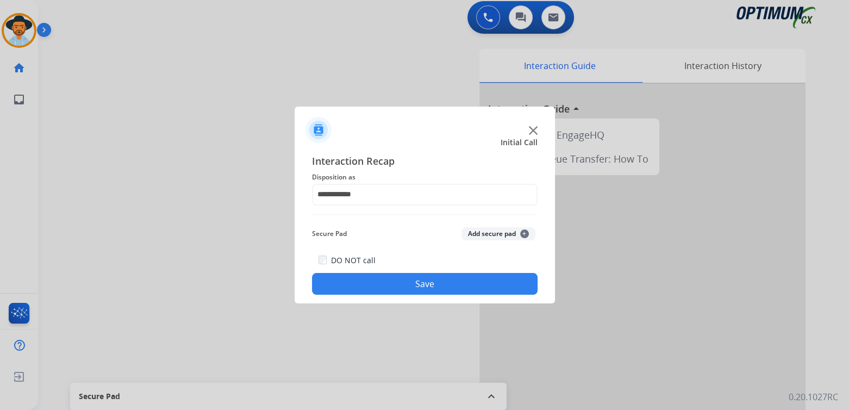
click at [454, 286] on button "Save" at bounding box center [425, 284] width 226 height 22
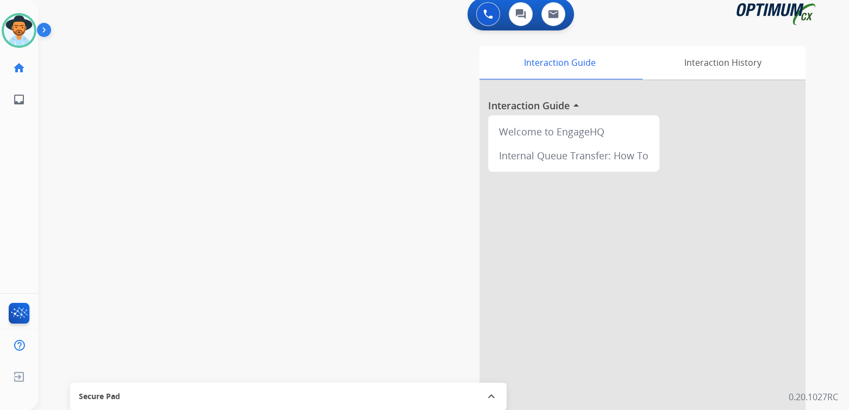
scroll to position [7, 0]
click at [23, 33] on img at bounding box center [19, 30] width 30 height 30
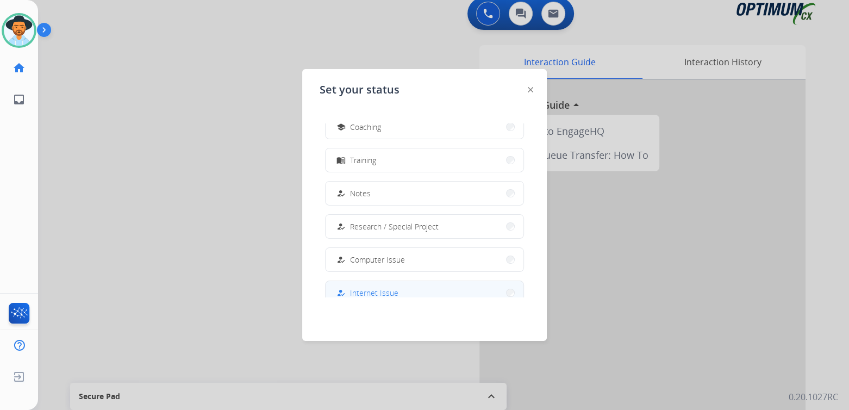
scroll to position [271, 0]
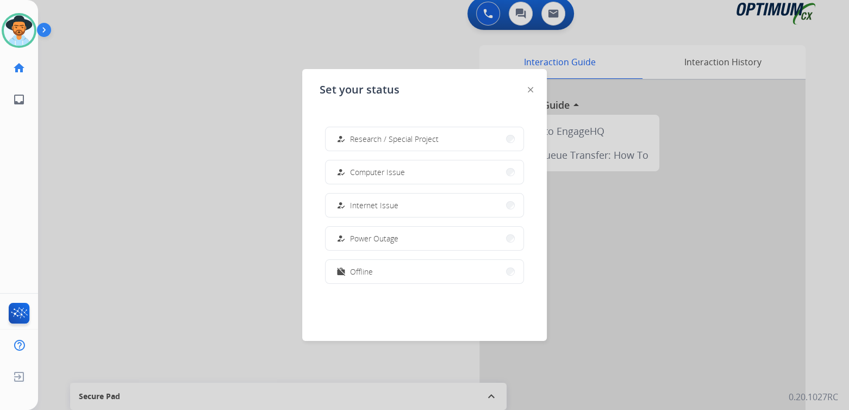
click at [361, 272] on span "Offline" at bounding box center [361, 271] width 23 height 11
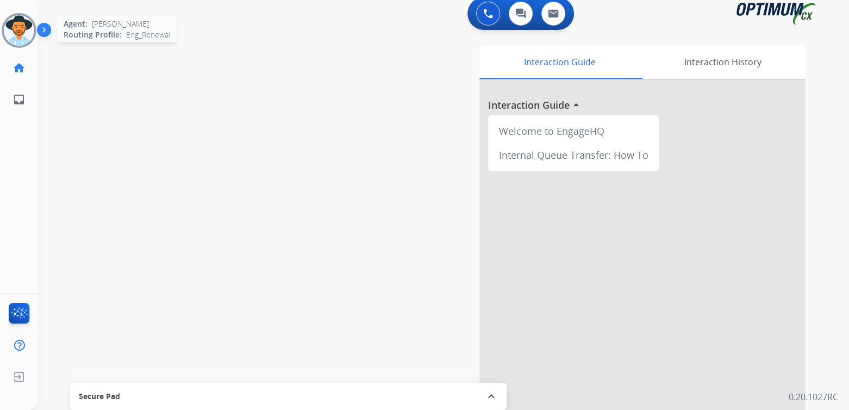
click at [23, 40] on img at bounding box center [19, 30] width 30 height 30
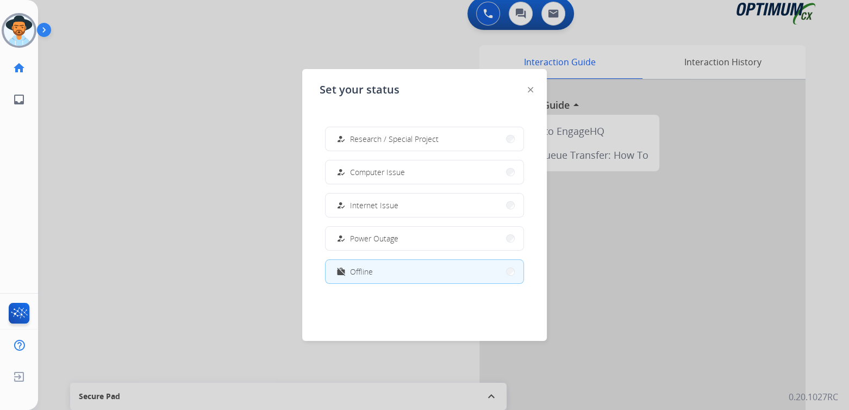
click at [373, 272] on button "work_off Offline" at bounding box center [425, 271] width 198 height 23
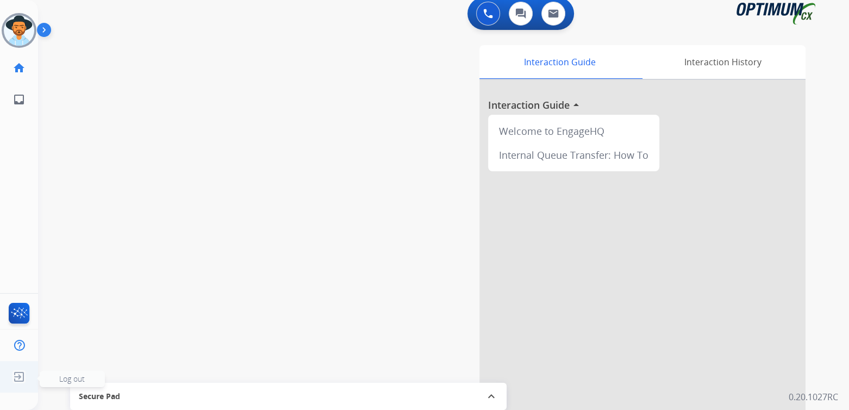
click at [68, 379] on span "Log out" at bounding box center [72, 378] width 26 height 10
